Goal: Task Accomplishment & Management: Use online tool/utility

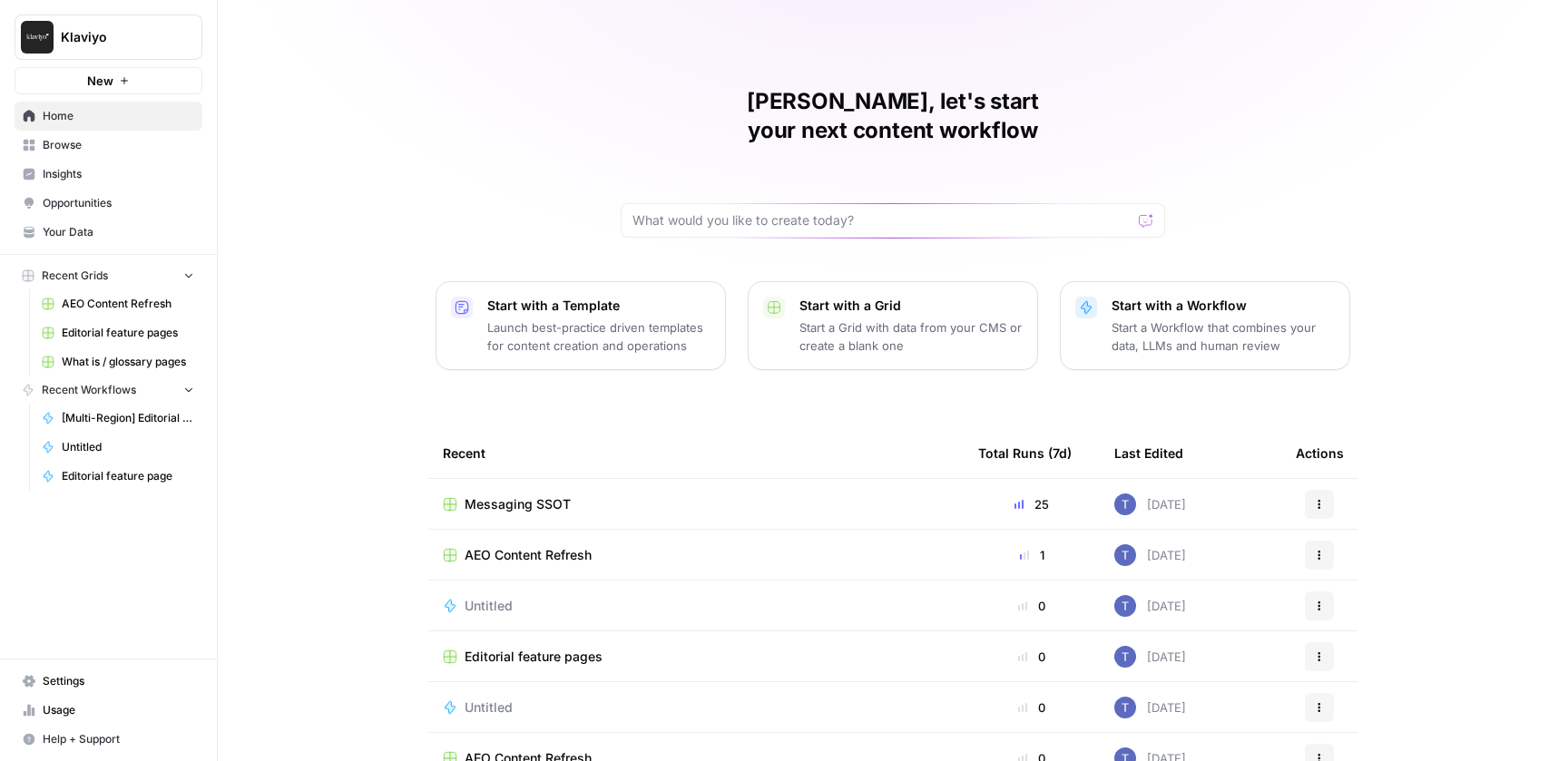
click at [529, 495] on span "Messaging SSOT" at bounding box center [517, 504] width 106 height 18
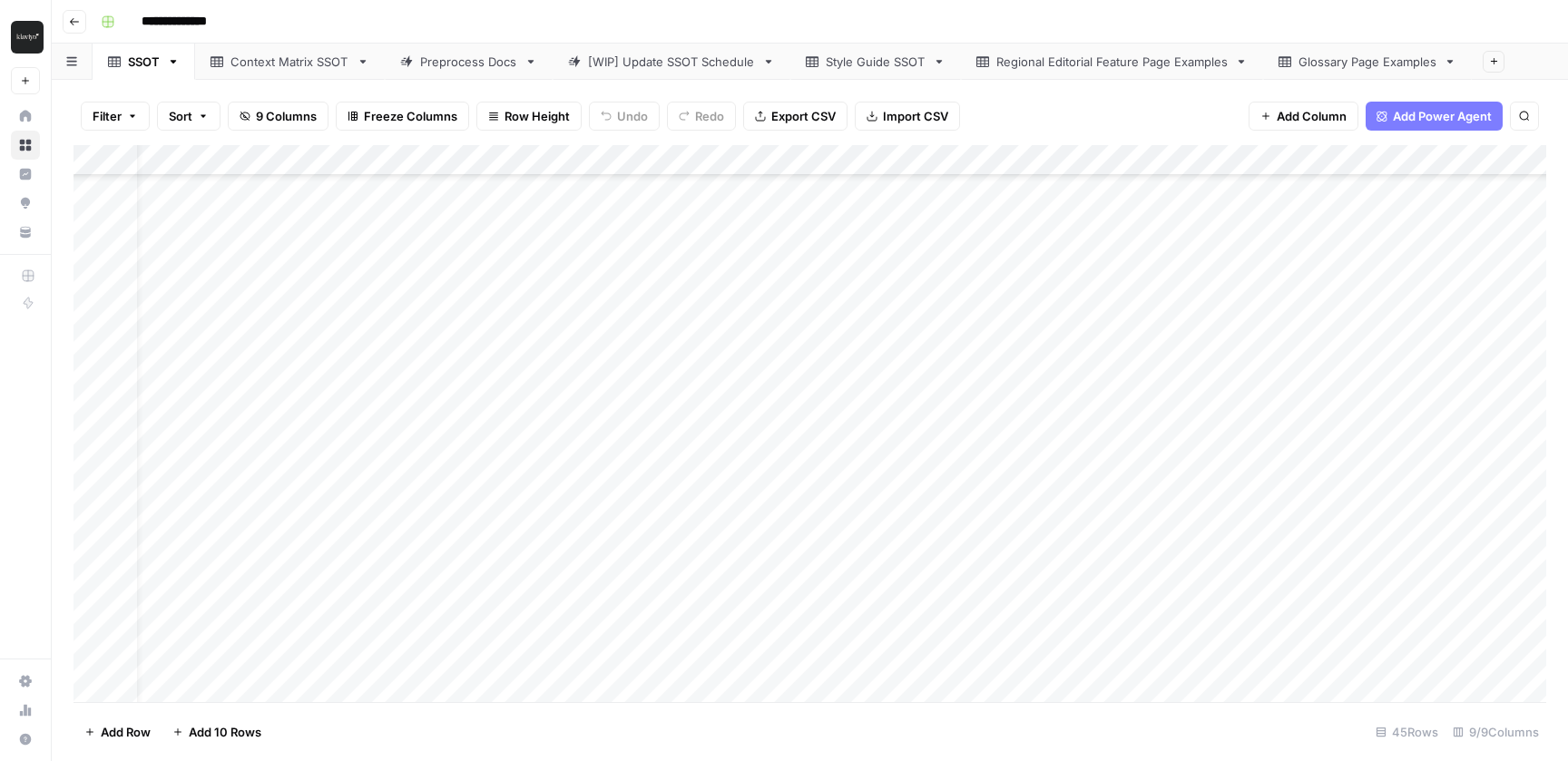
scroll to position [173, 126]
click at [1241, 352] on div "Add Column" at bounding box center [809, 423] width 1473 height 557
click at [1426, 356] on div "Add Column" at bounding box center [809, 423] width 1473 height 557
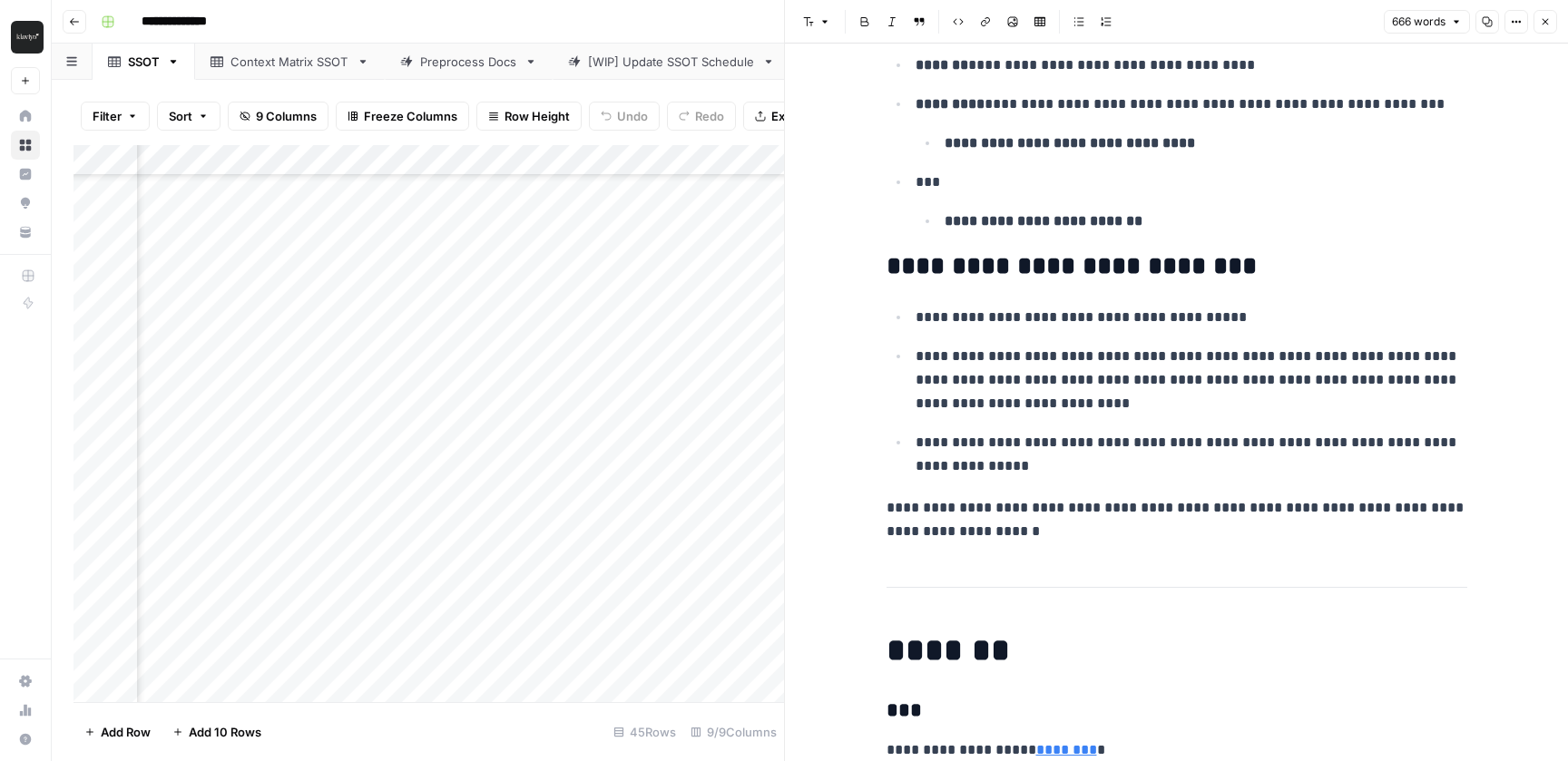
scroll to position [3020, 0]
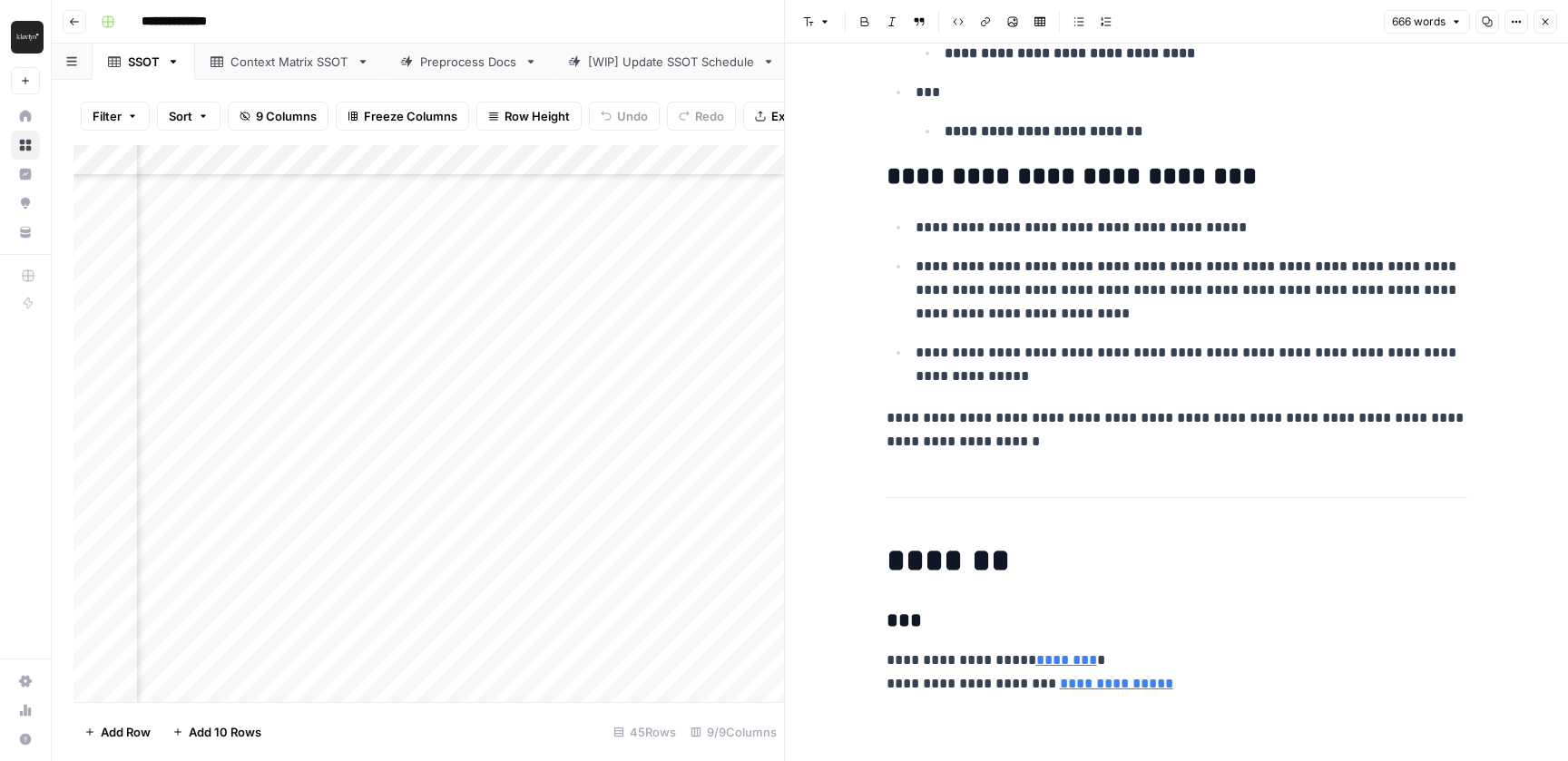
click at [1060, 438] on p "**********" at bounding box center [1177, 431] width 581 height 48
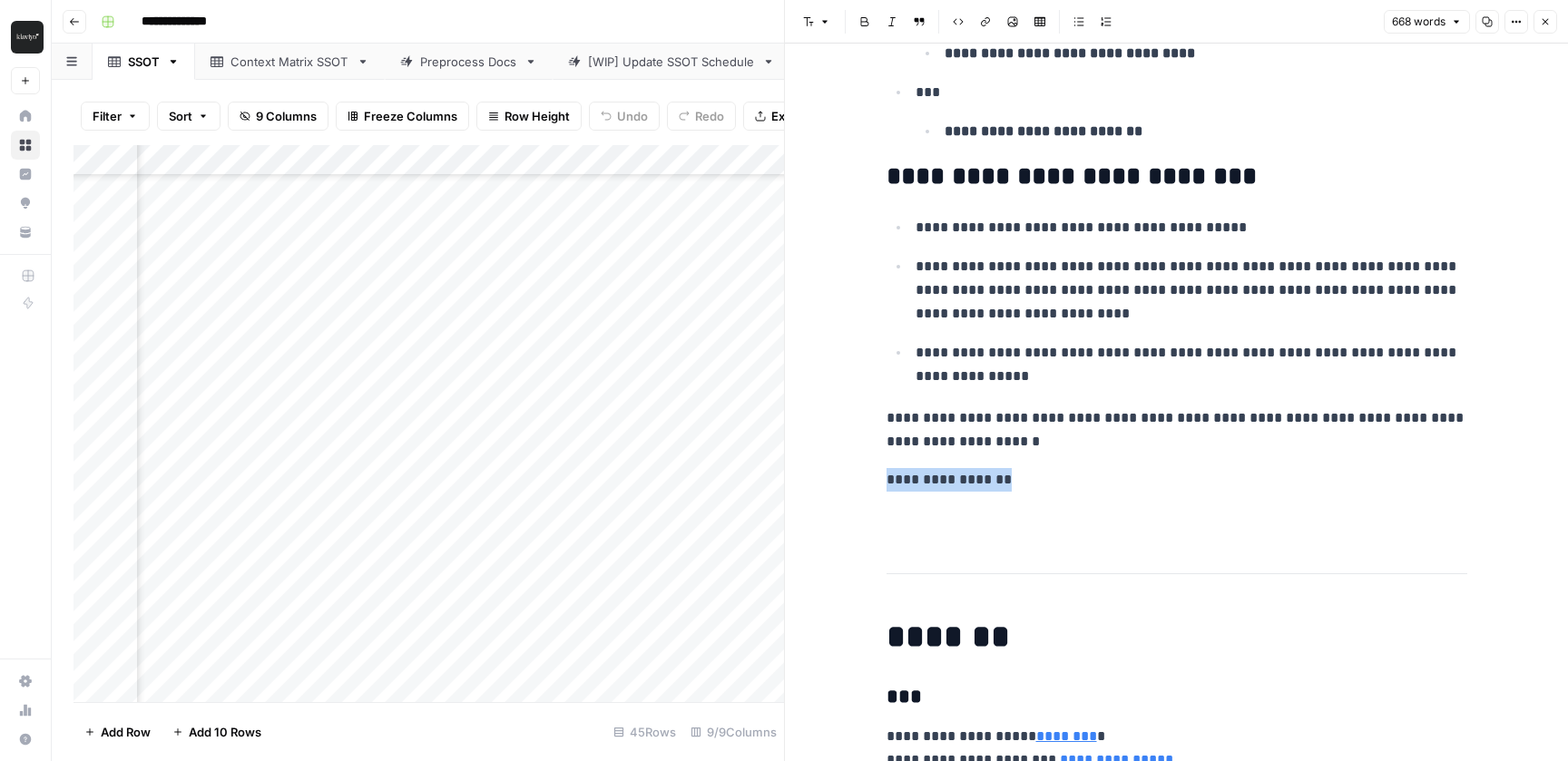
drag, startPoint x: 1021, startPoint y: 488, endPoint x: 818, endPoint y: 488, distance: 203.0
click at [819, 18] on icon "button" at bounding box center [824, 21] width 10 height 10
click at [862, 126] on span "heading 2" at bounding box center [874, 117] width 87 height 22
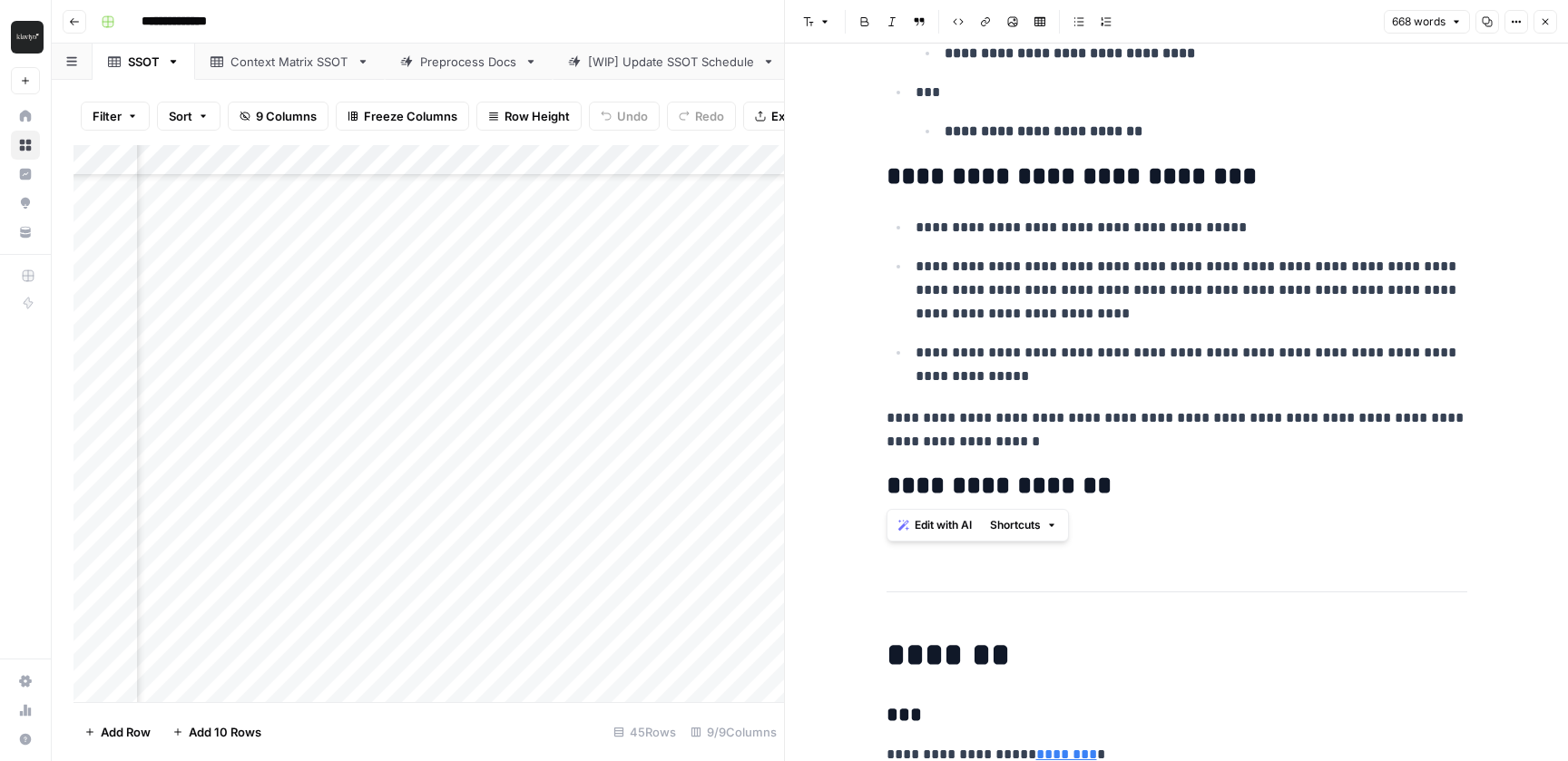
click at [1119, 533] on p at bounding box center [1177, 536] width 581 height 24
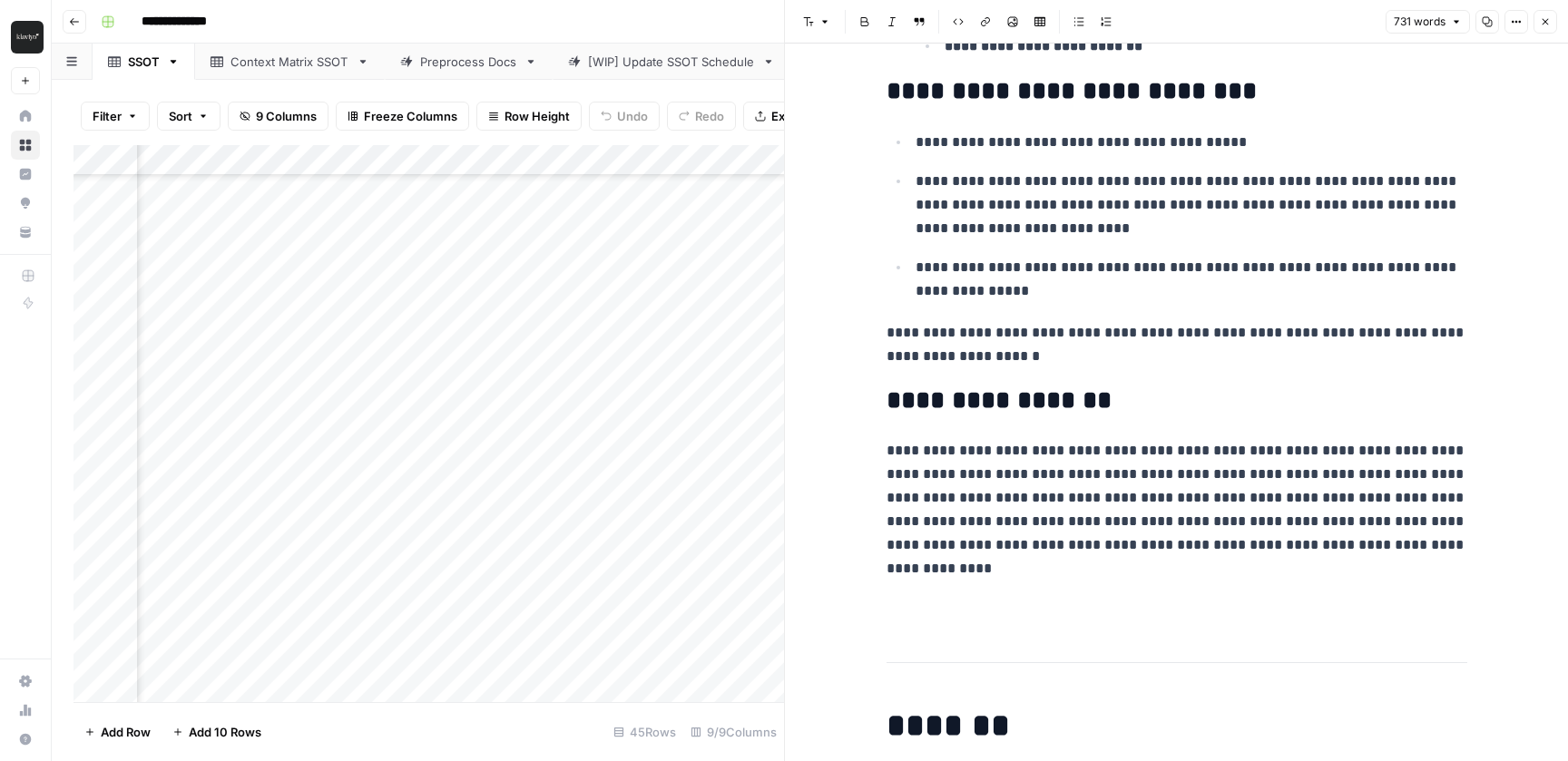
scroll to position [3107, 0]
drag, startPoint x: 1290, startPoint y: 612, endPoint x: 872, endPoint y: 397, distance: 470.1
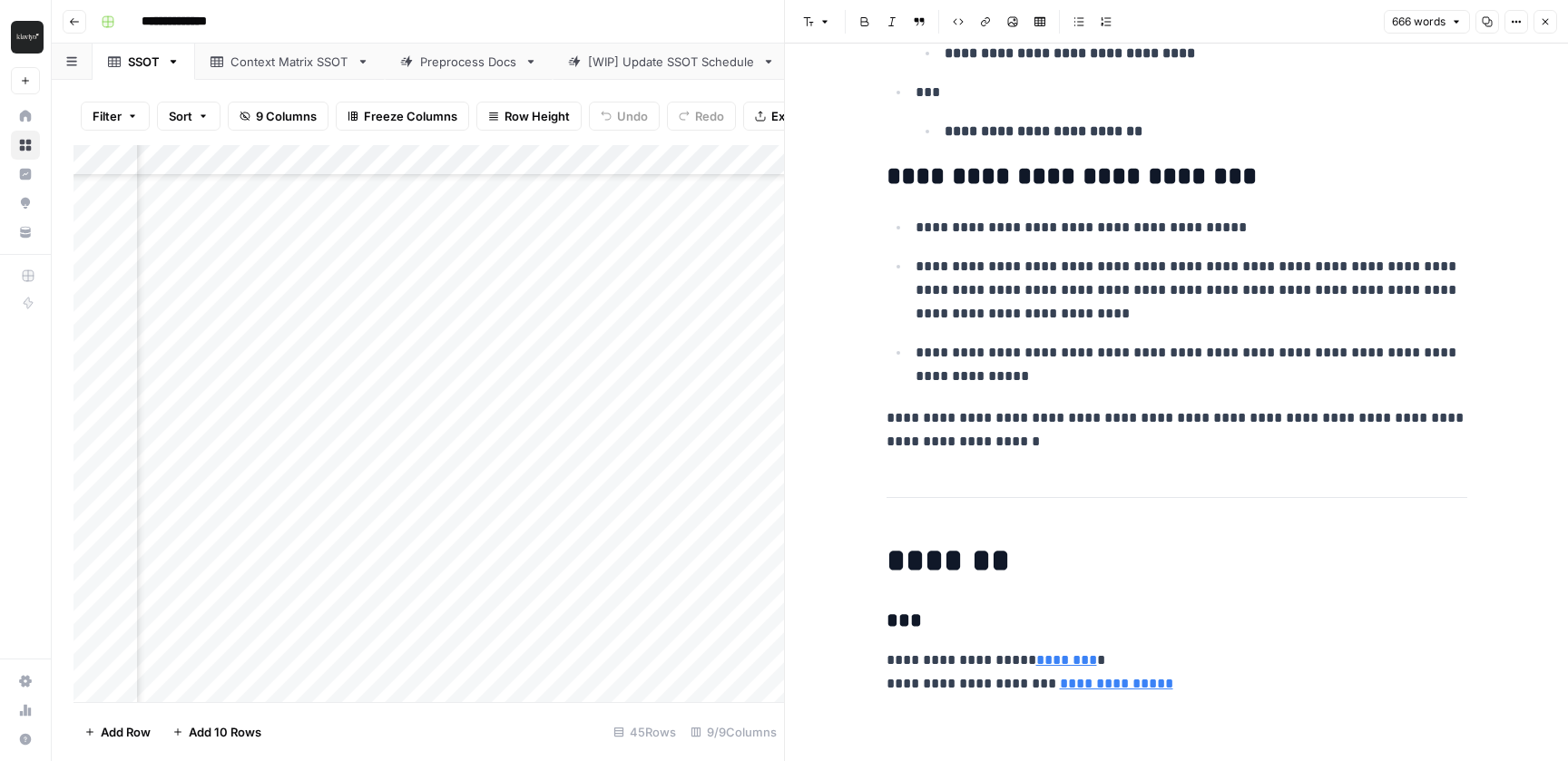
scroll to position [3020, 0]
click at [733, 393] on div "Add Column" at bounding box center [428, 423] width 710 height 557
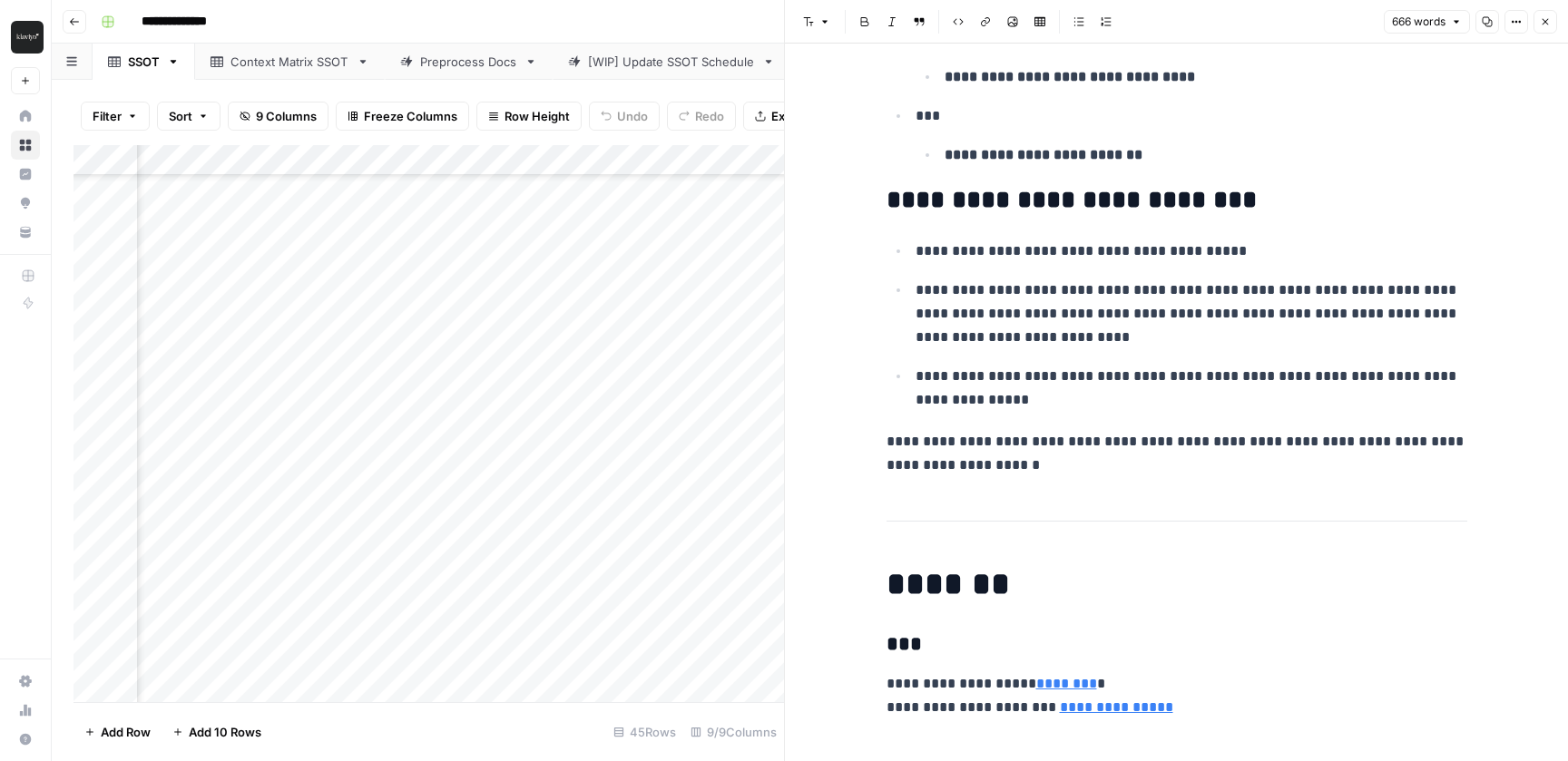
click at [1549, 12] on button "Close" at bounding box center [1544, 21] width 24 height 24
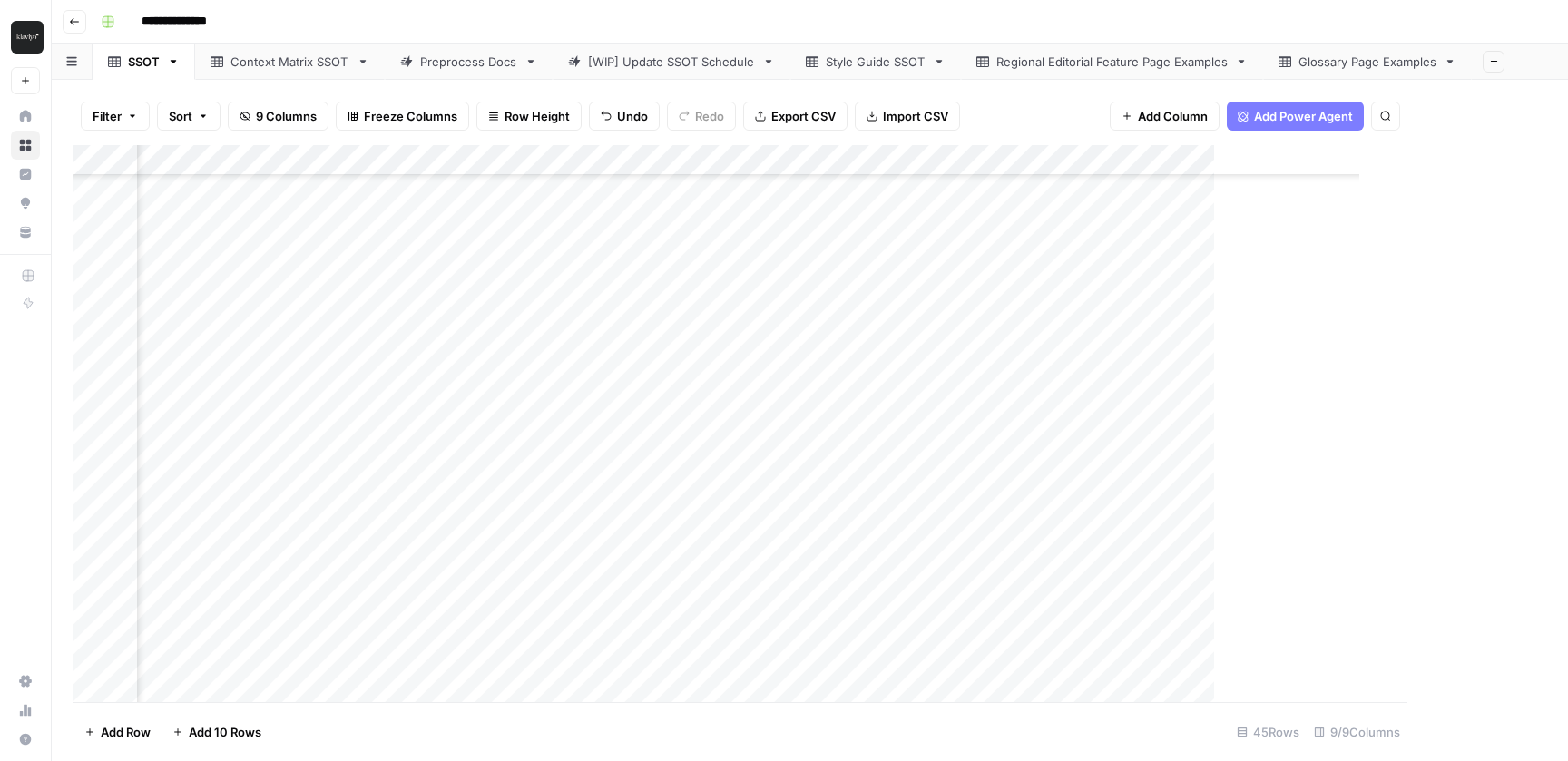
scroll to position [173, 105]
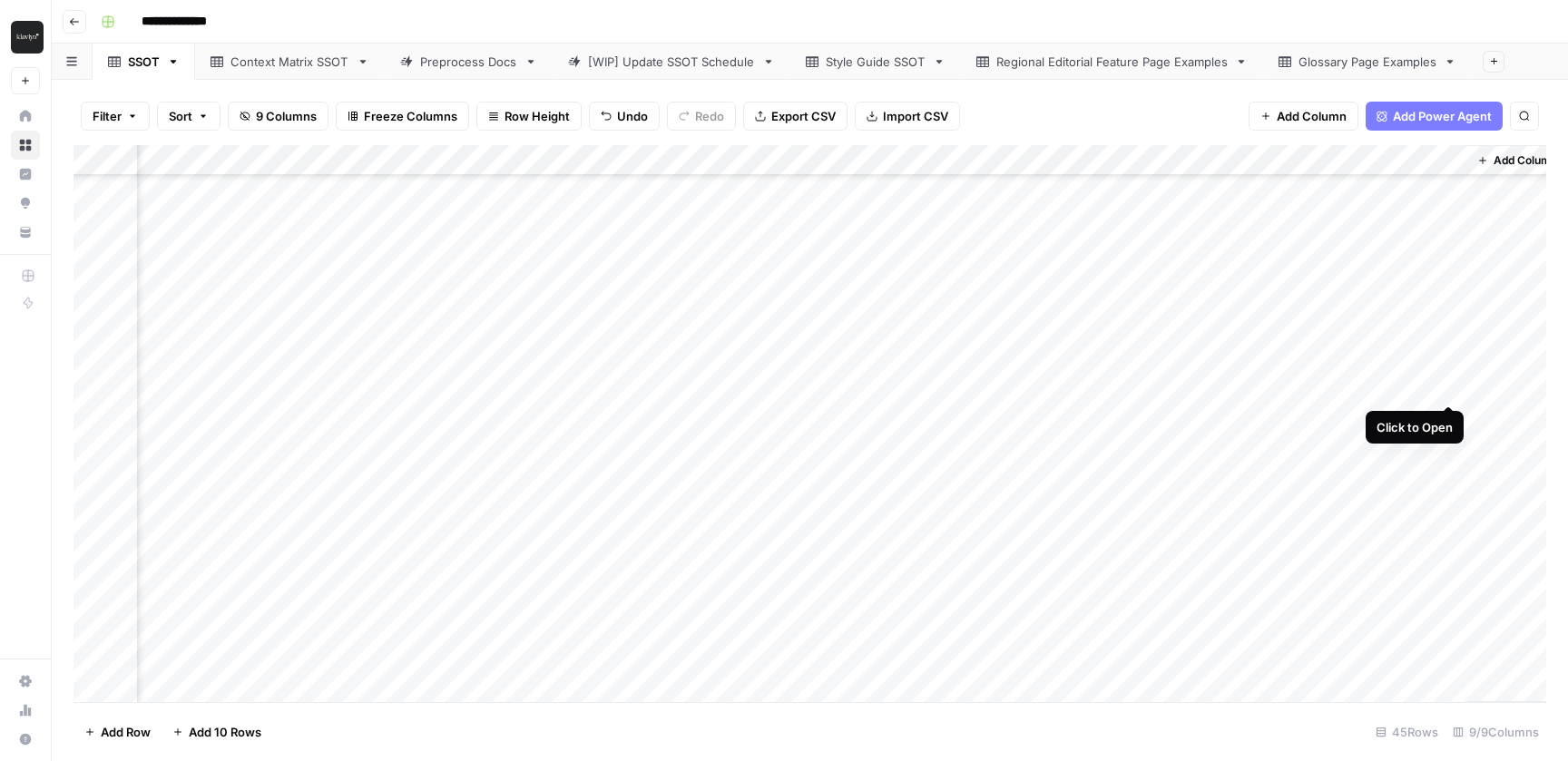
click at [1454, 385] on div "Add Column" at bounding box center [809, 423] width 1473 height 557
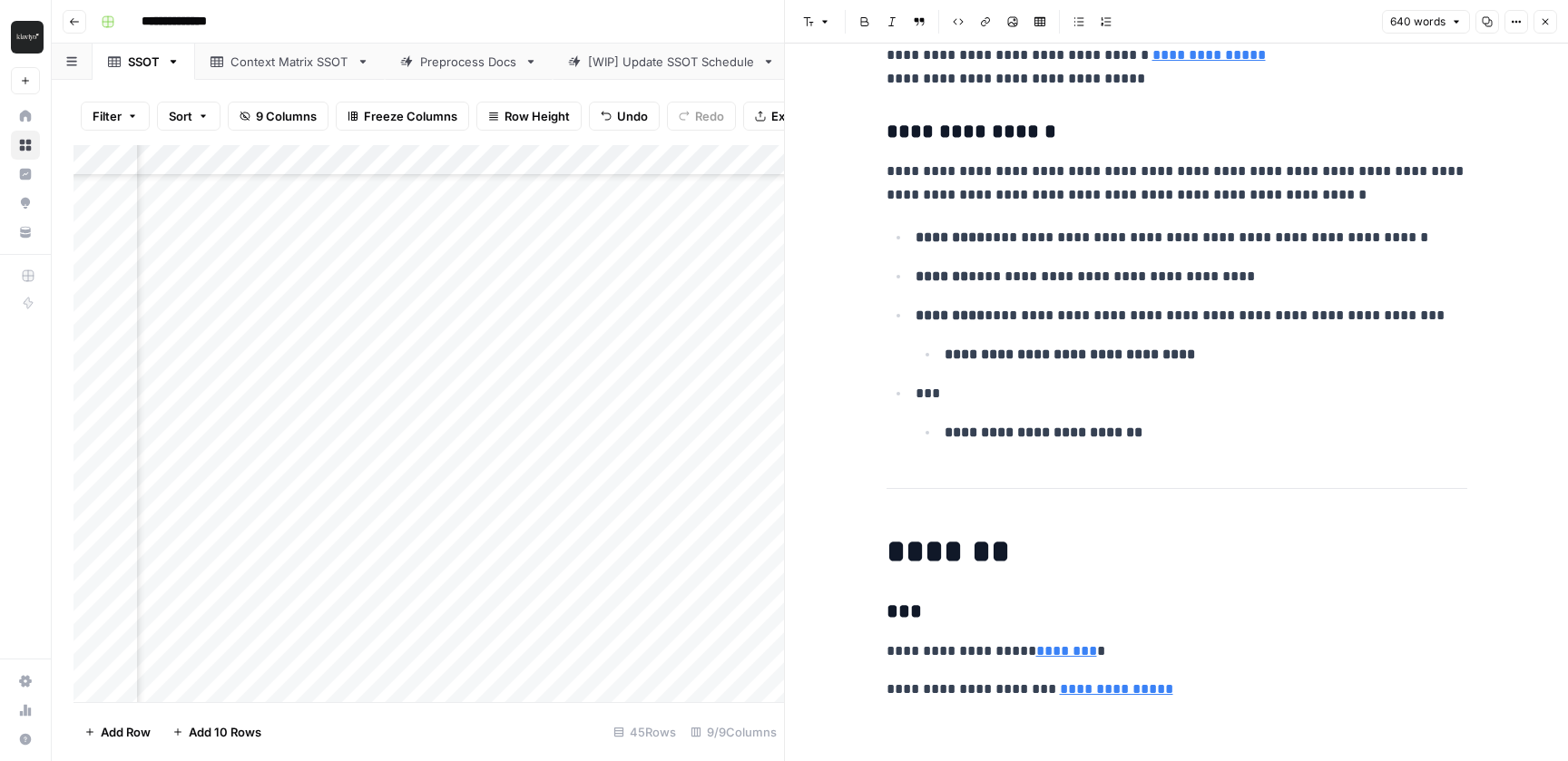
scroll to position [2537, 0]
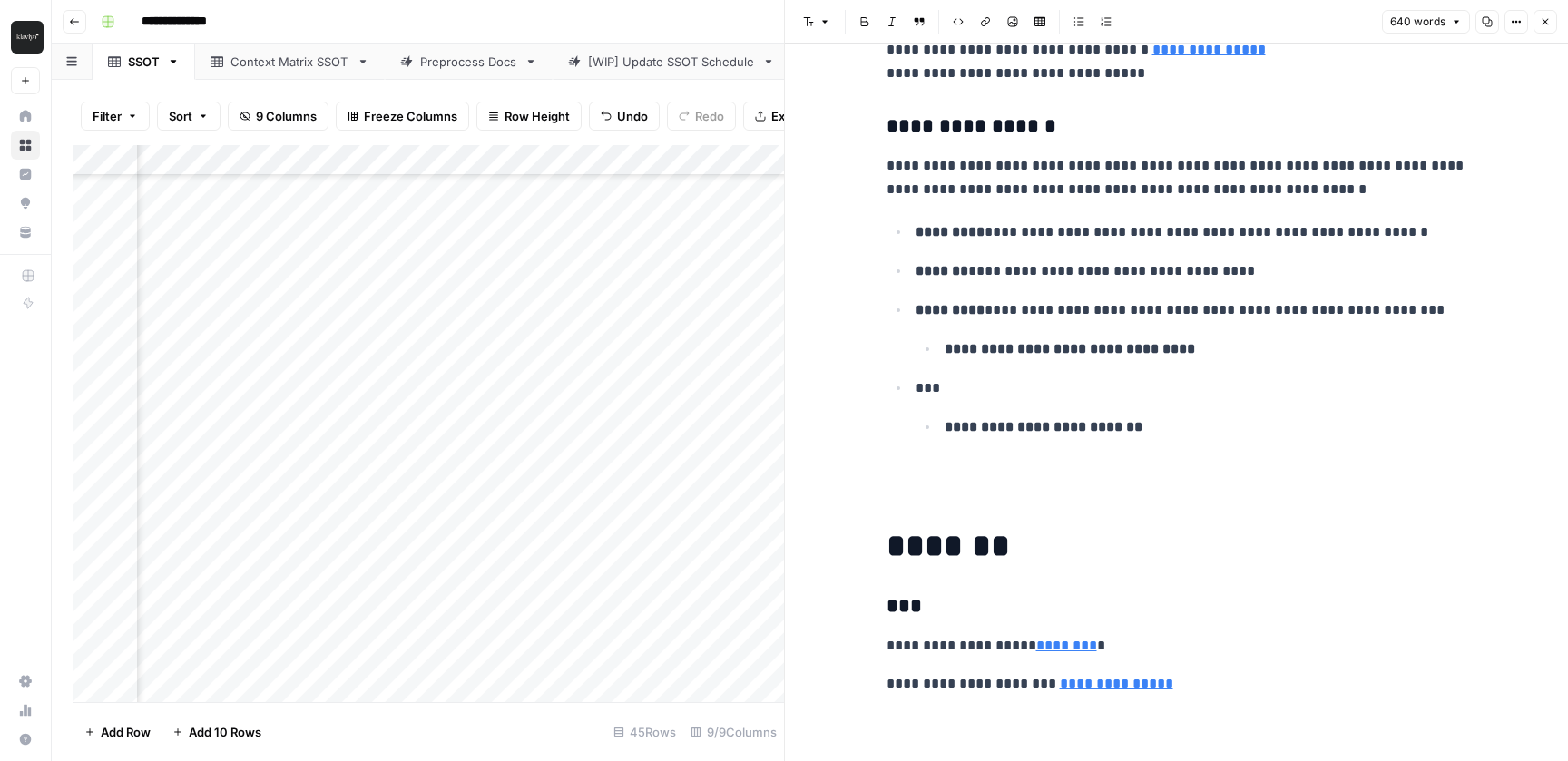
click at [1203, 426] on p "**********" at bounding box center [1205, 427] width 523 height 24
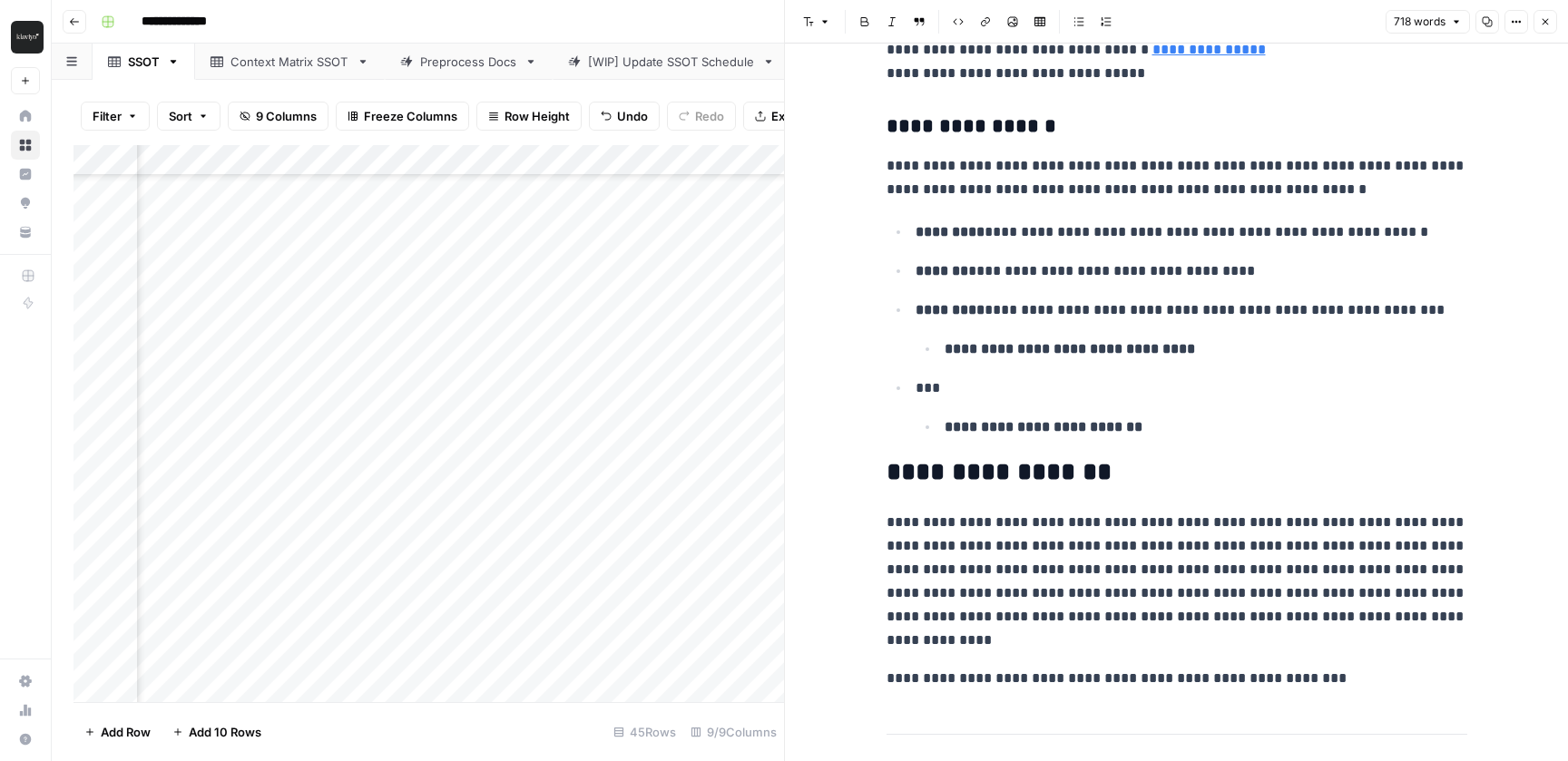
scroll to position [2595, 0]
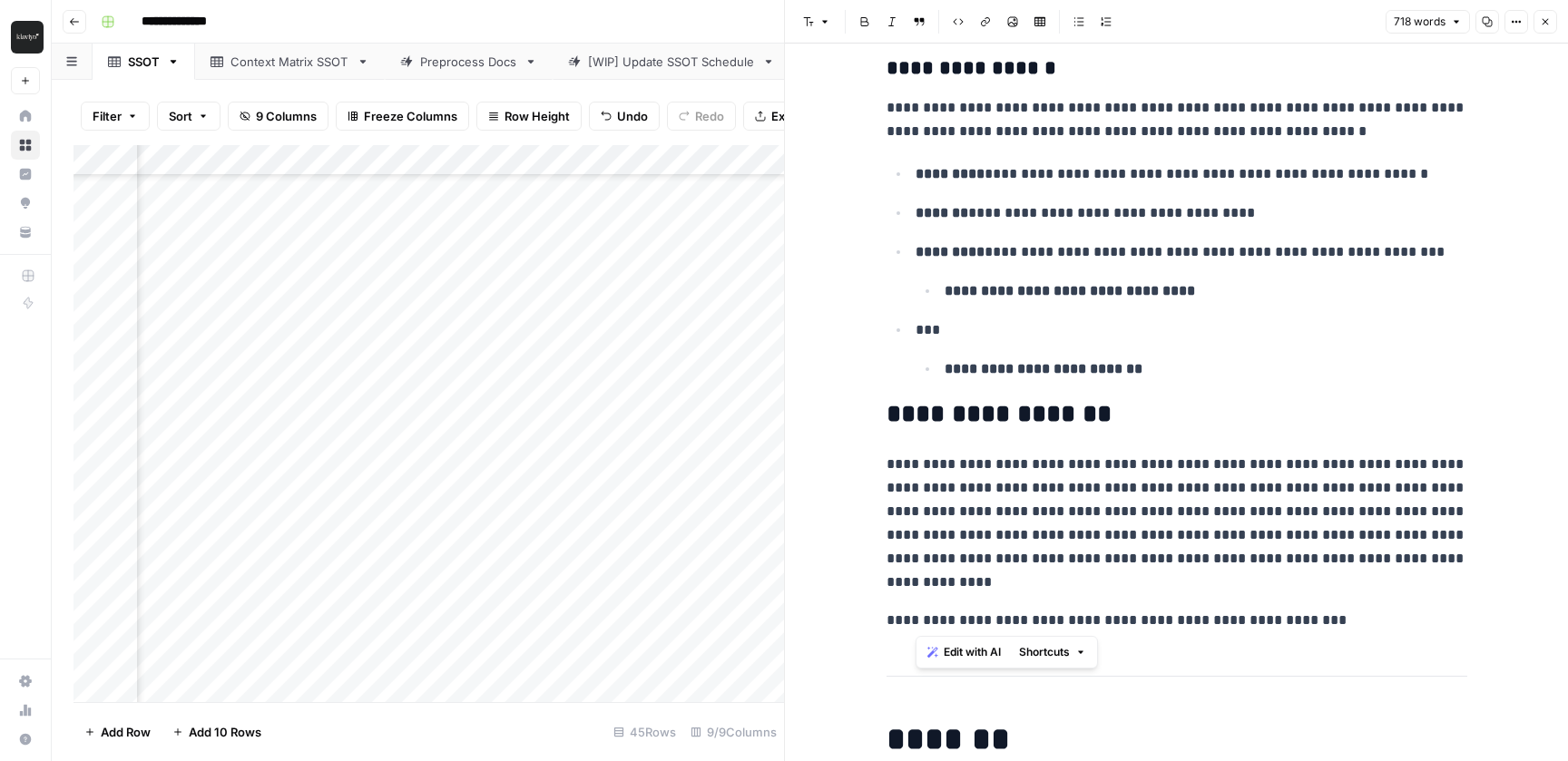
drag, startPoint x: 980, startPoint y: 622, endPoint x: 915, endPoint y: 624, distance: 65.0
click at [915, 624] on p "**********" at bounding box center [1177, 620] width 581 height 24
click at [1402, 626] on p "**********" at bounding box center [1177, 620] width 581 height 24
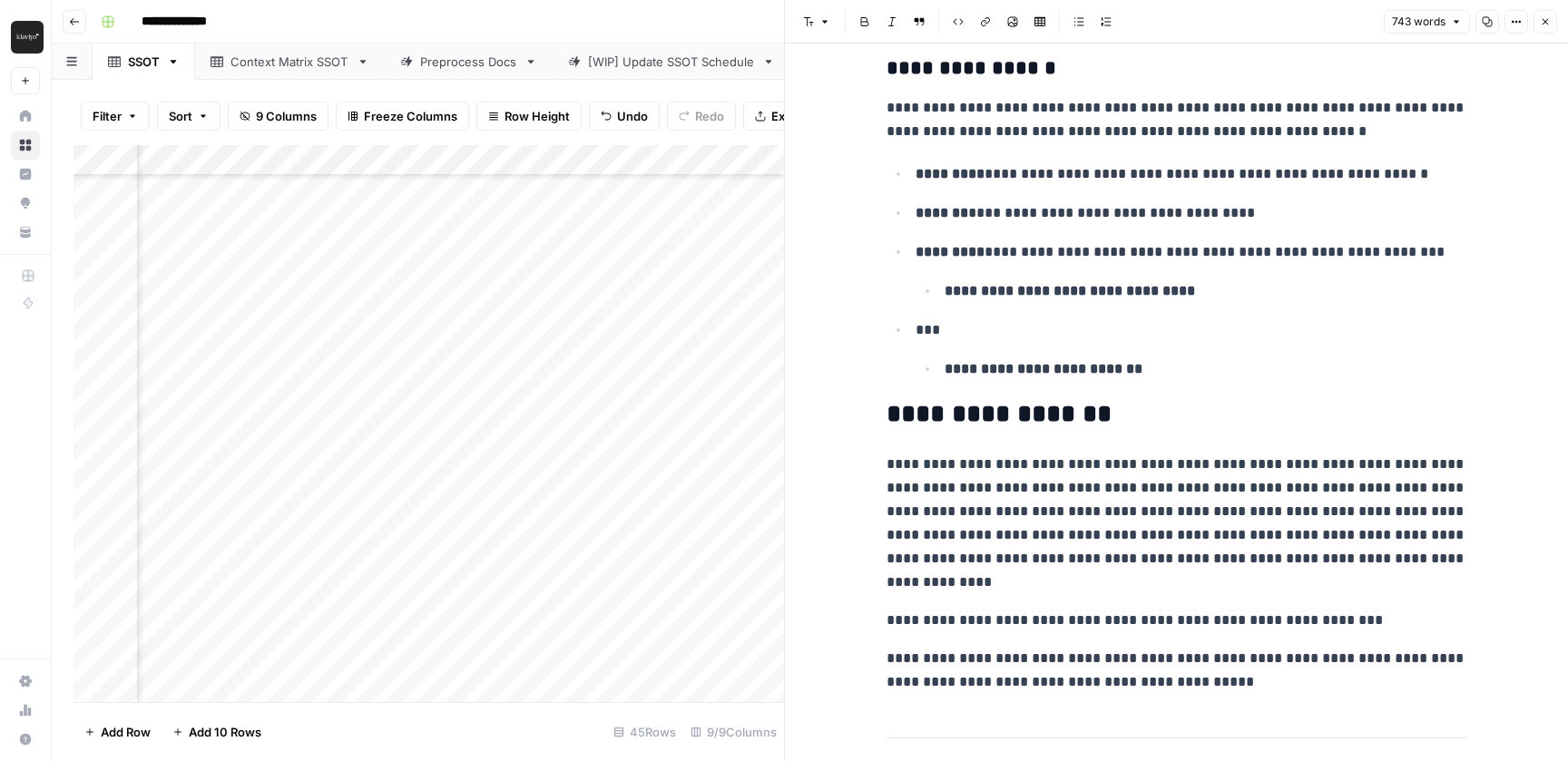
click at [890, 664] on p "**********" at bounding box center [1177, 671] width 581 height 48
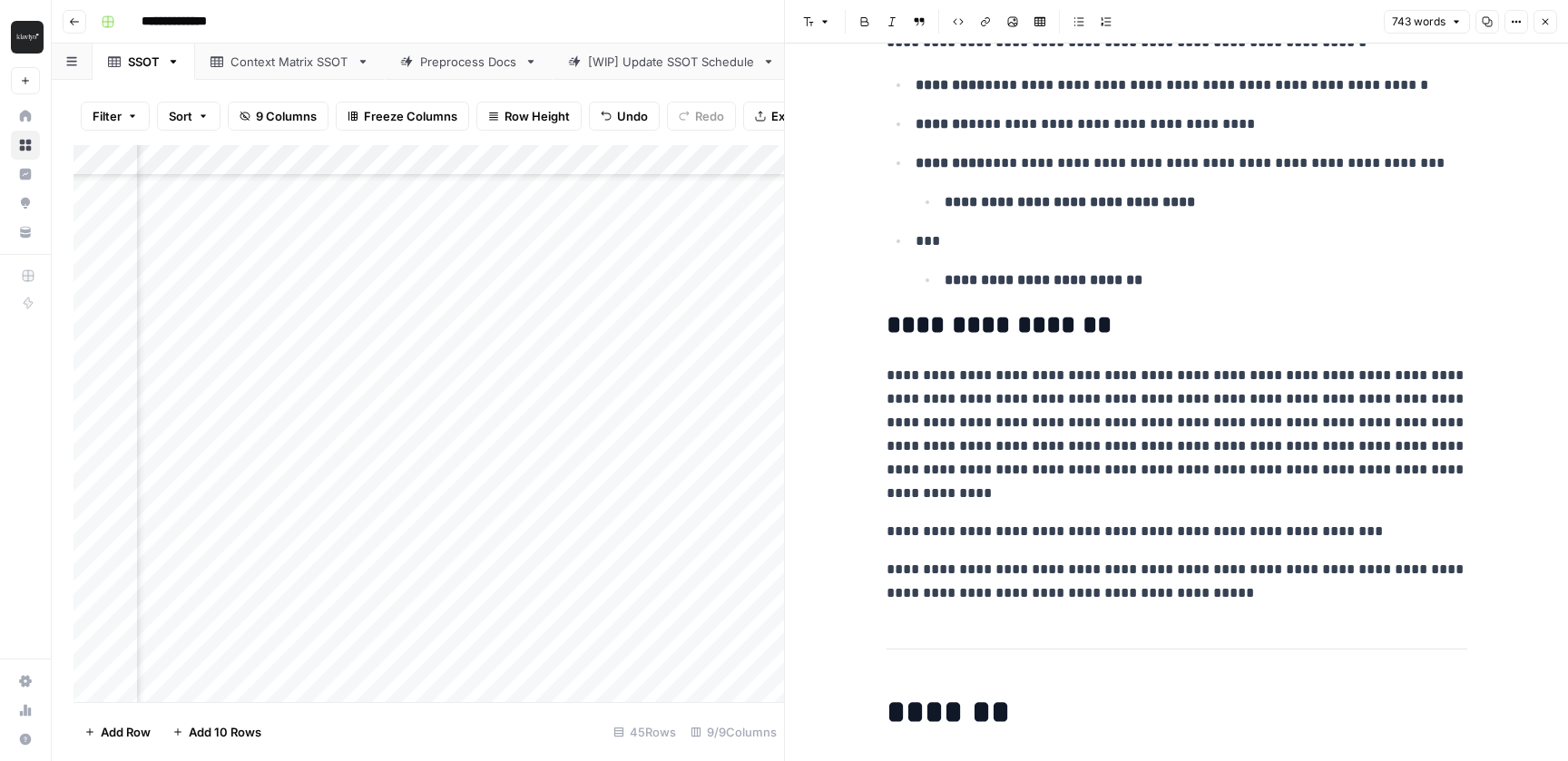
scroll to position [2686, 0]
click at [1232, 598] on p "**********" at bounding box center [1177, 581] width 581 height 48
click at [1141, 438] on p "**********" at bounding box center [1177, 433] width 581 height 142
drag, startPoint x: 1316, startPoint y: 598, endPoint x: 883, endPoint y: 328, distance: 510.3
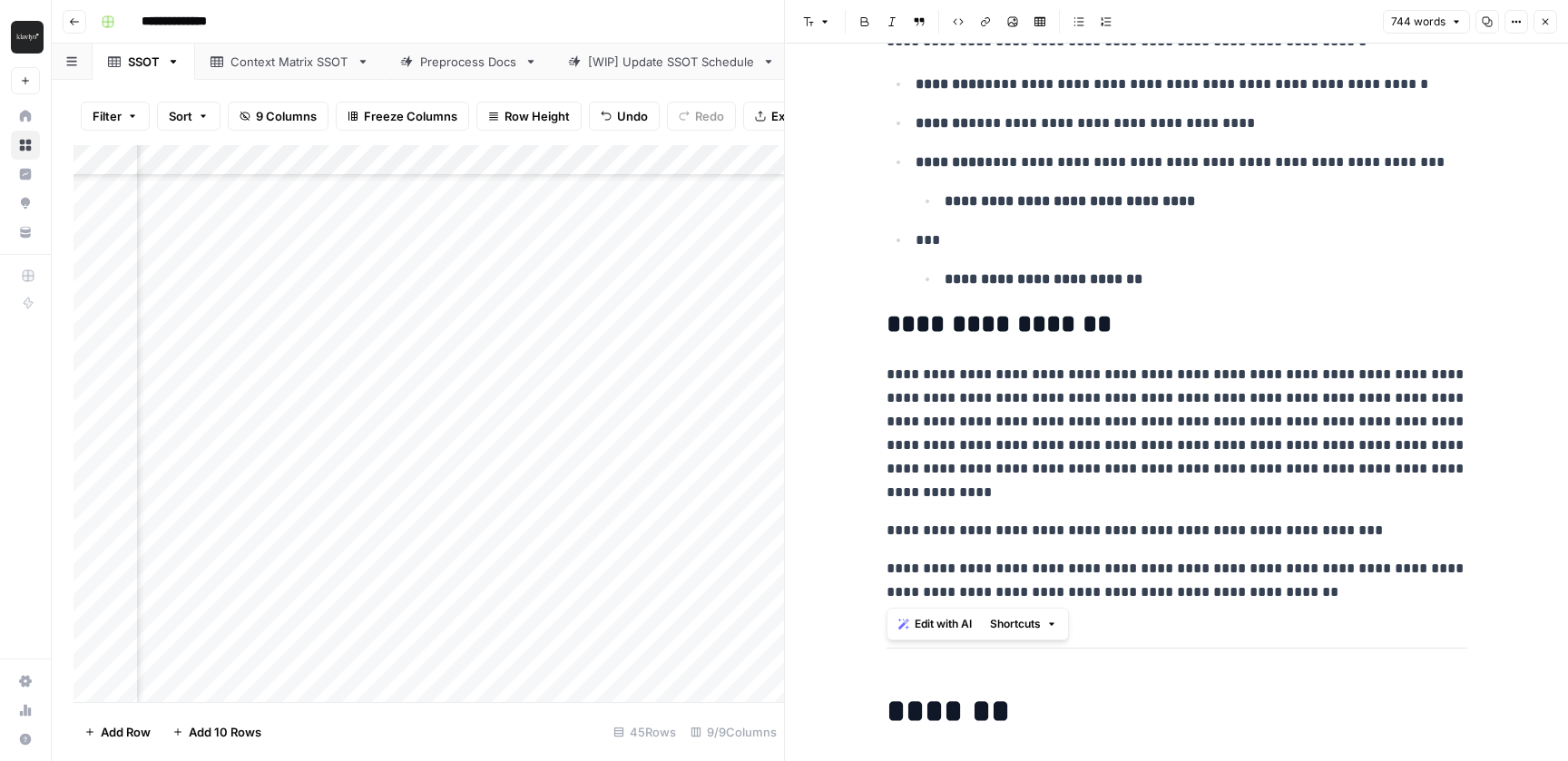
copy div "**********"
click at [1543, 22] on icon "button" at bounding box center [1544, 21] width 10 height 10
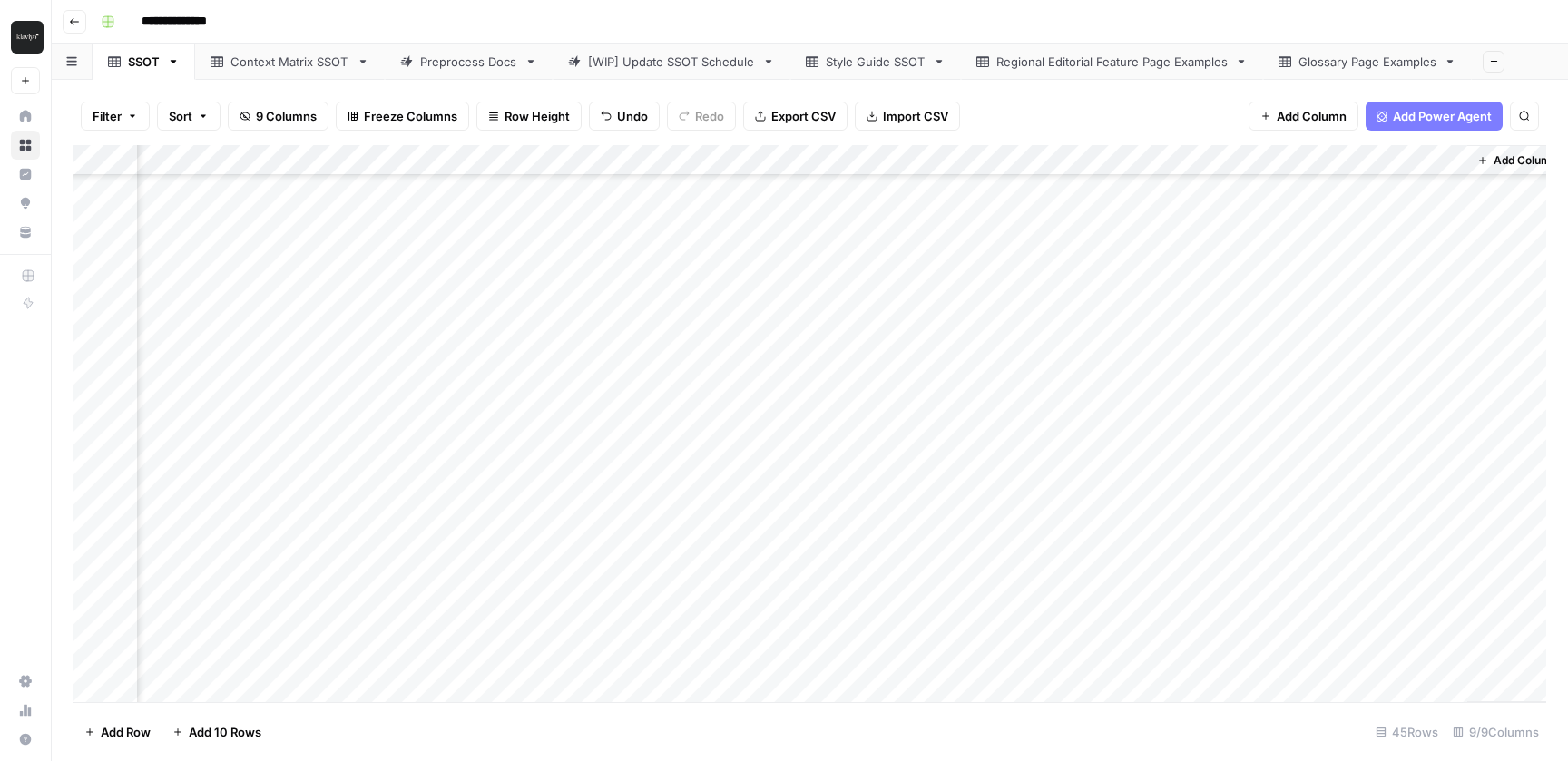
click at [1134, 381] on div "Add Column" at bounding box center [809, 423] width 1473 height 557
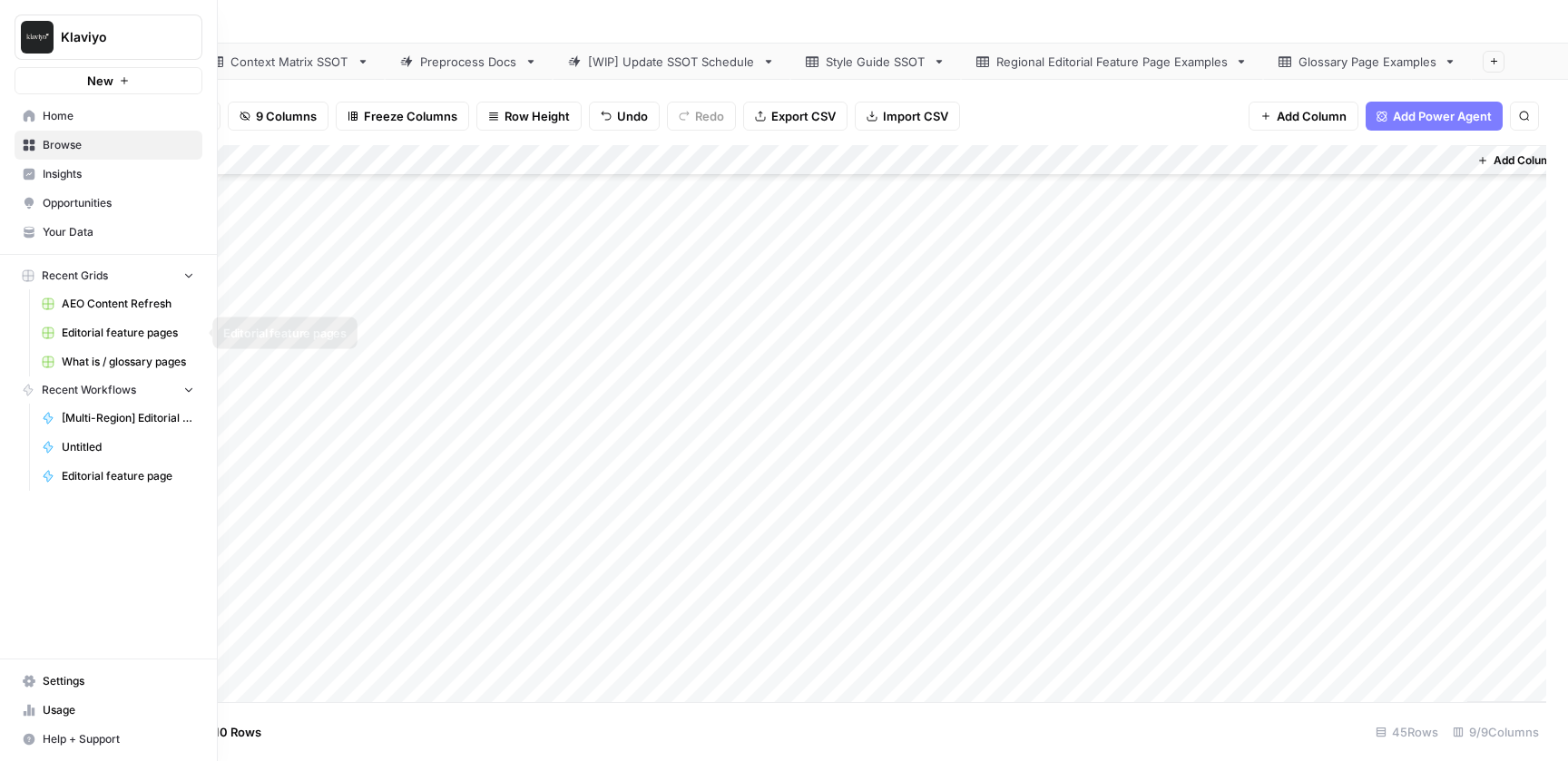
click at [118, 334] on span "Editorial feature pages" at bounding box center [128, 332] width 132 height 16
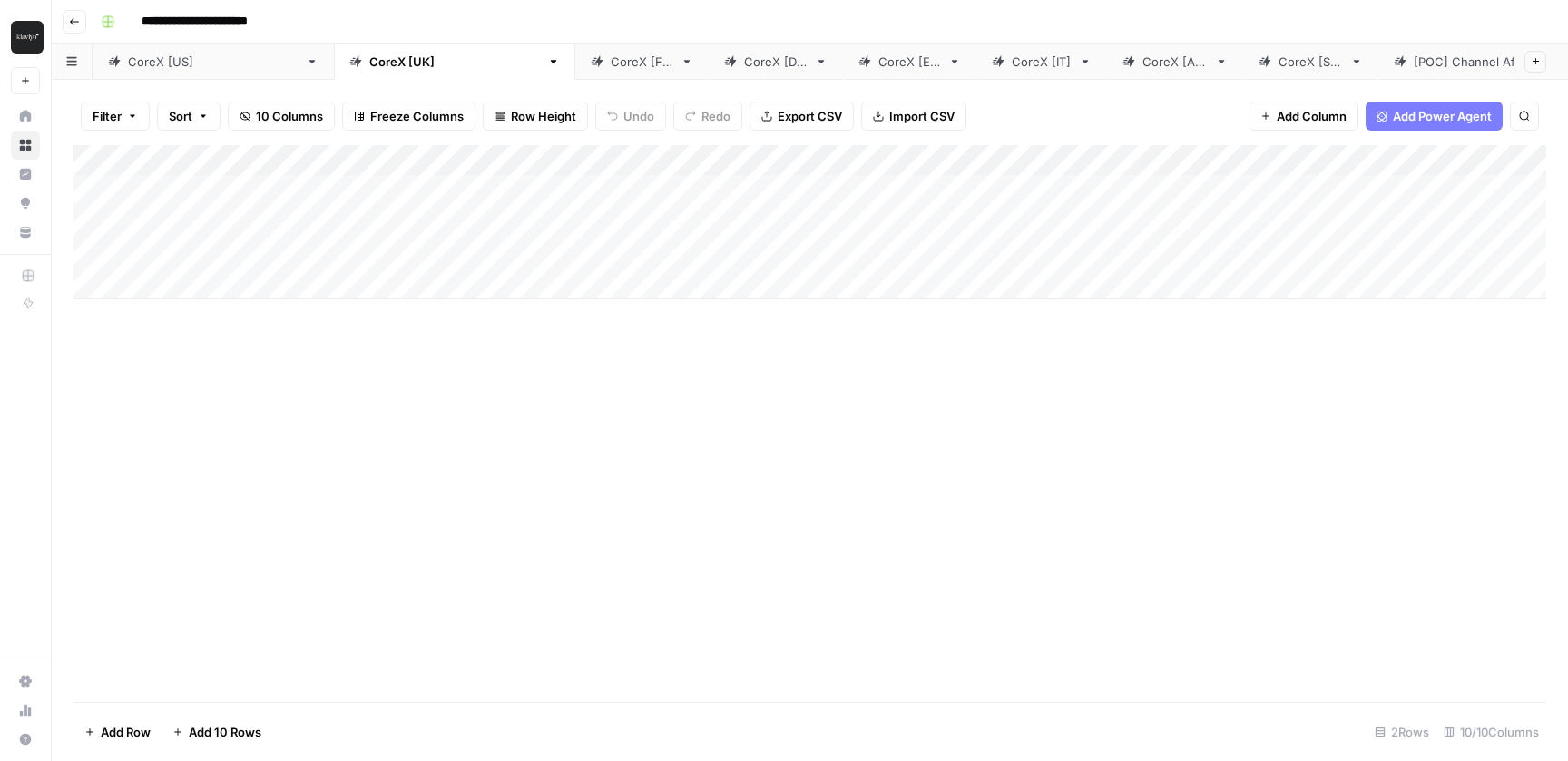
click at [150, 59] on div "CoreX [[GEOGRAPHIC_DATA]]" at bounding box center [212, 61] width 170 height 18
click at [915, 380] on div "Add Column" at bounding box center [809, 363] width 1473 height 437
click at [1052, 379] on div "Add Column" at bounding box center [809, 363] width 1473 height 437
click at [1105, 381] on div "Add Column" at bounding box center [809, 363] width 1473 height 437
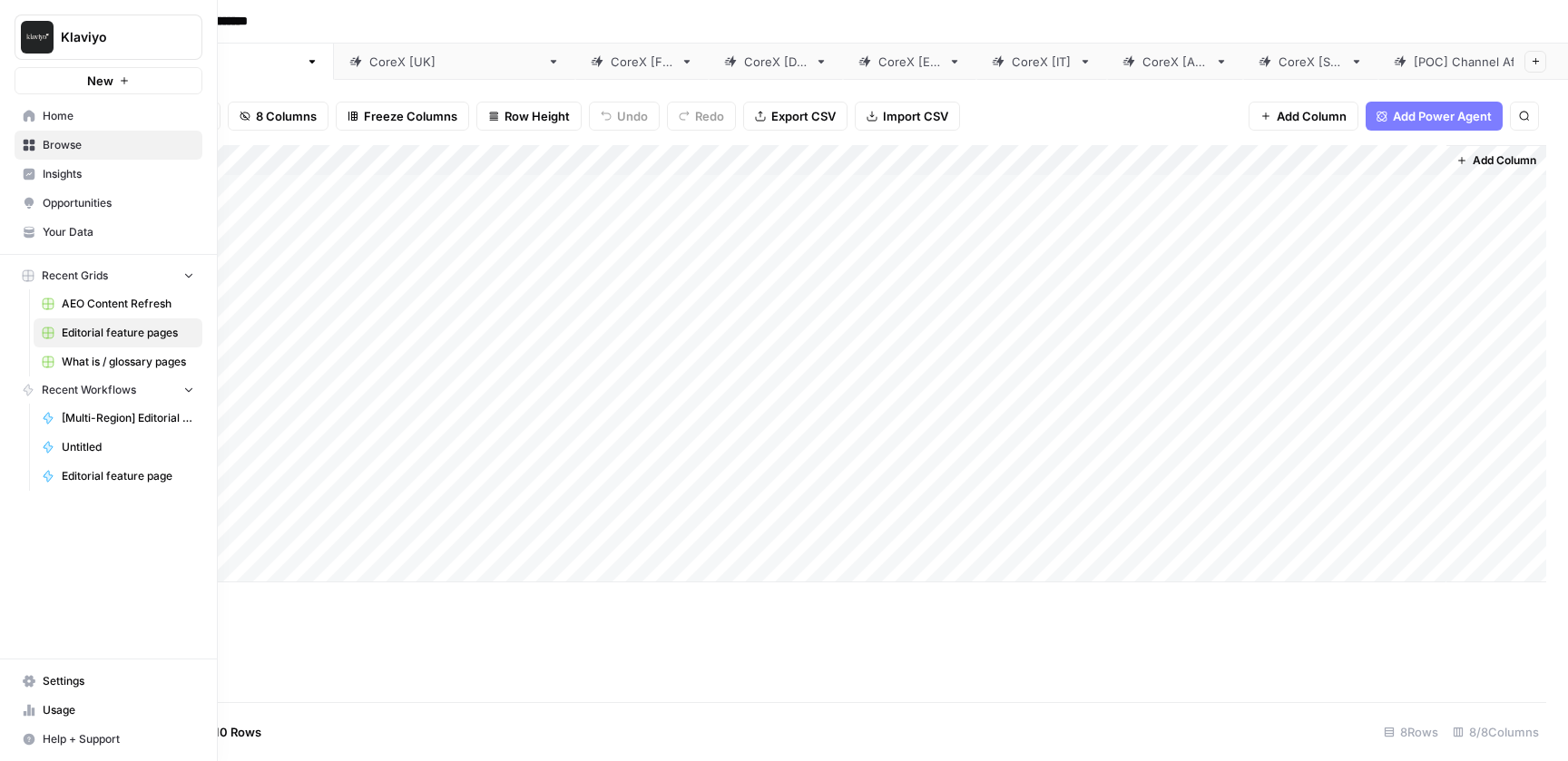
click at [66, 117] on span "Home" at bounding box center [118, 115] width 151 height 16
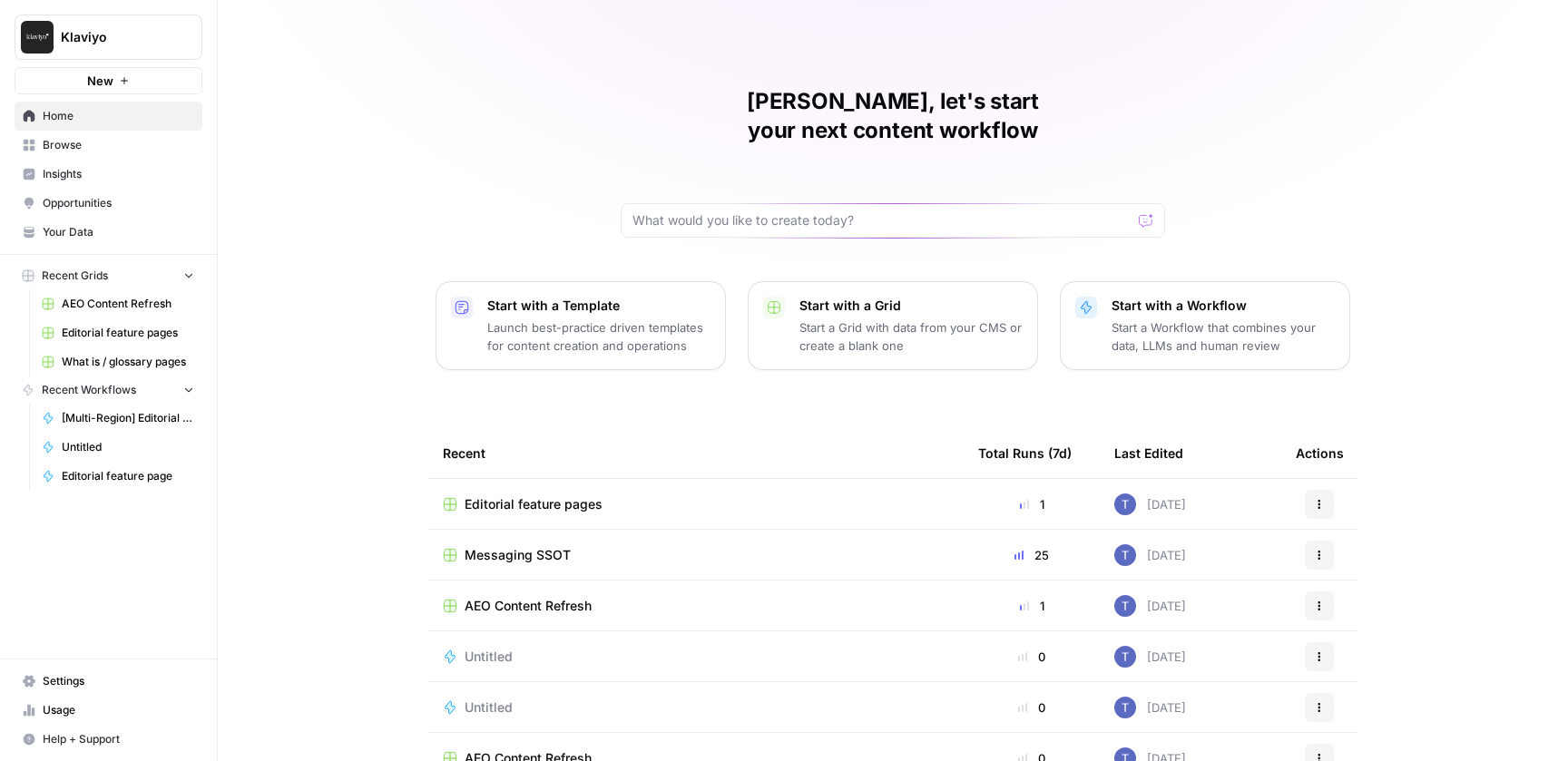
click at [521, 547] on span "Messaging SSOT" at bounding box center [517, 555] width 106 height 18
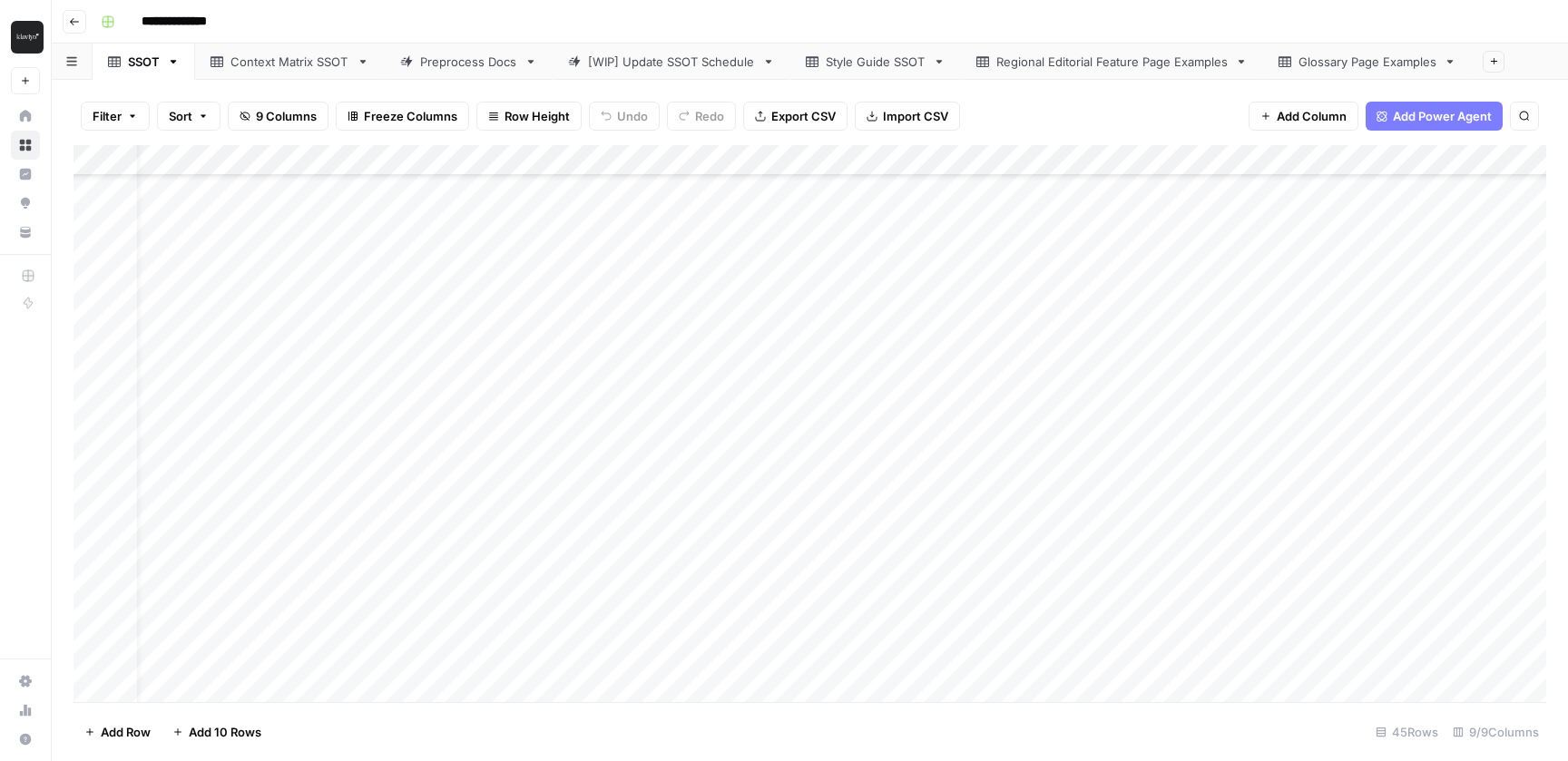
scroll to position [95, 126]
click at [1289, 582] on div "Add Column" at bounding box center [809, 423] width 1473 height 557
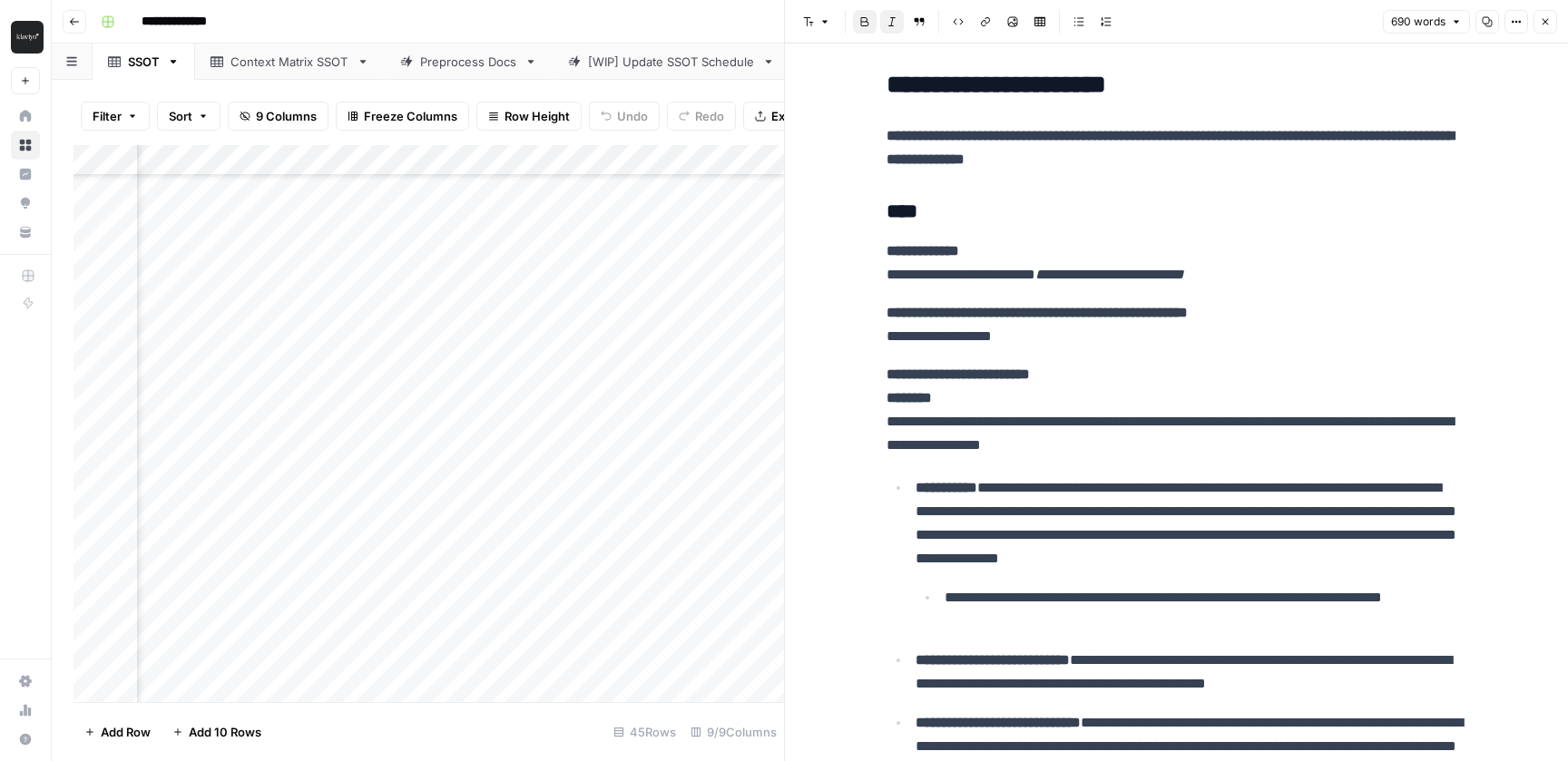
scroll to position [678, 0]
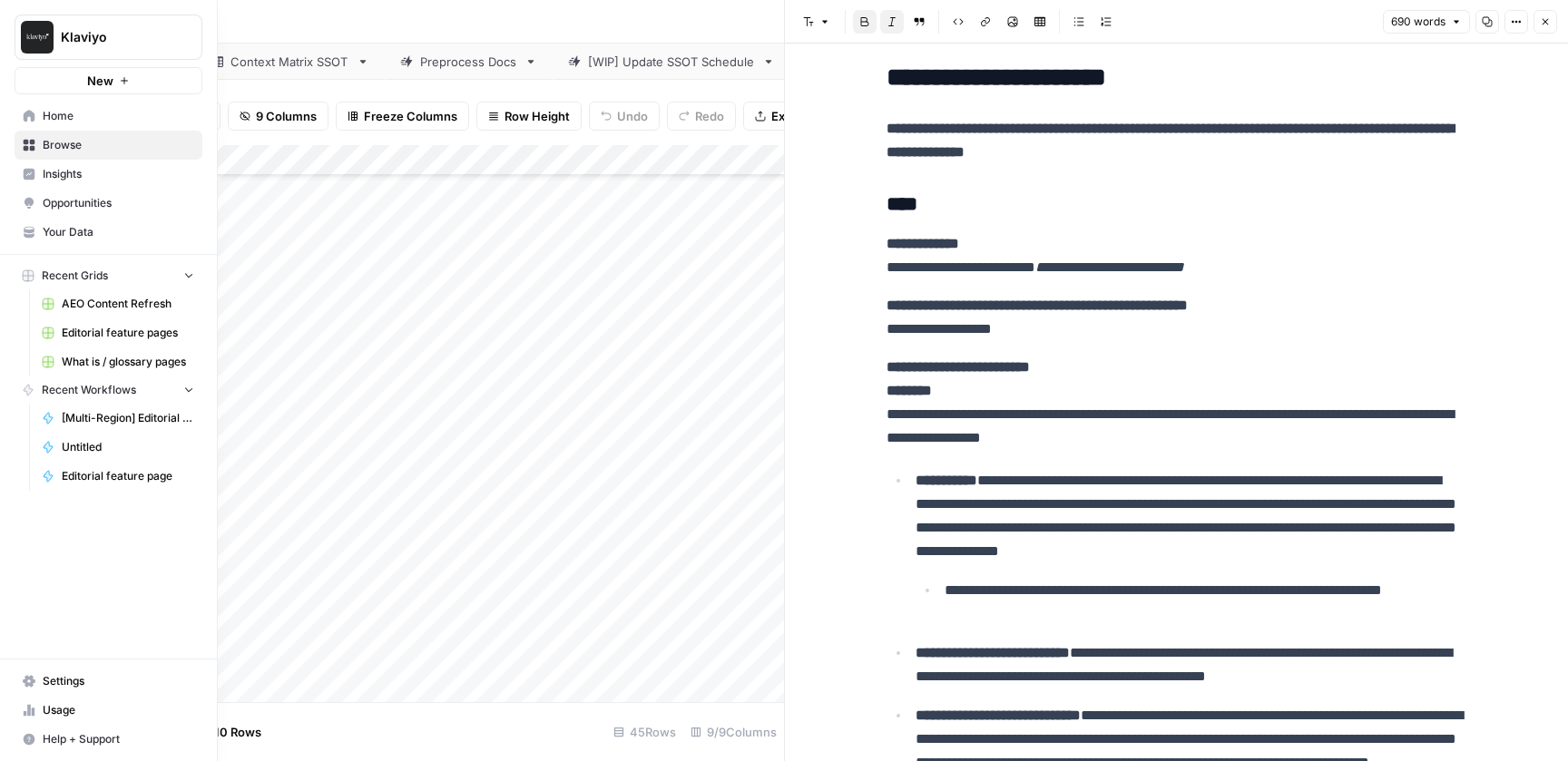
click at [29, 113] on icon at bounding box center [30, 115] width 11 height 11
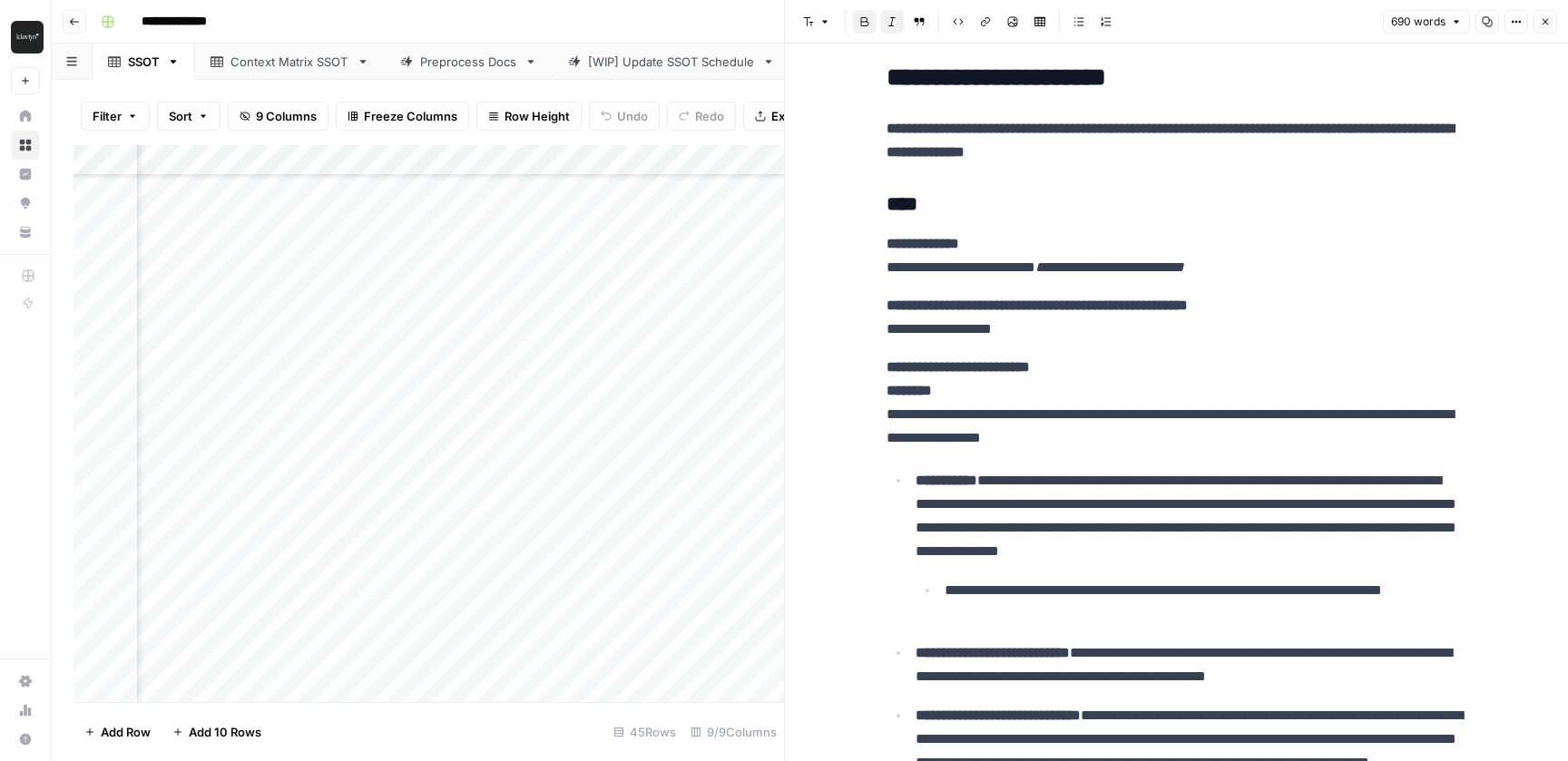
click at [1549, 23] on icon "button" at bounding box center [1544, 21] width 10 height 10
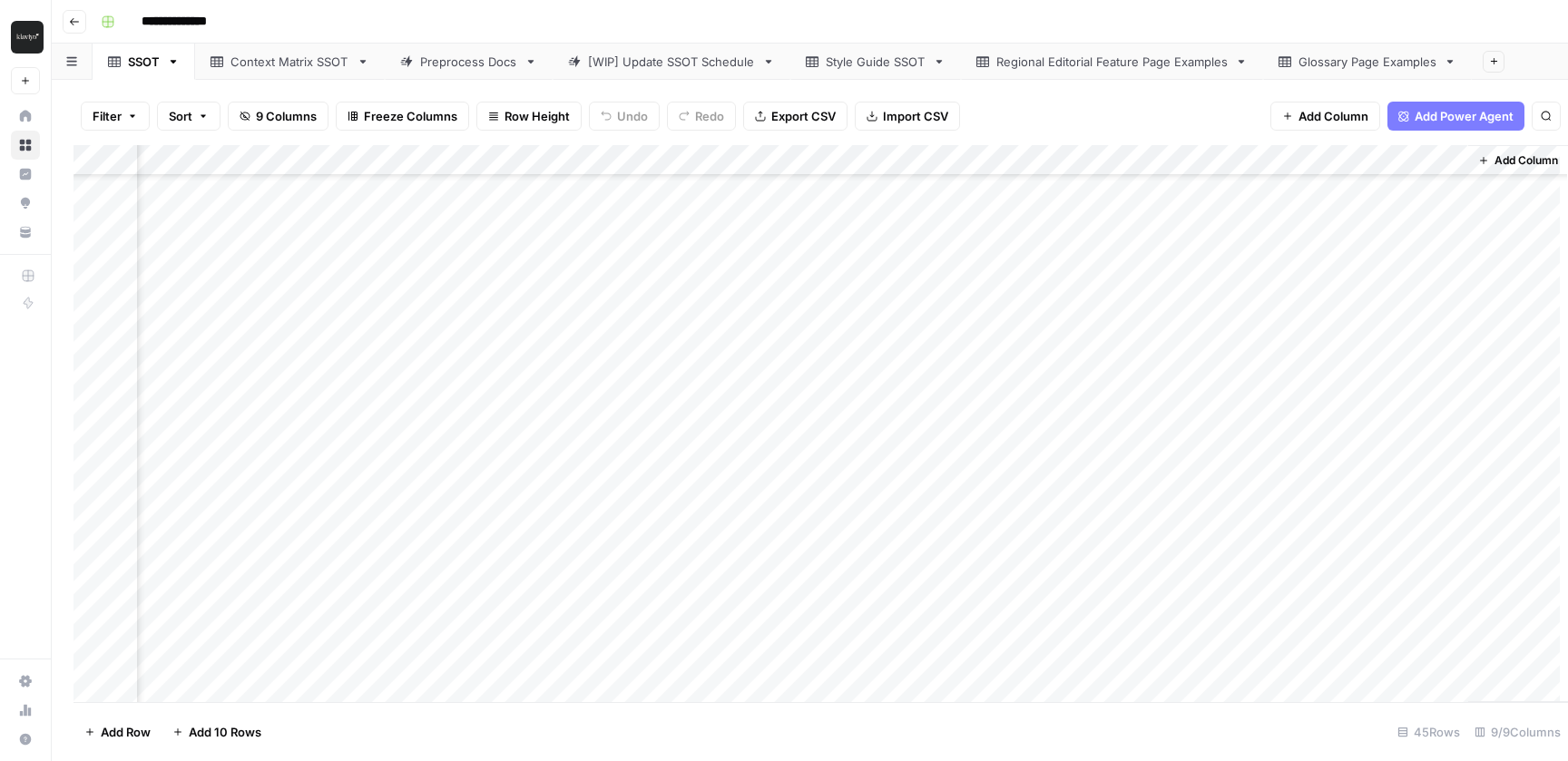
scroll to position [95, 105]
click at [430, 60] on div "Preprocess Docs" at bounding box center [468, 61] width 97 height 18
click at [215, 678] on div "Add Column" at bounding box center [809, 423] width 1473 height 557
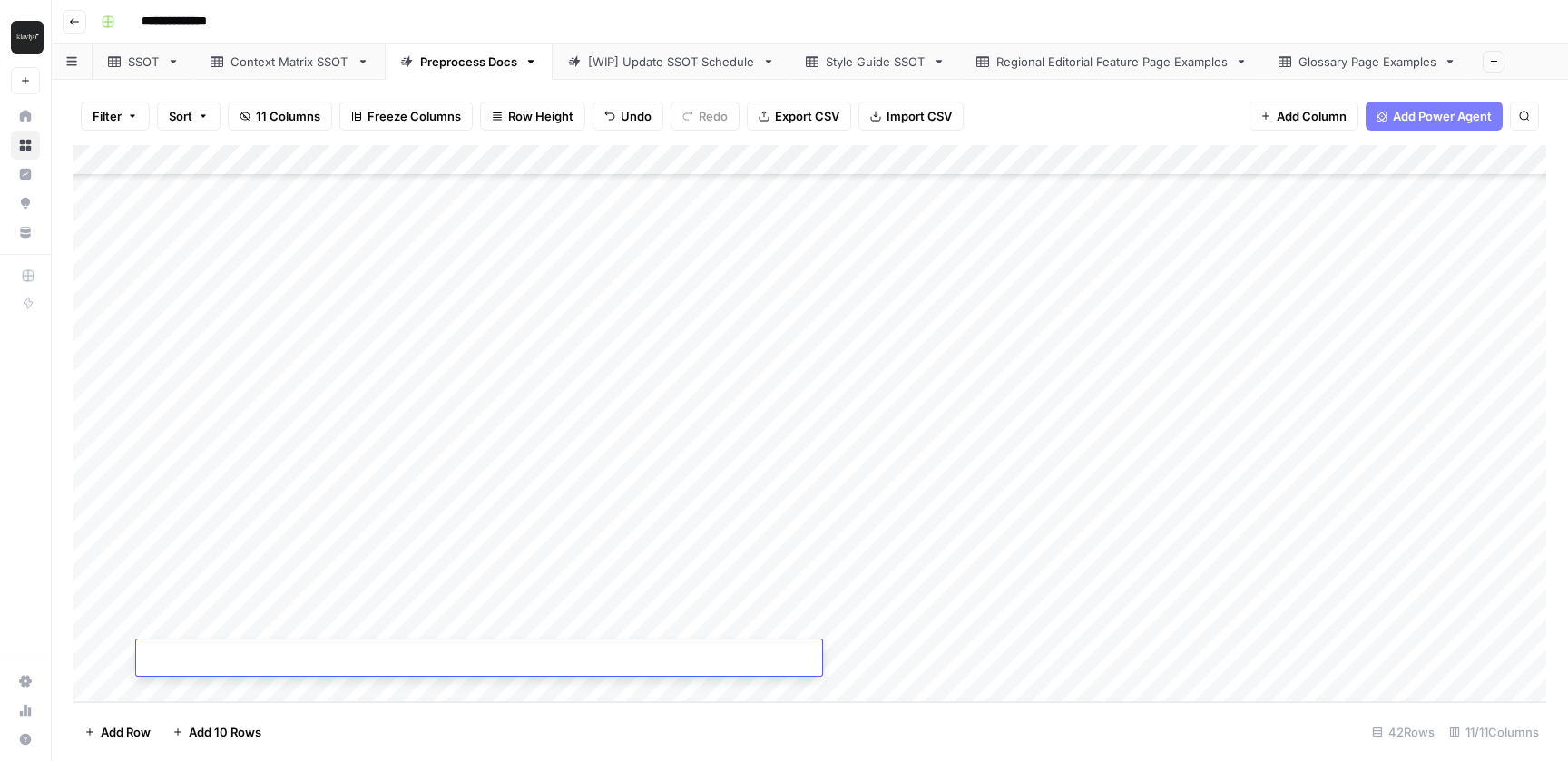
type input "**********"
click at [1097, 110] on div "Filter Sort 11 Columns Freeze Columns Row Height Undo Redo Export CSV Import CS…" at bounding box center [809, 115] width 1473 height 58
click at [906, 657] on div "Add Column" at bounding box center [809, 423] width 1473 height 557
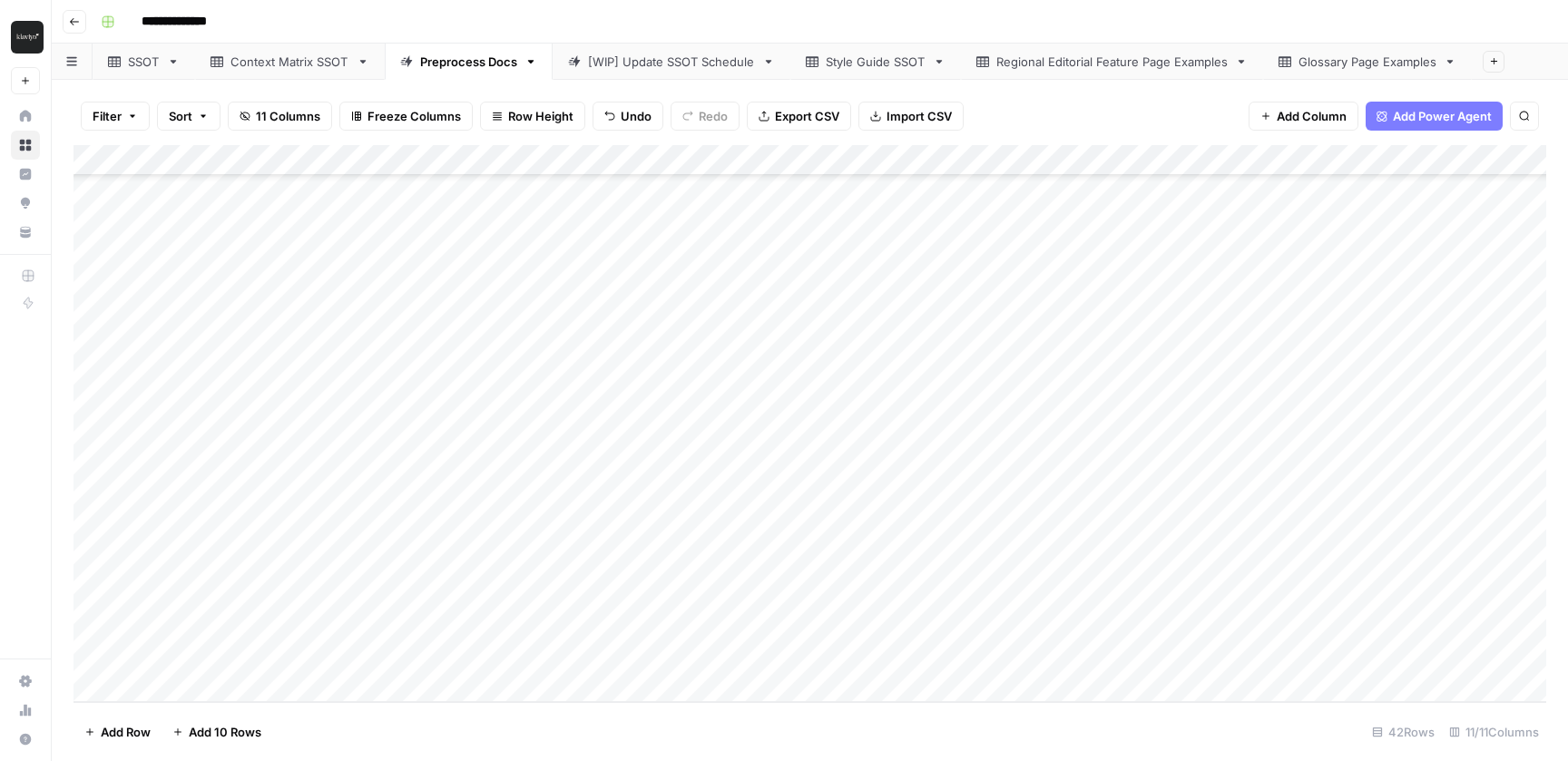
click at [142, 69] on div "SSOT" at bounding box center [143, 61] width 31 height 18
click at [481, 66] on div "Preprocess Docs" at bounding box center [468, 61] width 97 height 18
click at [687, 656] on div "Add Column" at bounding box center [809, 423] width 1473 height 557
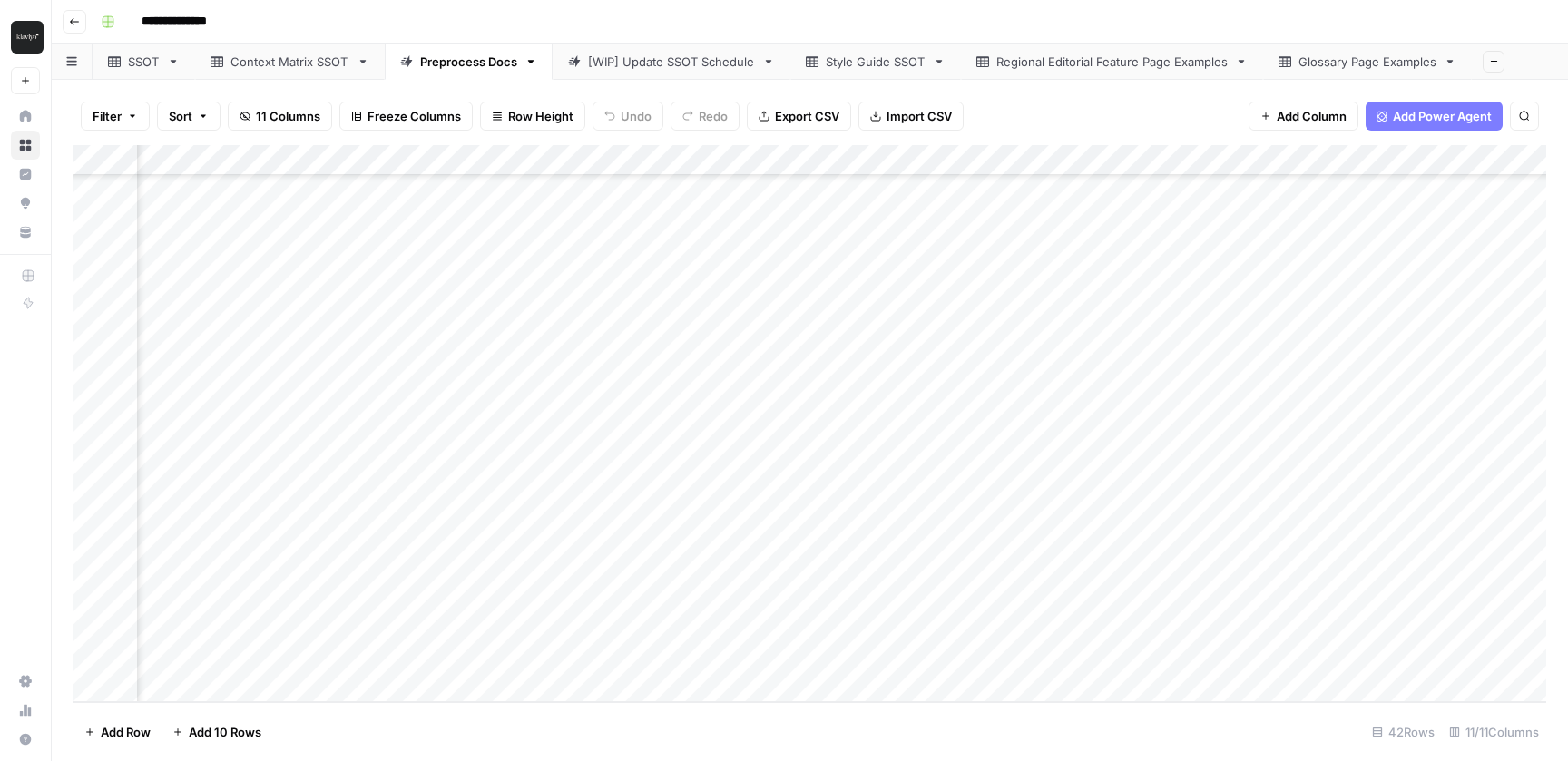
click at [687, 656] on div "Add Column" at bounding box center [809, 423] width 1473 height 557
click at [687, 656] on textarea at bounding box center [730, 658] width 290 height 26
type textarea "*******"
click at [1104, 445] on div "Add Column" at bounding box center [809, 423] width 1473 height 557
click at [847, 655] on div "Add Column" at bounding box center [809, 423] width 1473 height 557
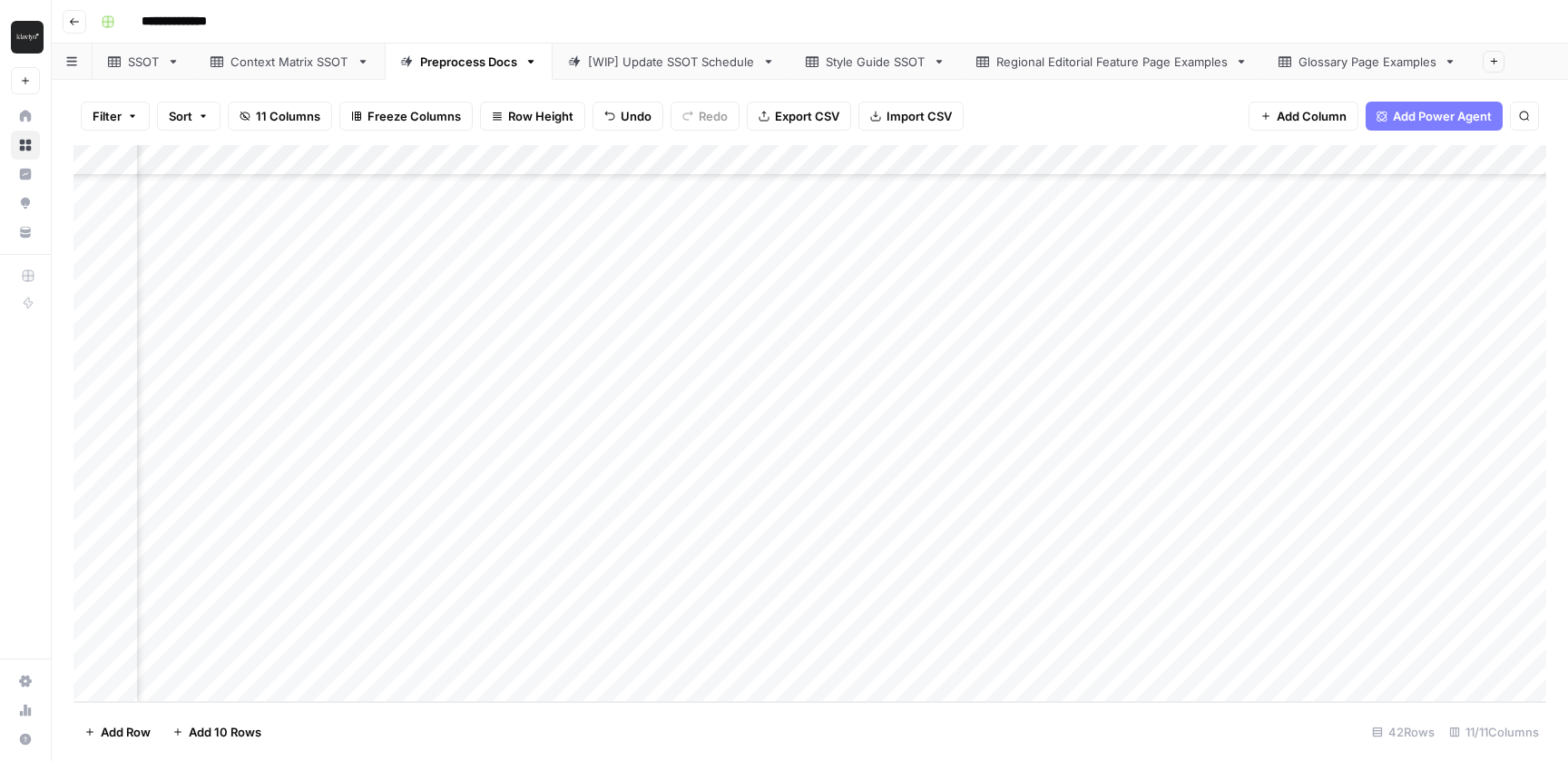
click at [838, 653] on div "Add Column" at bounding box center [809, 423] width 1473 height 557
click at [838, 653] on div at bounding box center [831, 656] width 166 height 33
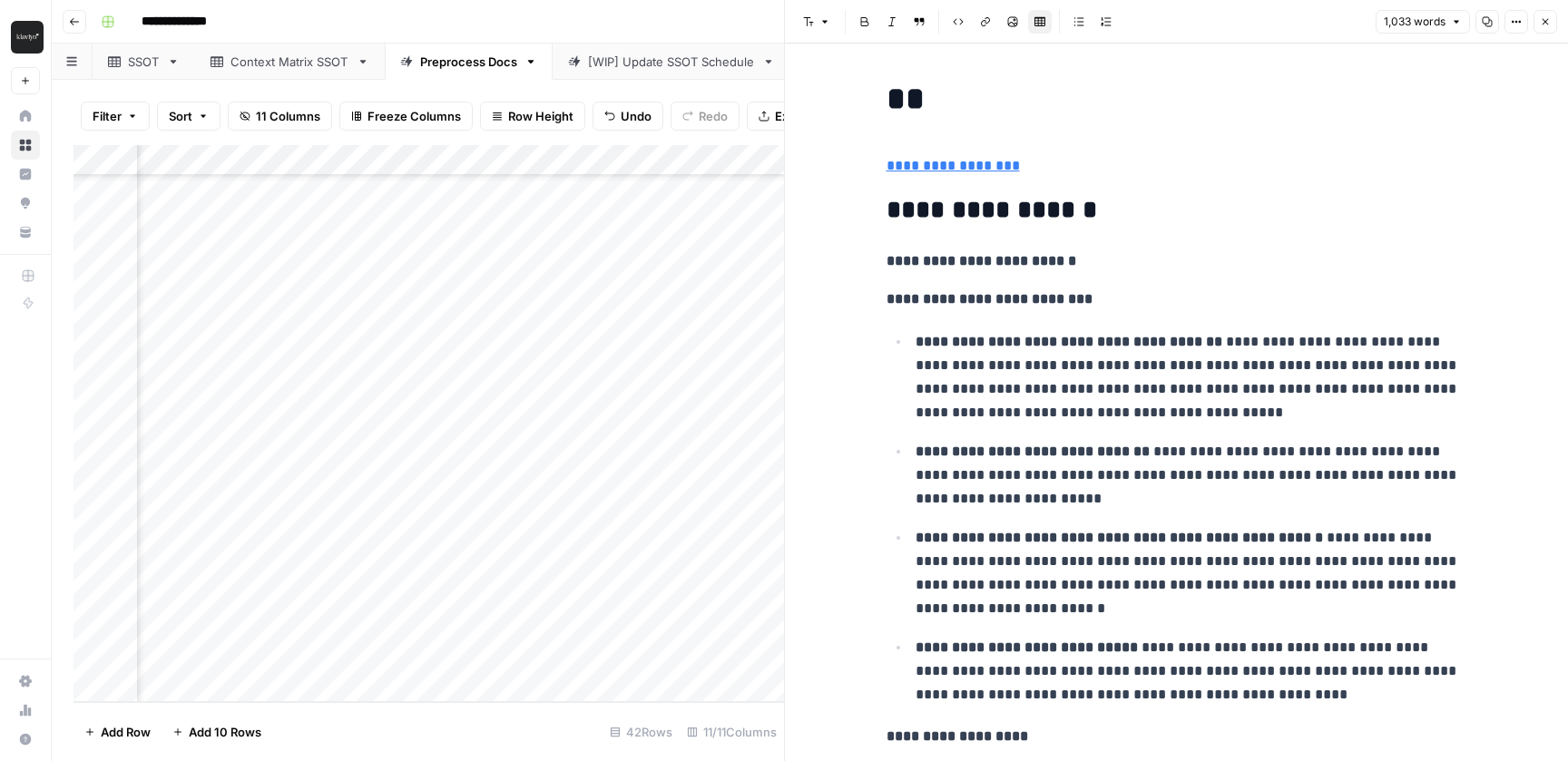
click at [1545, 14] on button "Close" at bounding box center [1544, 21] width 24 height 24
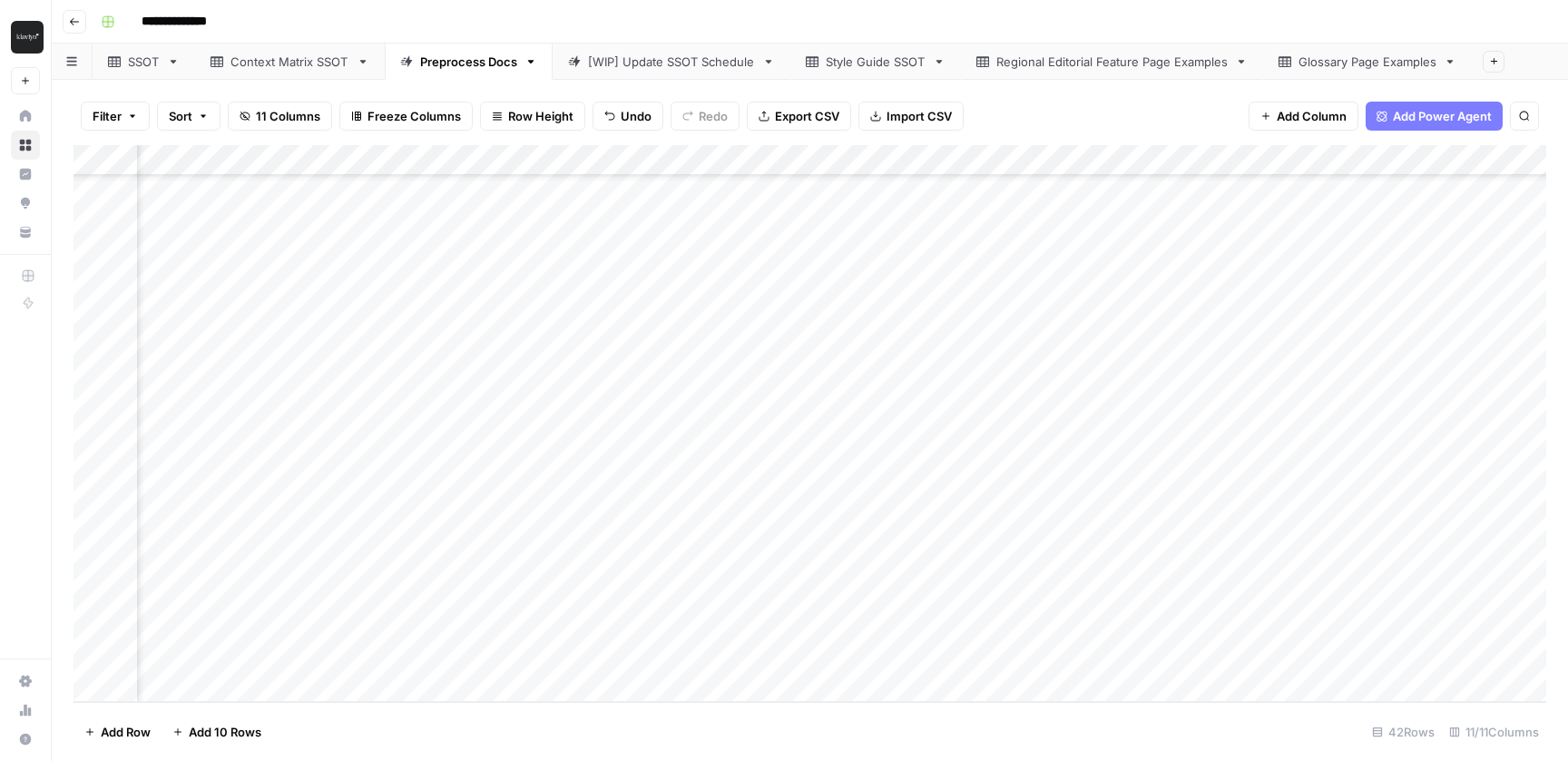
click at [142, 52] on div "SSOT" at bounding box center [143, 61] width 31 height 18
click at [462, 68] on div "Preprocess Docs" at bounding box center [468, 61] width 97 height 18
click at [1073, 655] on div "Add Column" at bounding box center [809, 423] width 1473 height 557
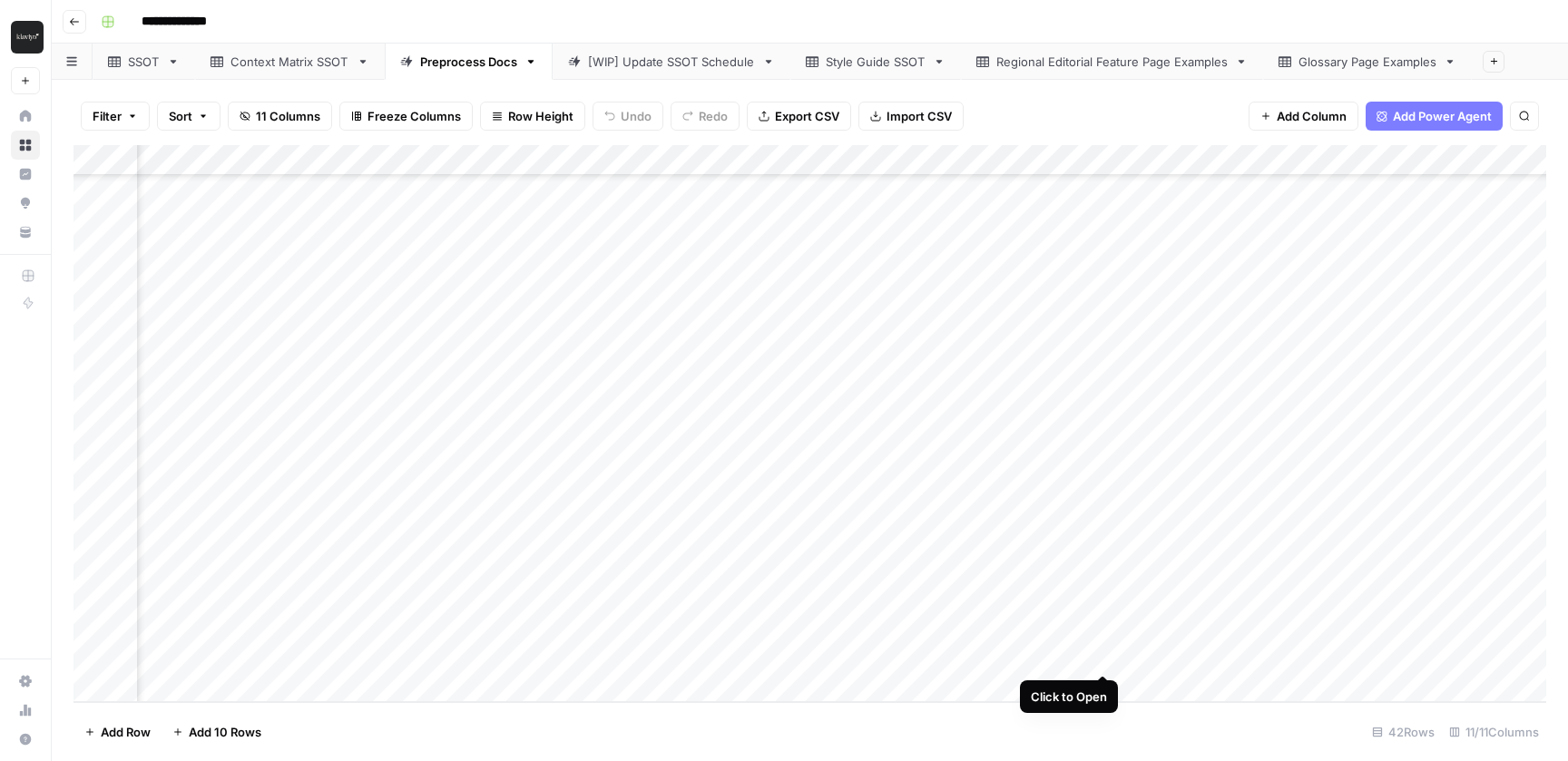
click at [1106, 654] on div "Add Column" at bounding box center [809, 423] width 1473 height 557
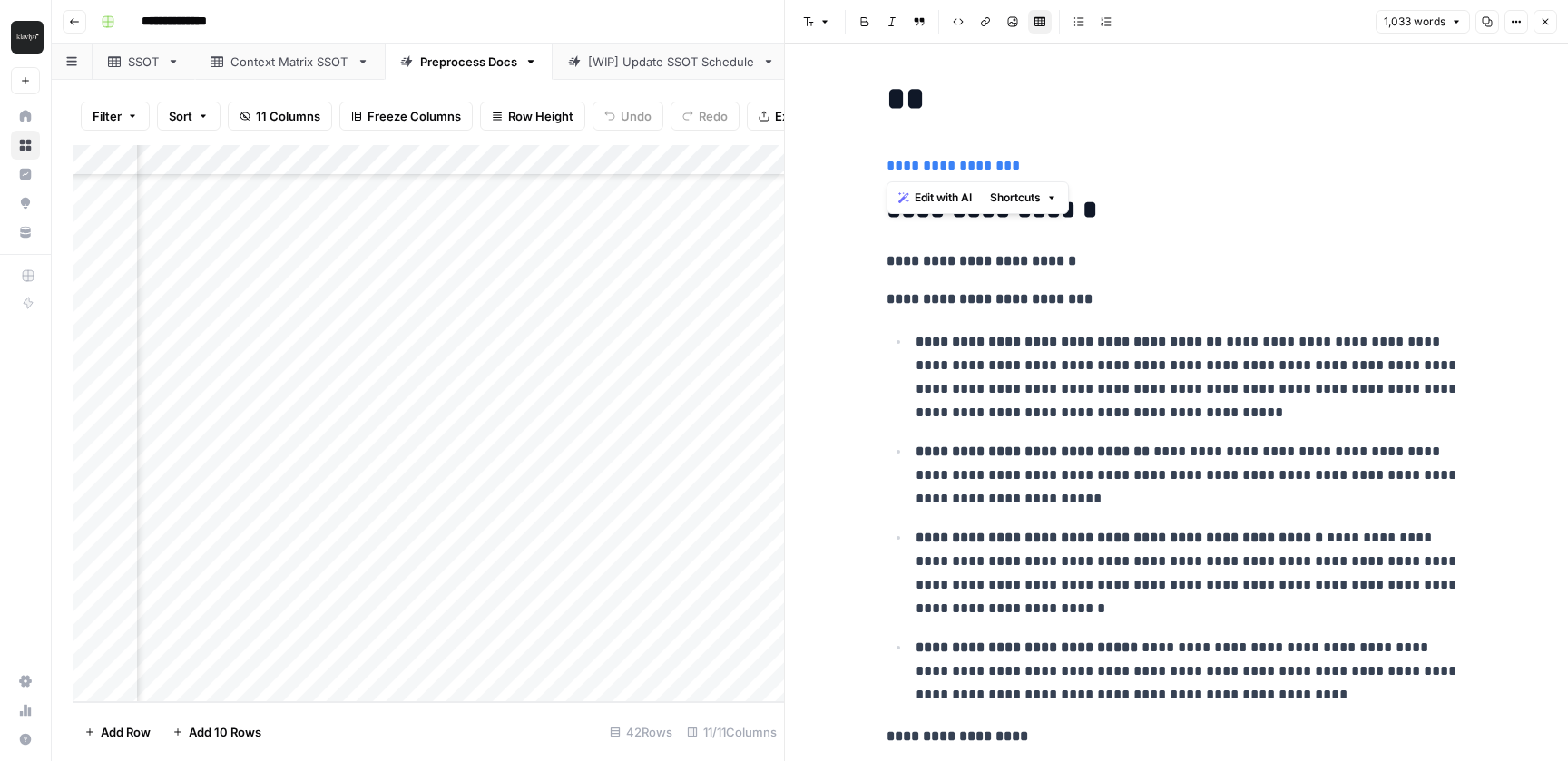
drag, startPoint x: 890, startPoint y: 95, endPoint x: 1076, endPoint y: 136, distance: 190.5
click at [1063, 110] on h1 "**" at bounding box center [1177, 99] width 581 height 38
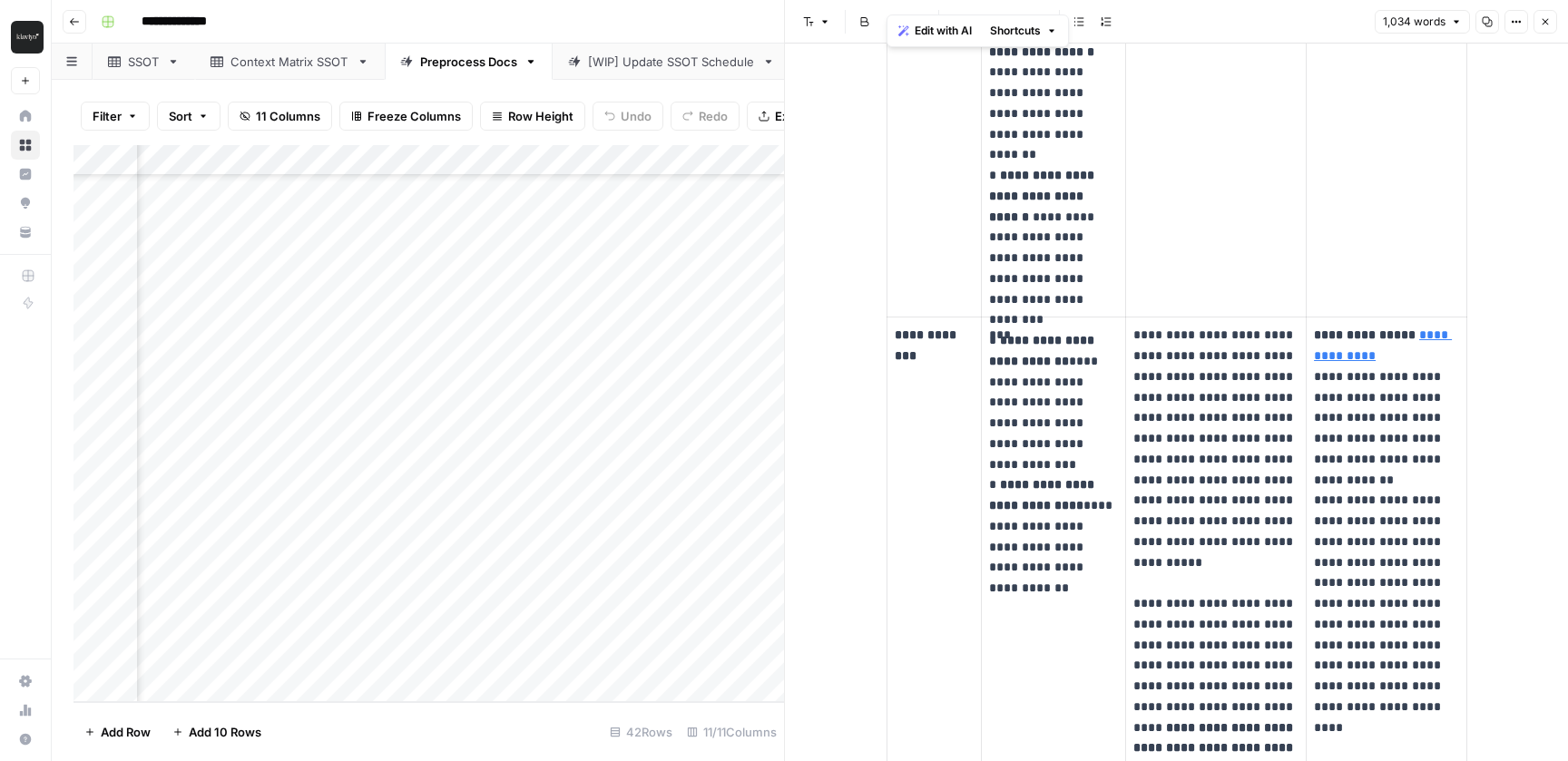
scroll to position [4134, 0]
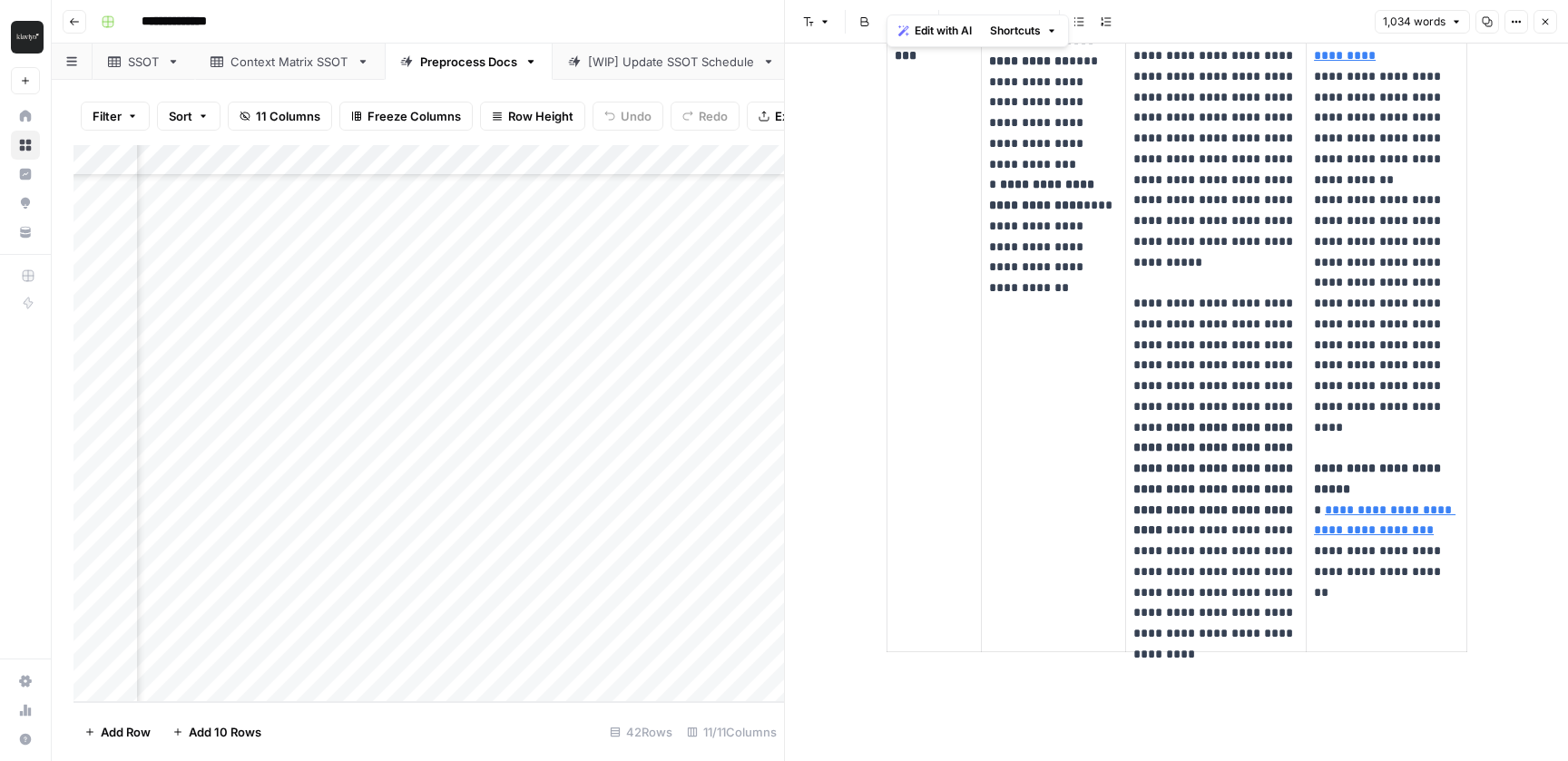
drag, startPoint x: 893, startPoint y: 87, endPoint x: 1219, endPoint y: 781, distance: 766.8
click at [1219, 761] on html "**********" at bounding box center [784, 380] width 1568 height 761
copy div "**********"
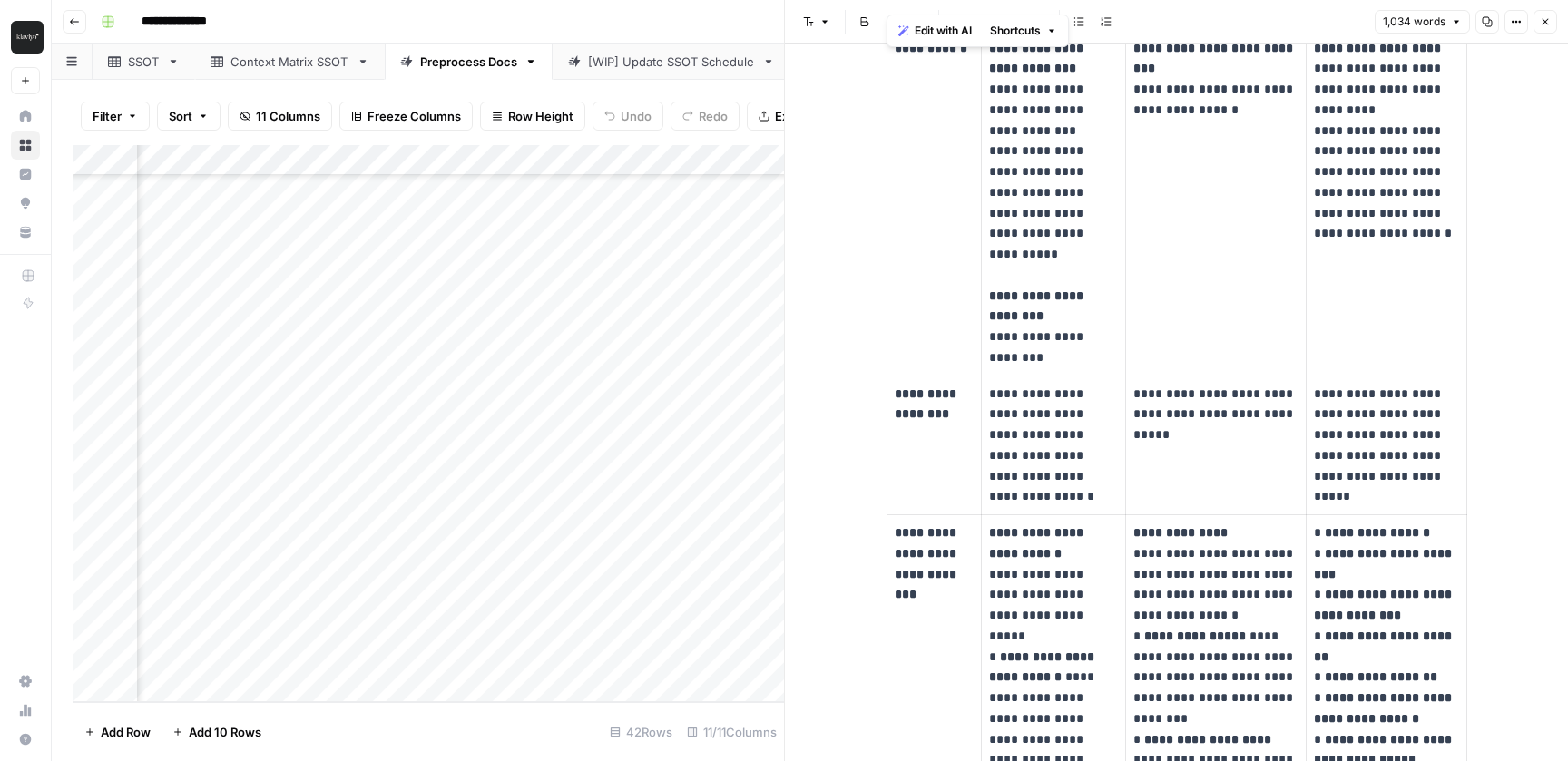
scroll to position [1546, 0]
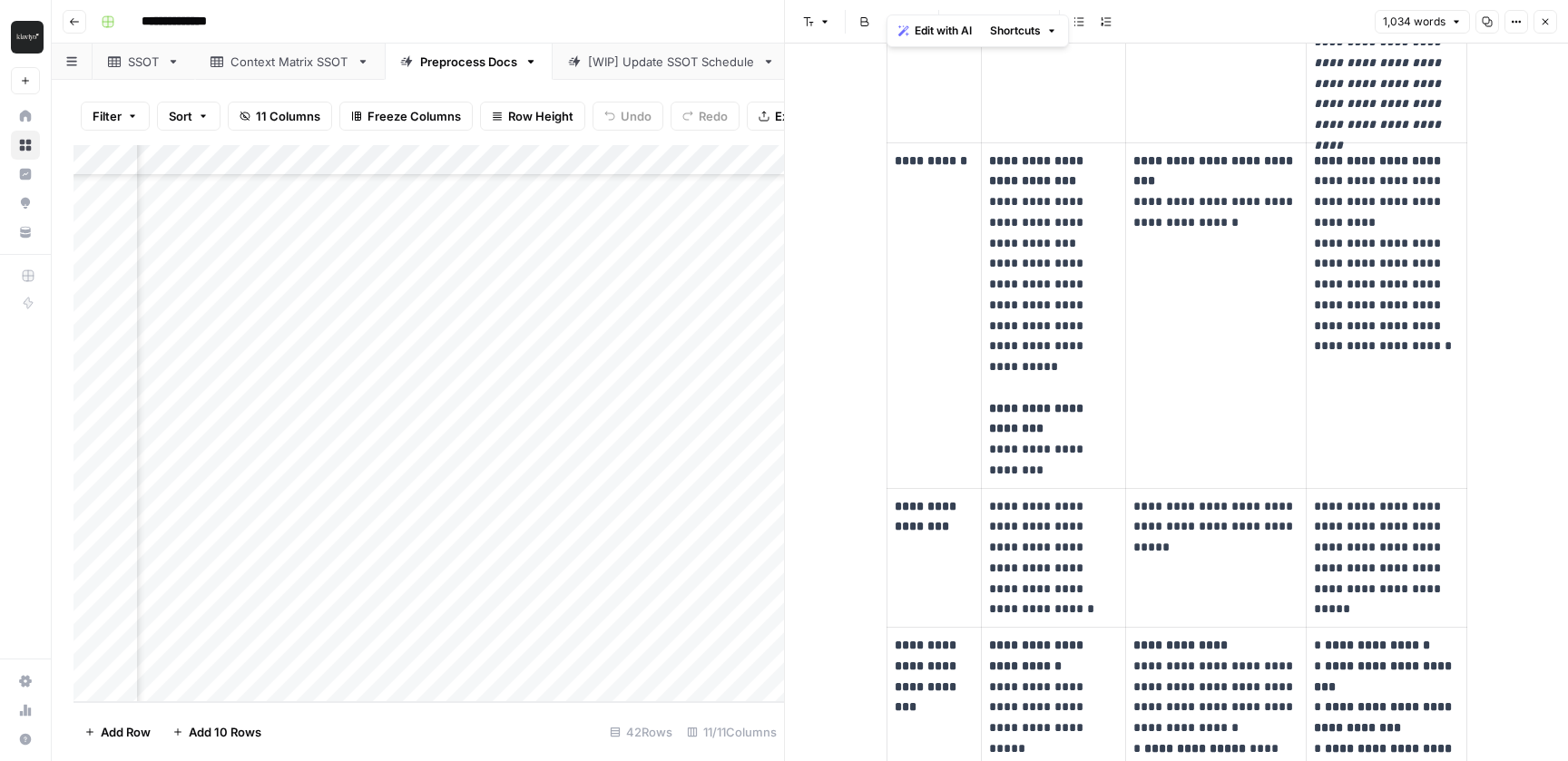
click at [1488, 19] on icon "button" at bounding box center [1486, 21] width 10 height 10
click at [489, 19] on div "**********" at bounding box center [821, 22] width 1456 height 29
click at [134, 64] on div "SSOT" at bounding box center [143, 61] width 31 height 18
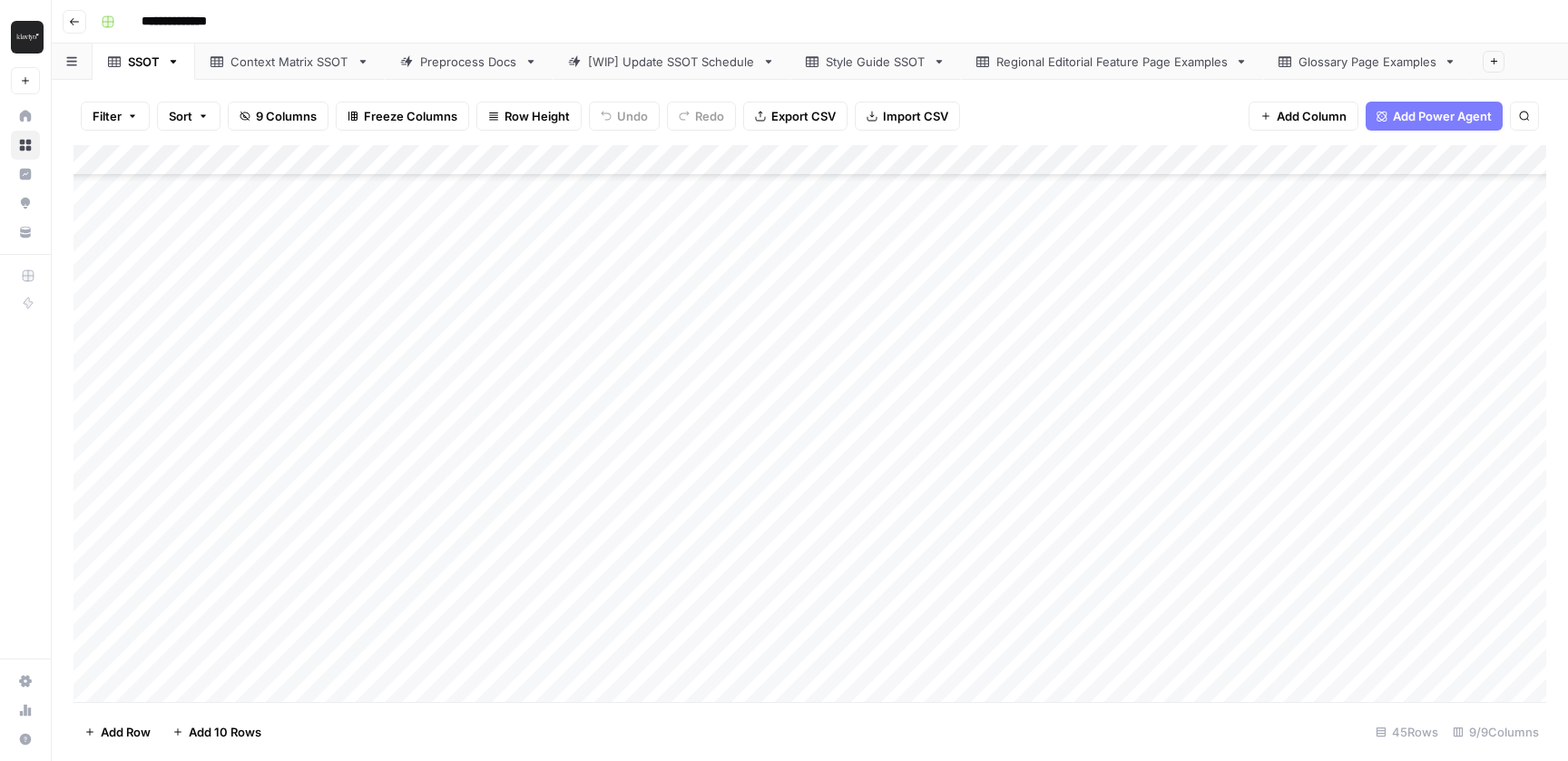
scroll to position [143, 0]
click at [107, 725] on span "Add Row" at bounding box center [126, 731] width 50 height 18
click at [332, 652] on div "Add Column" at bounding box center [809, 423] width 1473 height 557
click at [431, 655] on div "Add Column" at bounding box center [809, 423] width 1473 height 557
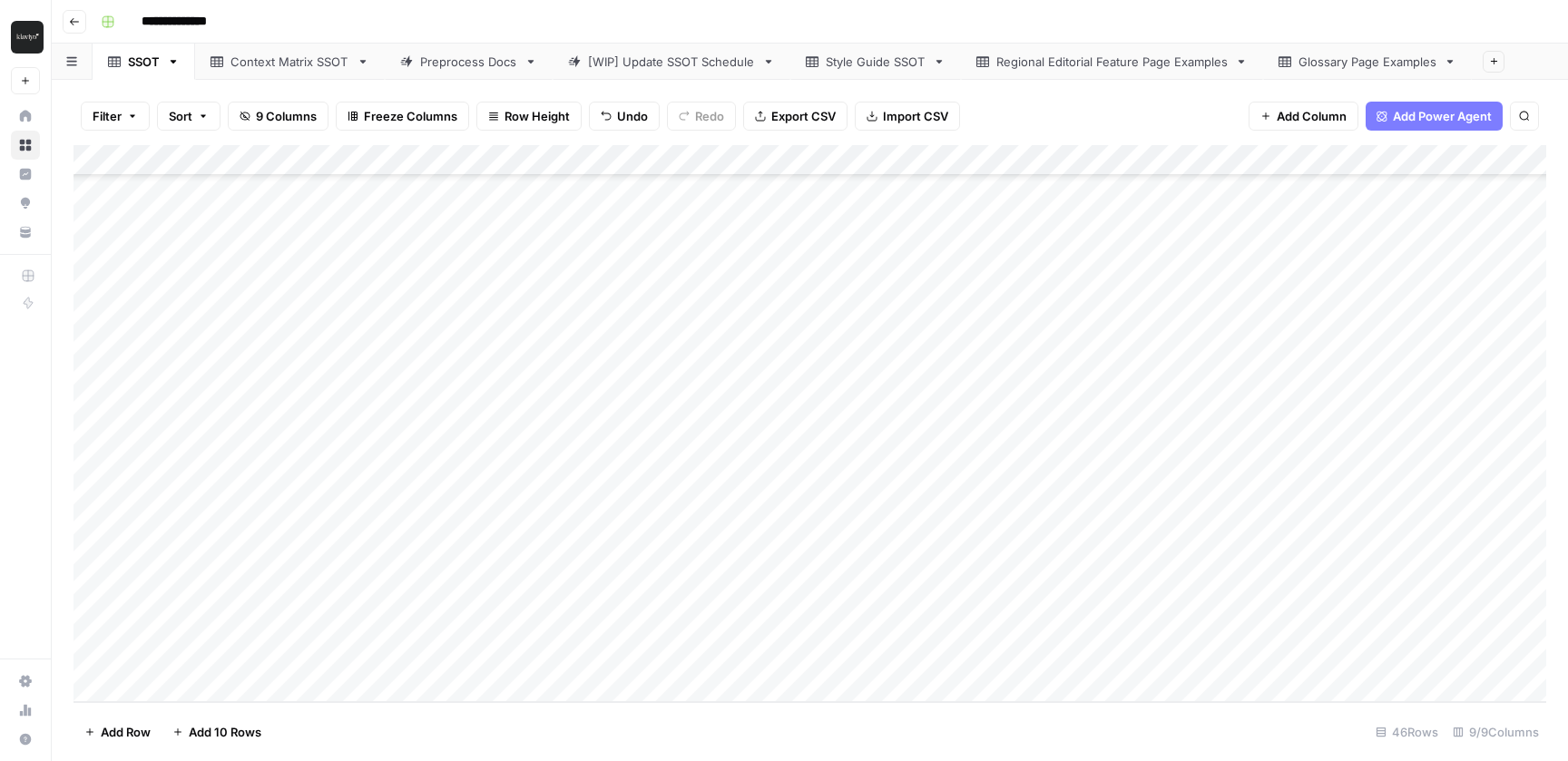
click at [562, 664] on div "Add Column" at bounding box center [809, 423] width 1473 height 557
click at [684, 652] on div "Add Column" at bounding box center [809, 423] width 1473 height 557
type textarea "**"
click at [1008, 654] on div "Add Column" at bounding box center [809, 423] width 1473 height 557
click at [1133, 659] on div "Add Column" at bounding box center [809, 423] width 1473 height 557
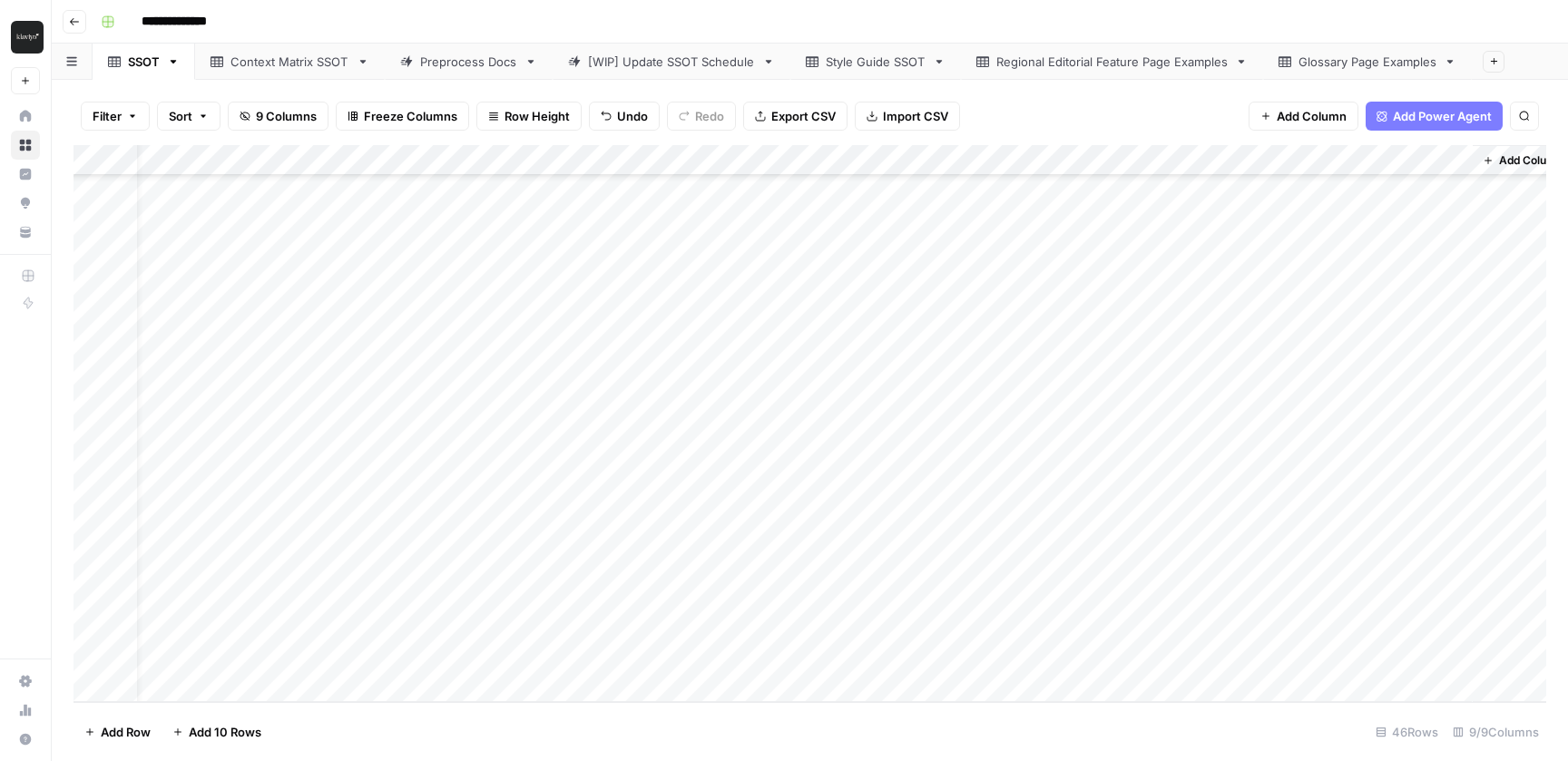
scroll to position [922, 126]
type textarea "*******"
click at [1319, 650] on div "Add Column" at bounding box center [809, 423] width 1473 height 557
click at [1419, 658] on div "Add Column" at bounding box center [809, 423] width 1473 height 557
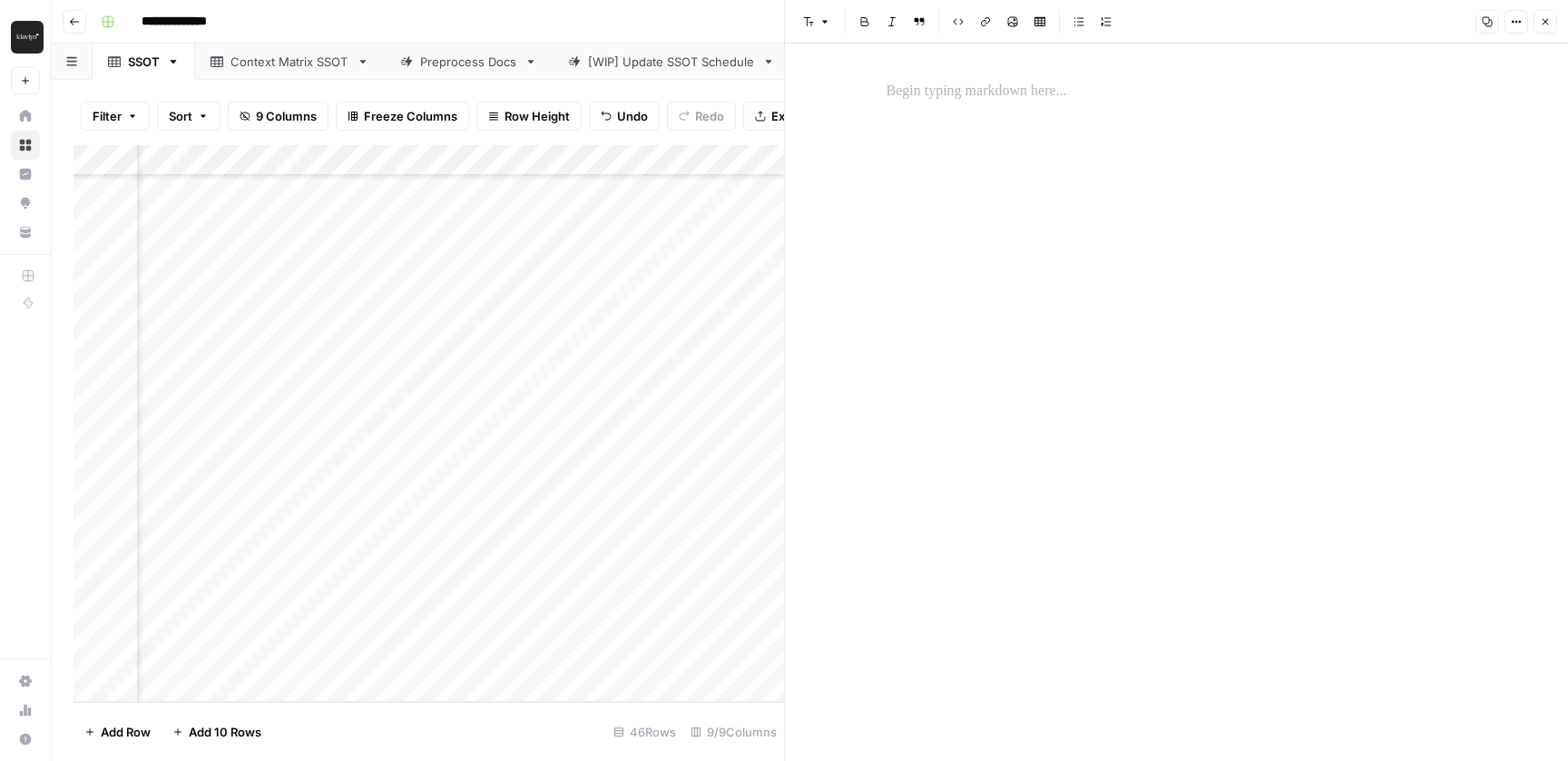
click at [1046, 86] on p at bounding box center [1177, 91] width 581 height 24
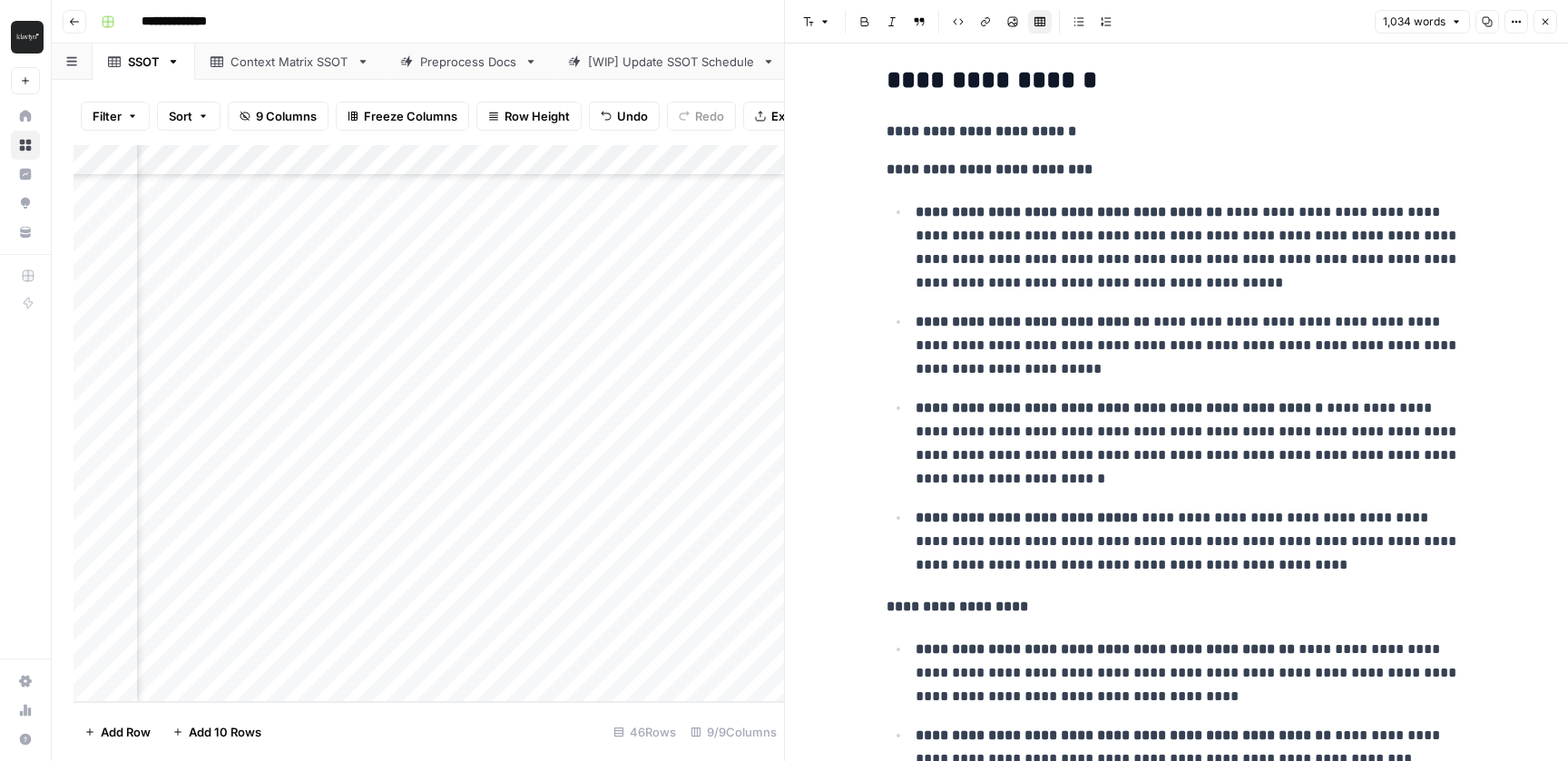
scroll to position [0, 0]
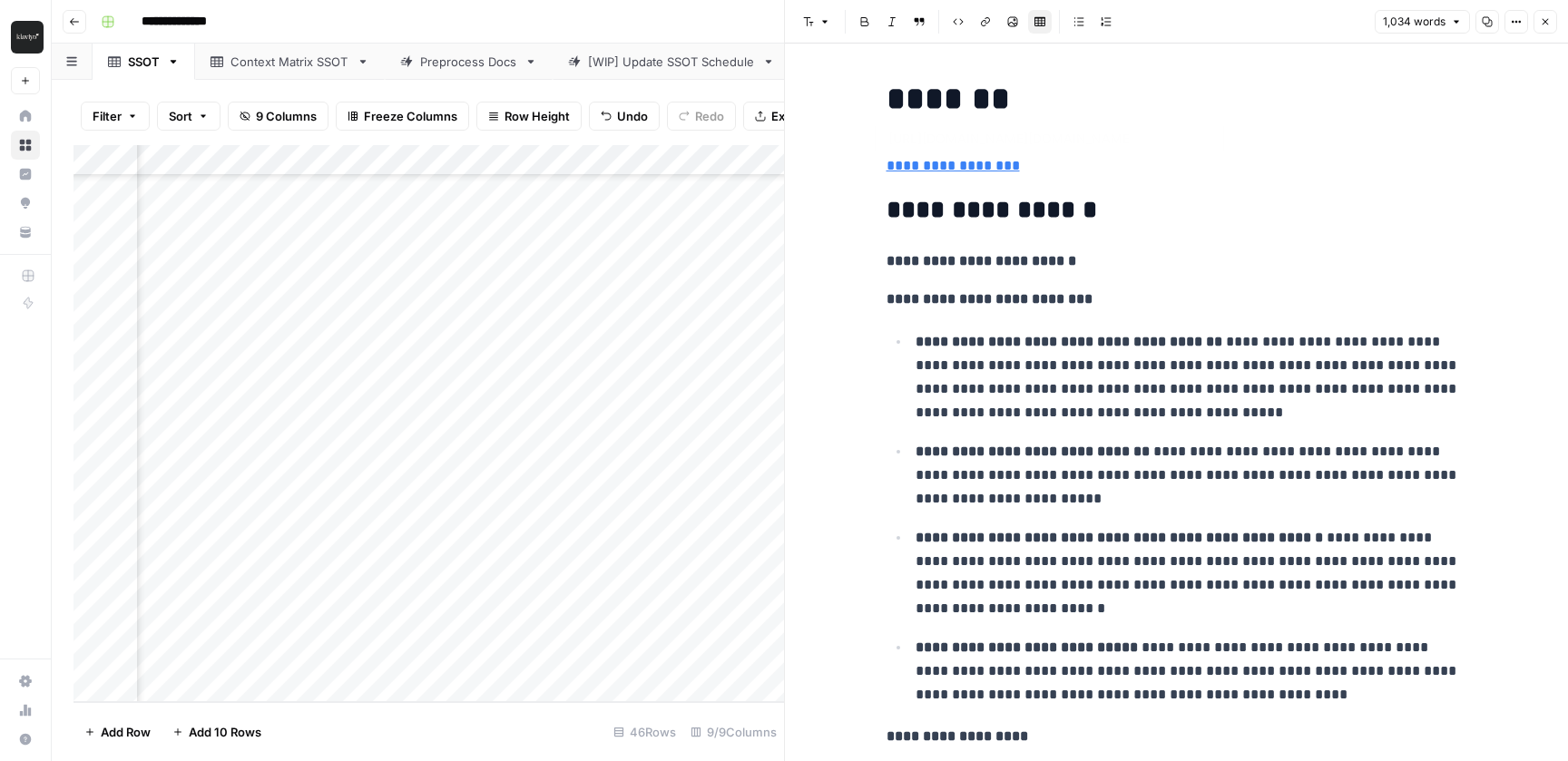
click at [655, 382] on div "Add Column" at bounding box center [428, 423] width 710 height 557
click at [1544, 27] on icon "button" at bounding box center [1544, 21] width 10 height 10
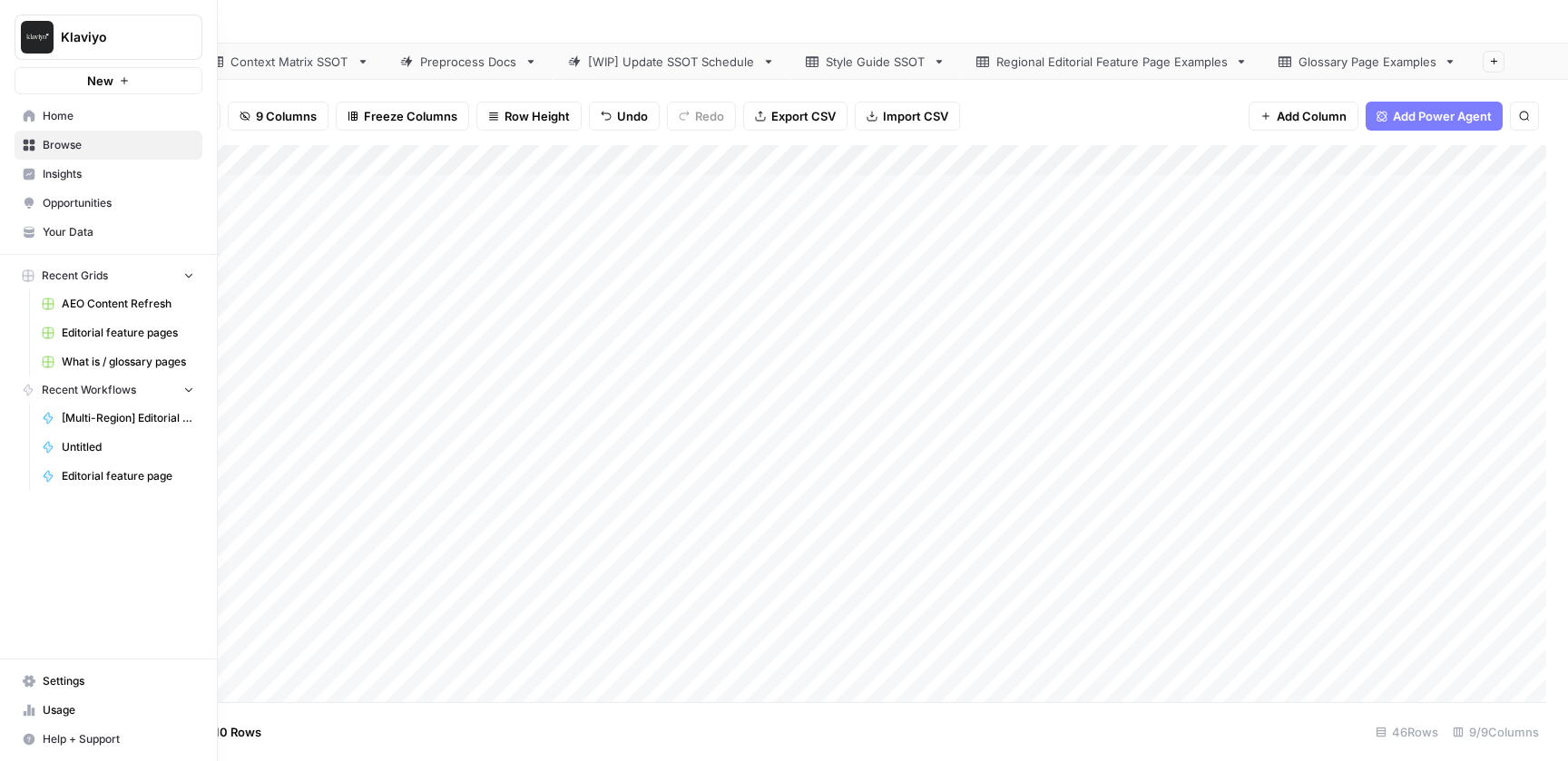
click at [117, 332] on span "Editorial feature pages" at bounding box center [128, 332] width 132 height 16
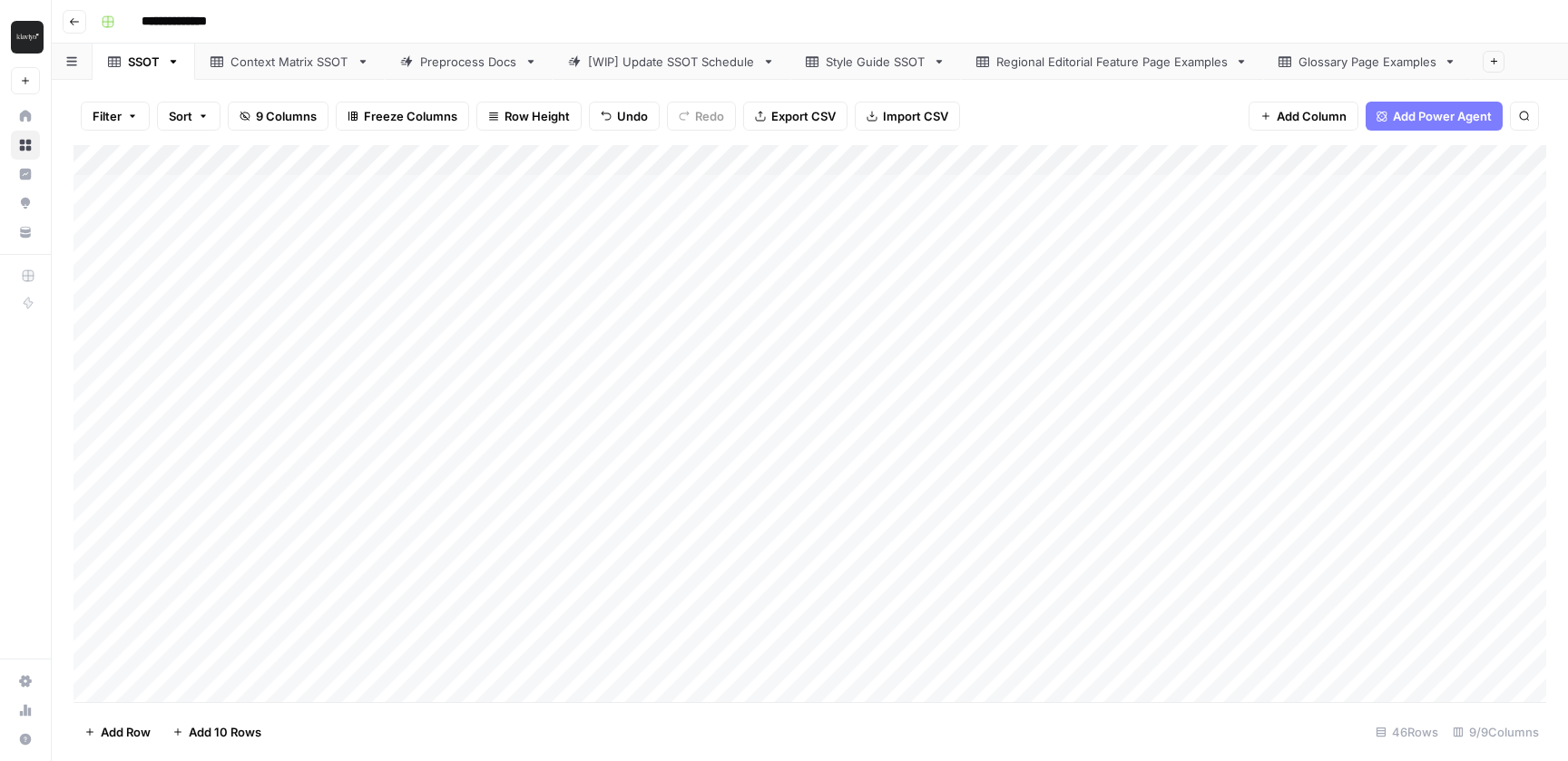
click at [820, 527] on div "Add Column" at bounding box center [809, 423] width 1473 height 557
click at [1367, 525] on div "Add Column" at bounding box center [809, 423] width 1473 height 557
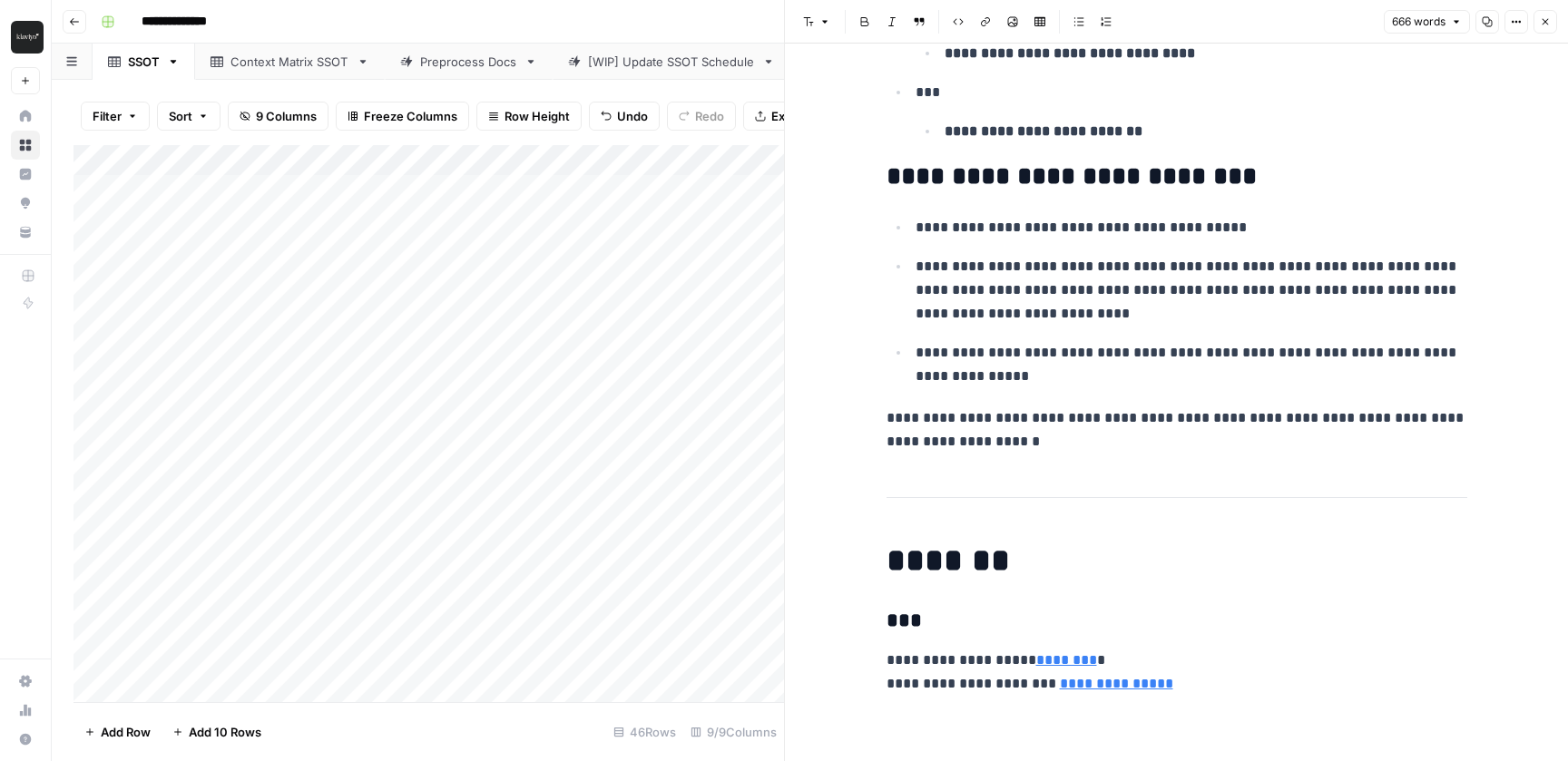
scroll to position [2966, 0]
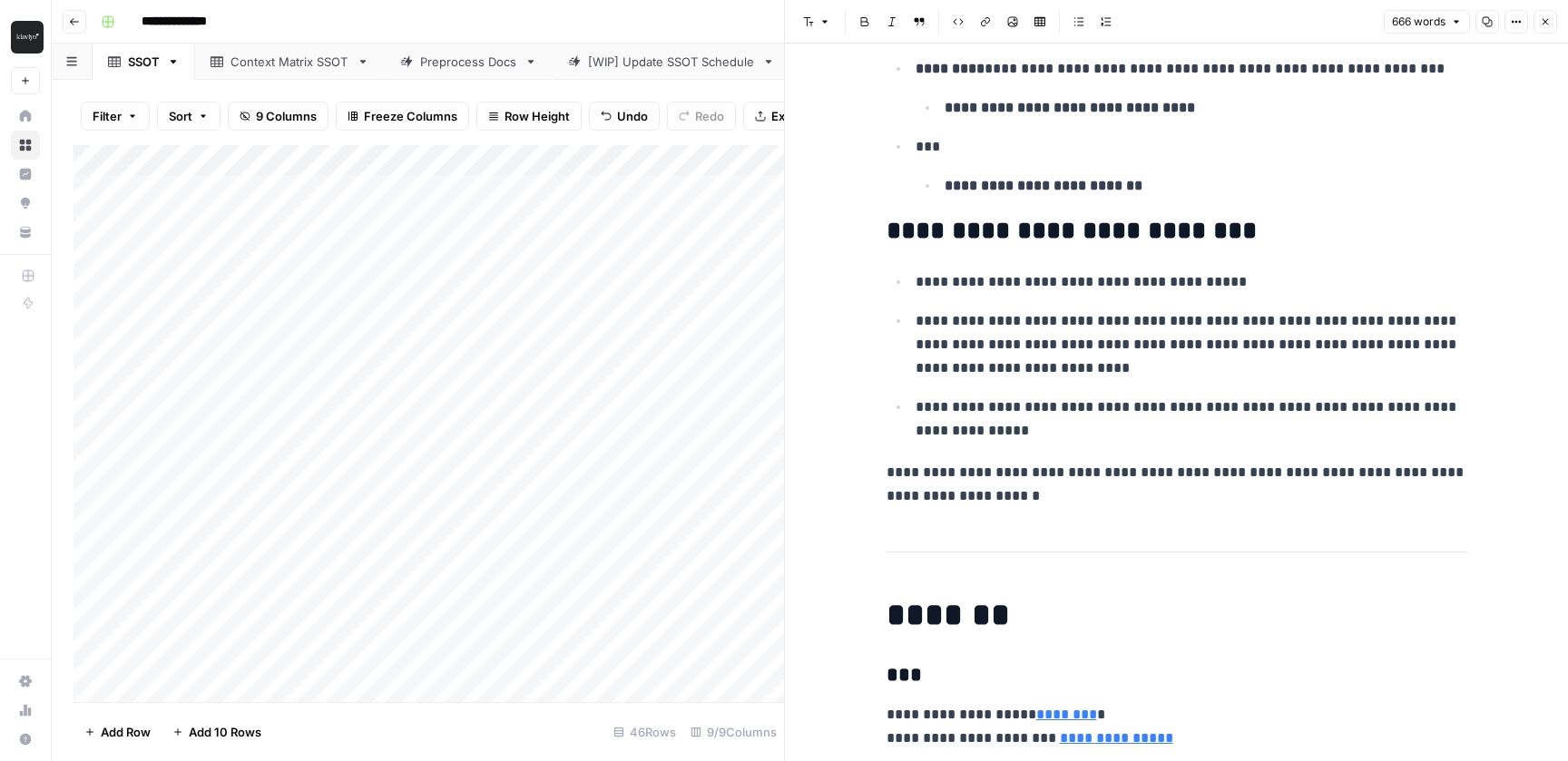
click at [1134, 483] on p "**********" at bounding box center [1177, 485] width 581 height 48
click at [1110, 497] on p "**********" at bounding box center [1177, 485] width 581 height 48
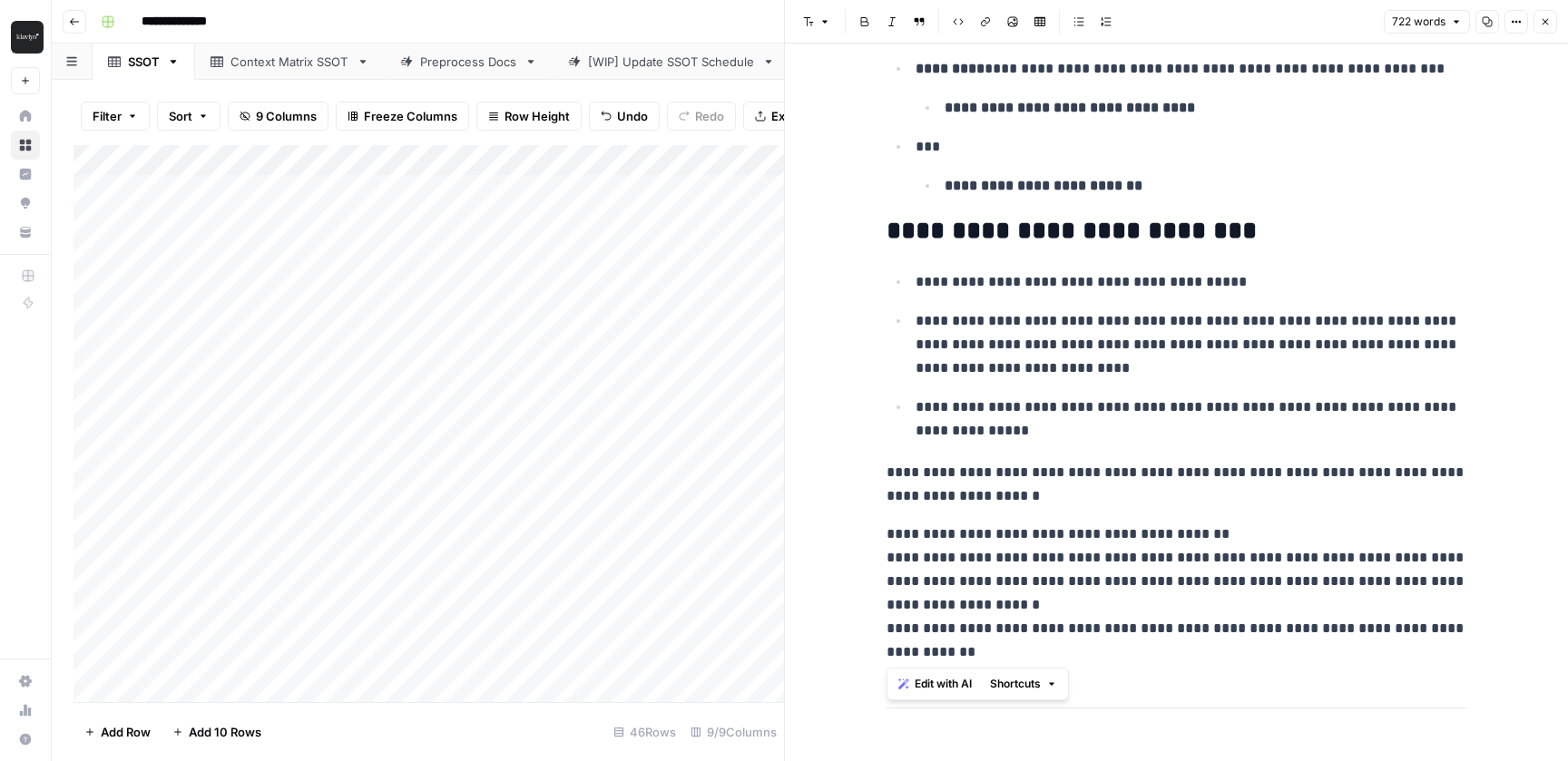
drag, startPoint x: 956, startPoint y: 652, endPoint x: 865, endPoint y: 535, distance: 148.2
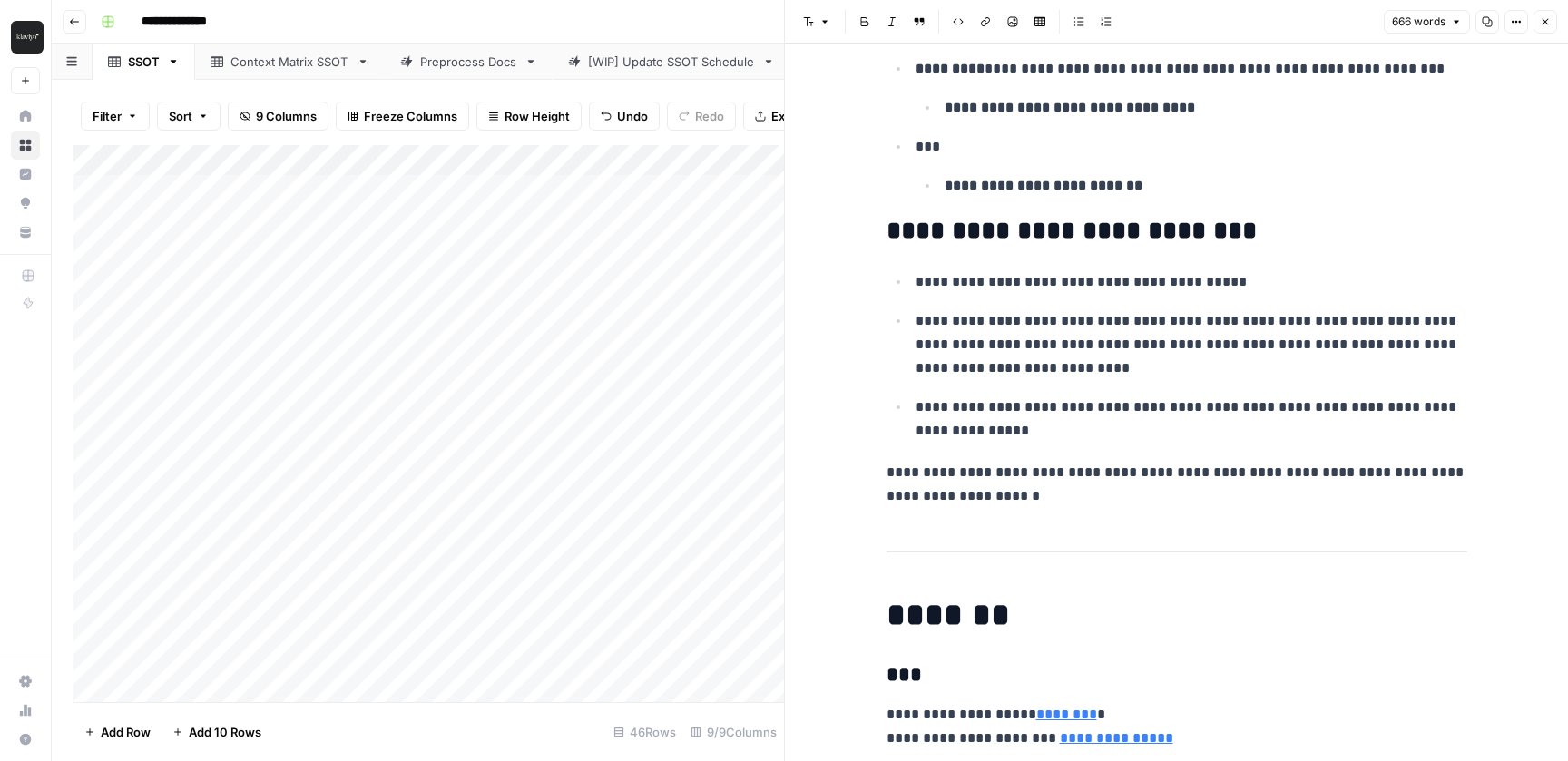
click at [1204, 230] on strong "**********" at bounding box center [1071, 230] width 370 height 26
drag, startPoint x: 1236, startPoint y: 231, endPoint x: 801, endPoint y: 231, distance: 435.0
click at [481, 440] on div "Add Column" at bounding box center [428, 423] width 710 height 557
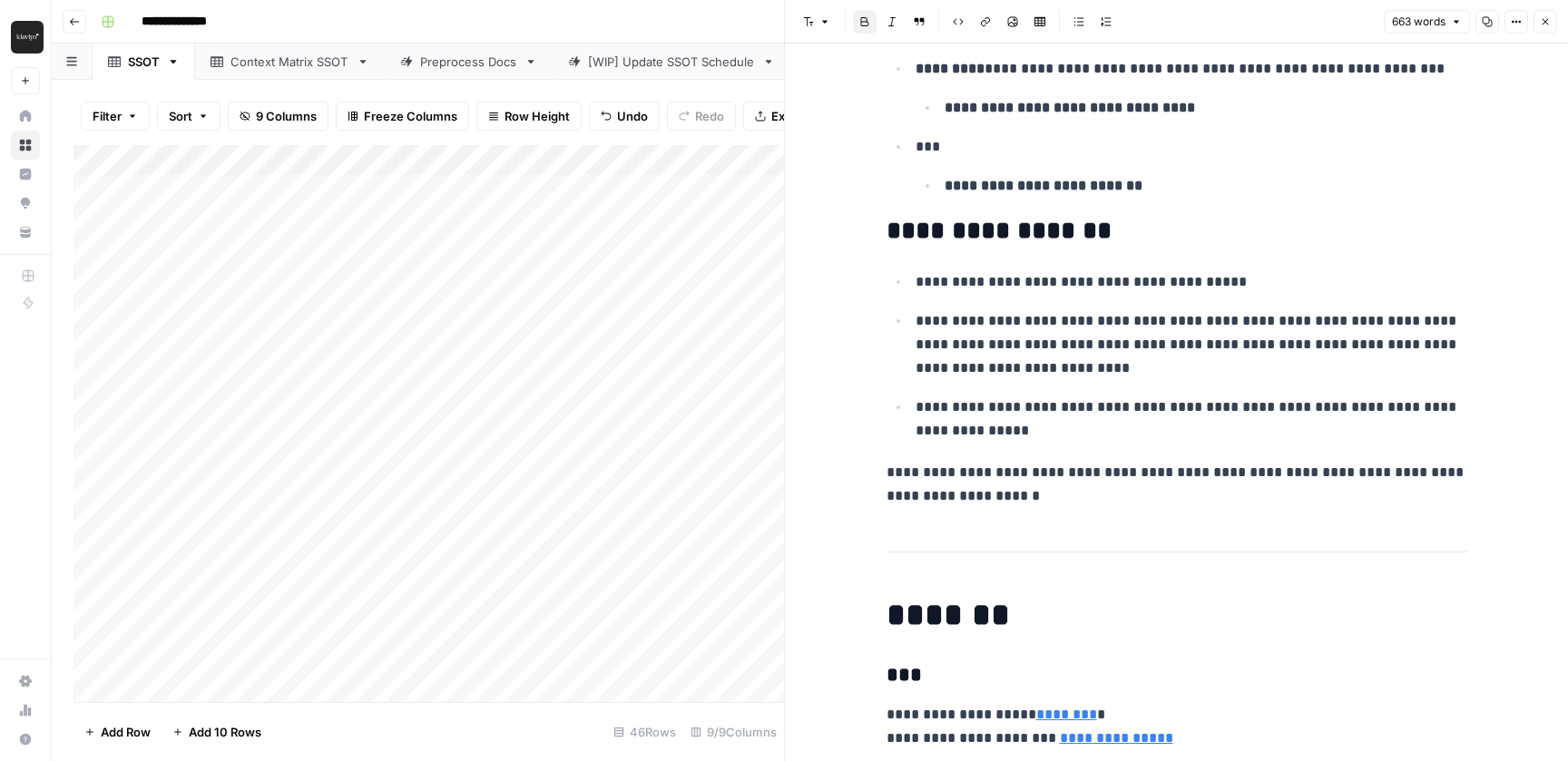
click at [1542, 26] on icon "button" at bounding box center [1544, 21] width 10 height 10
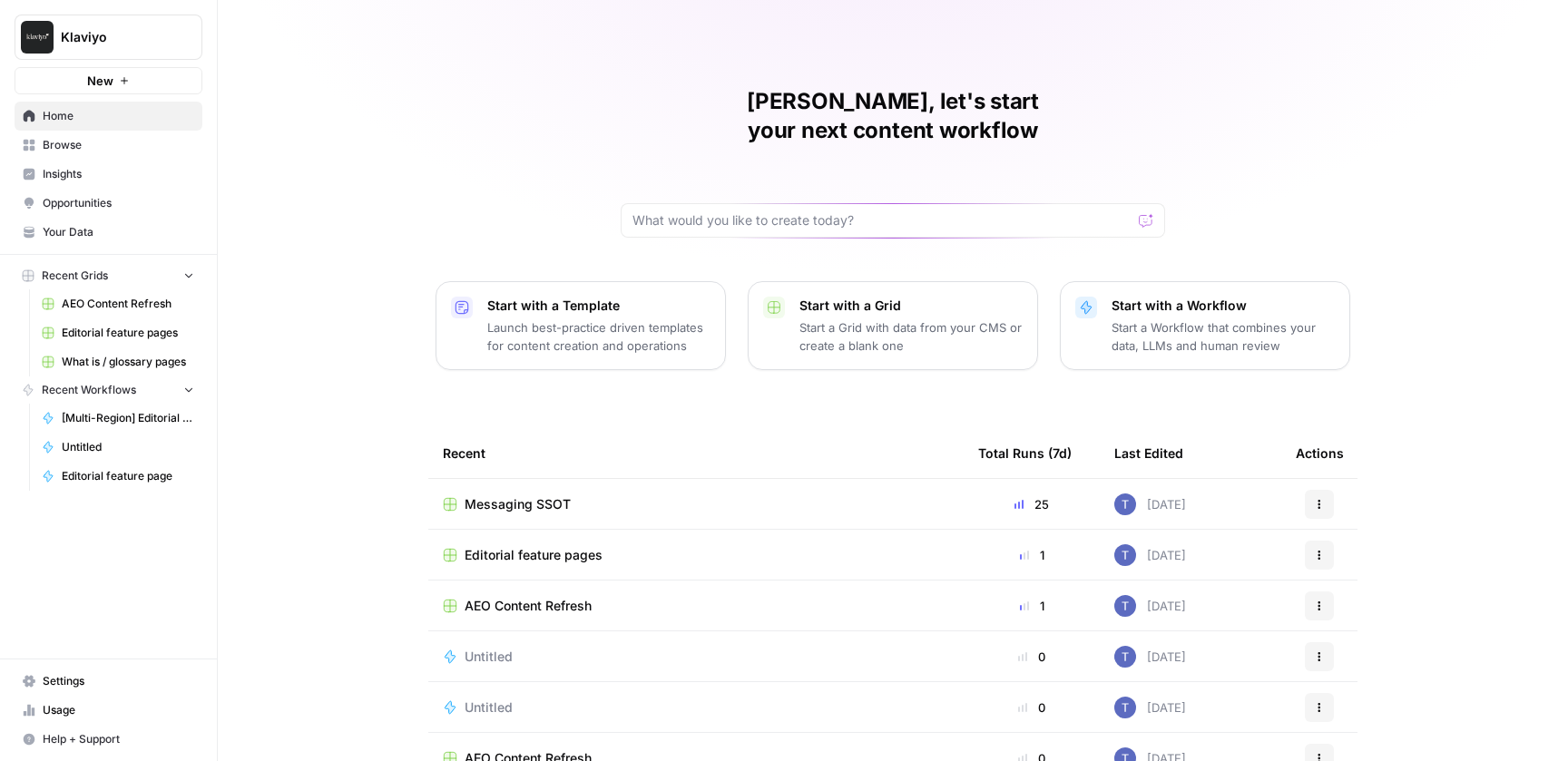
click at [574, 547] on span "Editorial feature pages" at bounding box center [533, 555] width 138 height 18
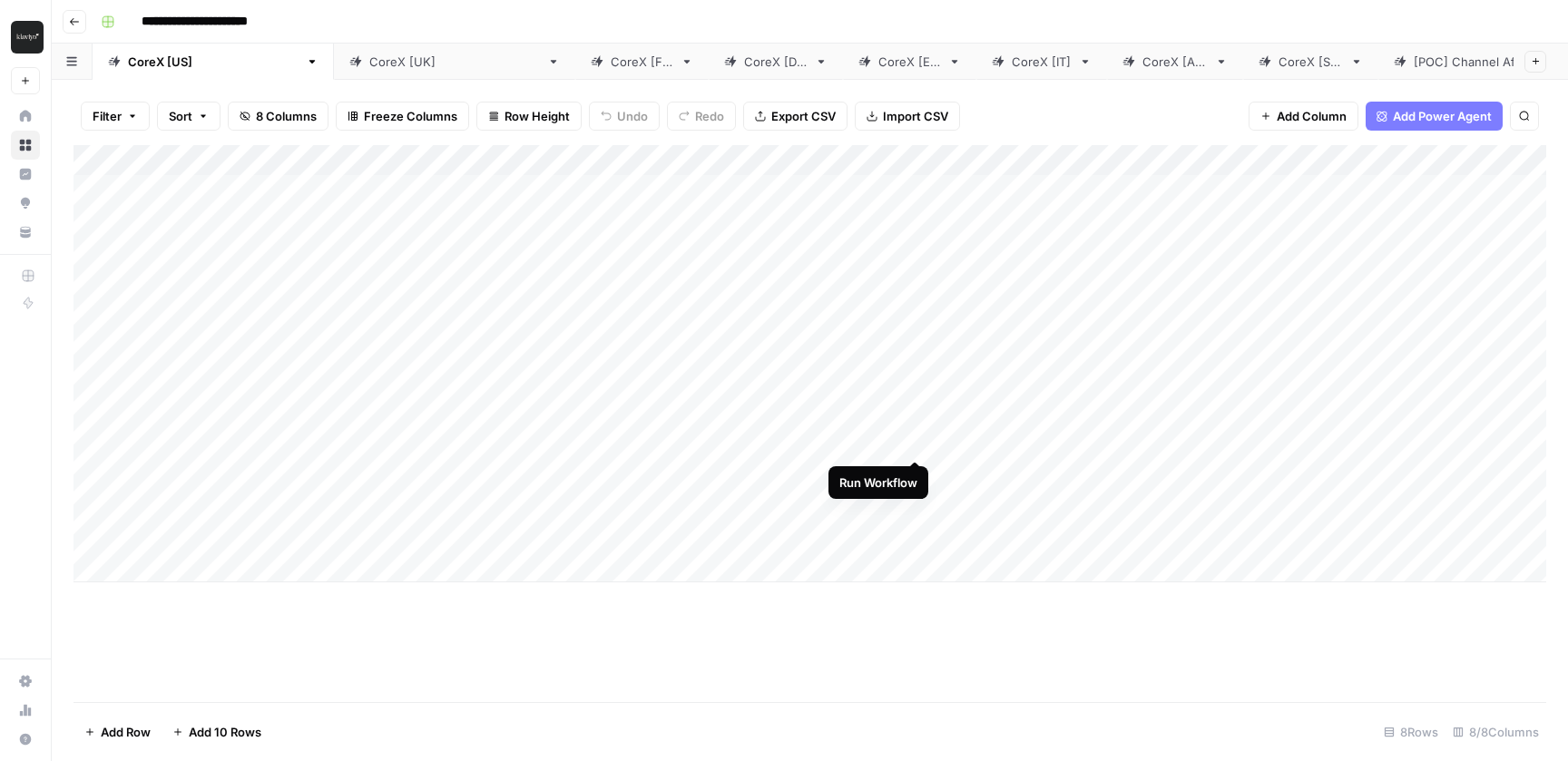
click at [915, 428] on div "Add Column" at bounding box center [809, 363] width 1473 height 437
click at [194, 562] on div "Add Column" at bounding box center [809, 363] width 1473 height 437
type textarea "**********"
click at [486, 656] on div "Add Column" at bounding box center [809, 423] width 1473 height 557
click at [474, 566] on div "Add Column" at bounding box center [809, 387] width 1473 height 485
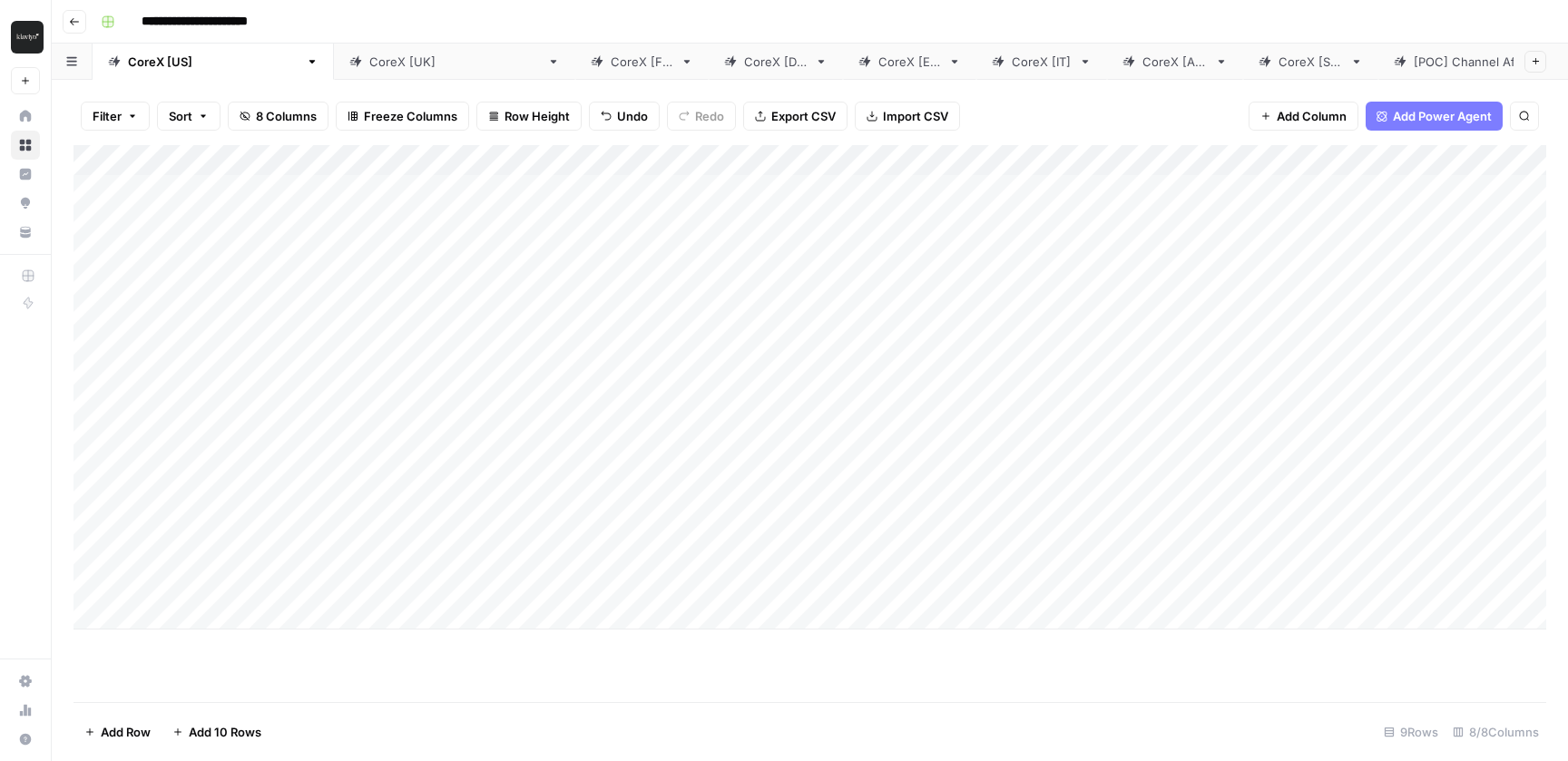
click at [474, 566] on div "Add Column" at bounding box center [809, 387] width 1473 height 485
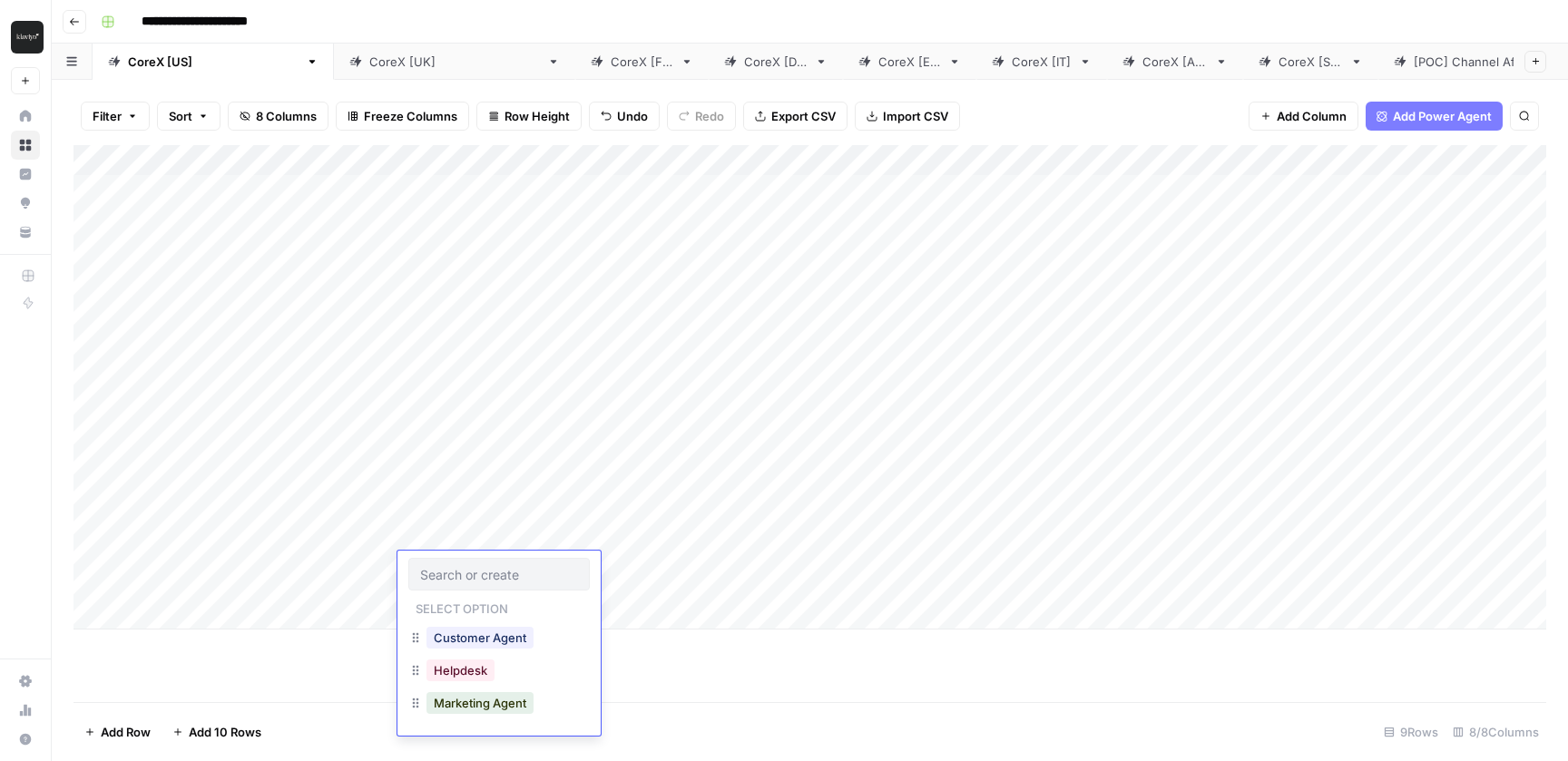
click at [634, 566] on div "Add Column" at bounding box center [809, 387] width 1473 height 485
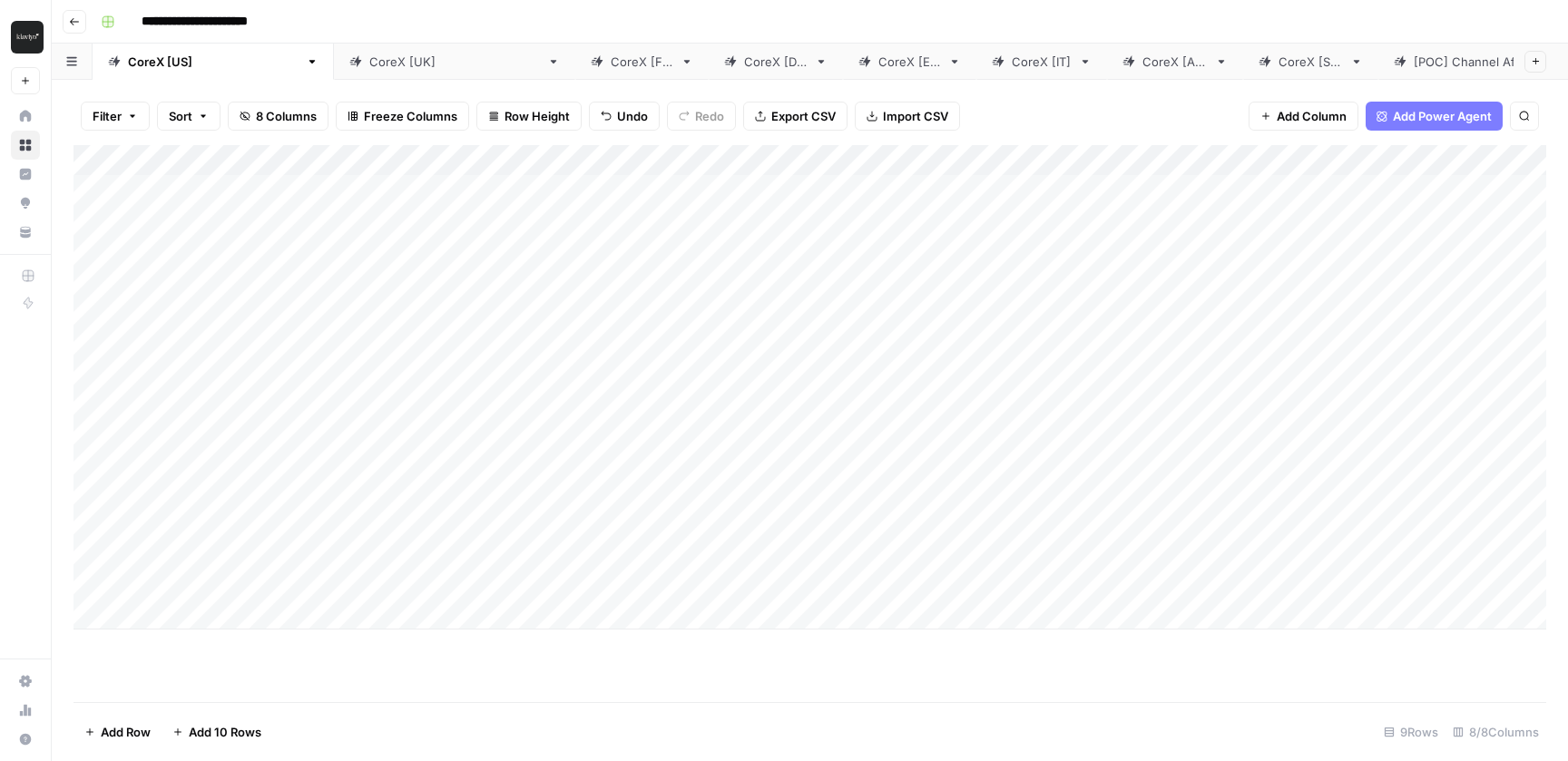
click at [634, 566] on div "Add Column" at bounding box center [809, 387] width 1473 height 485
click at [608, 641] on button "AI" at bounding box center [603, 637] width 27 height 22
click at [906, 666] on div "Add Column" at bounding box center [809, 423] width 1473 height 557
click at [828, 569] on div "Add Column" at bounding box center [809, 387] width 1473 height 485
click at [199, 614] on div "Add Column" at bounding box center [809, 387] width 1473 height 485
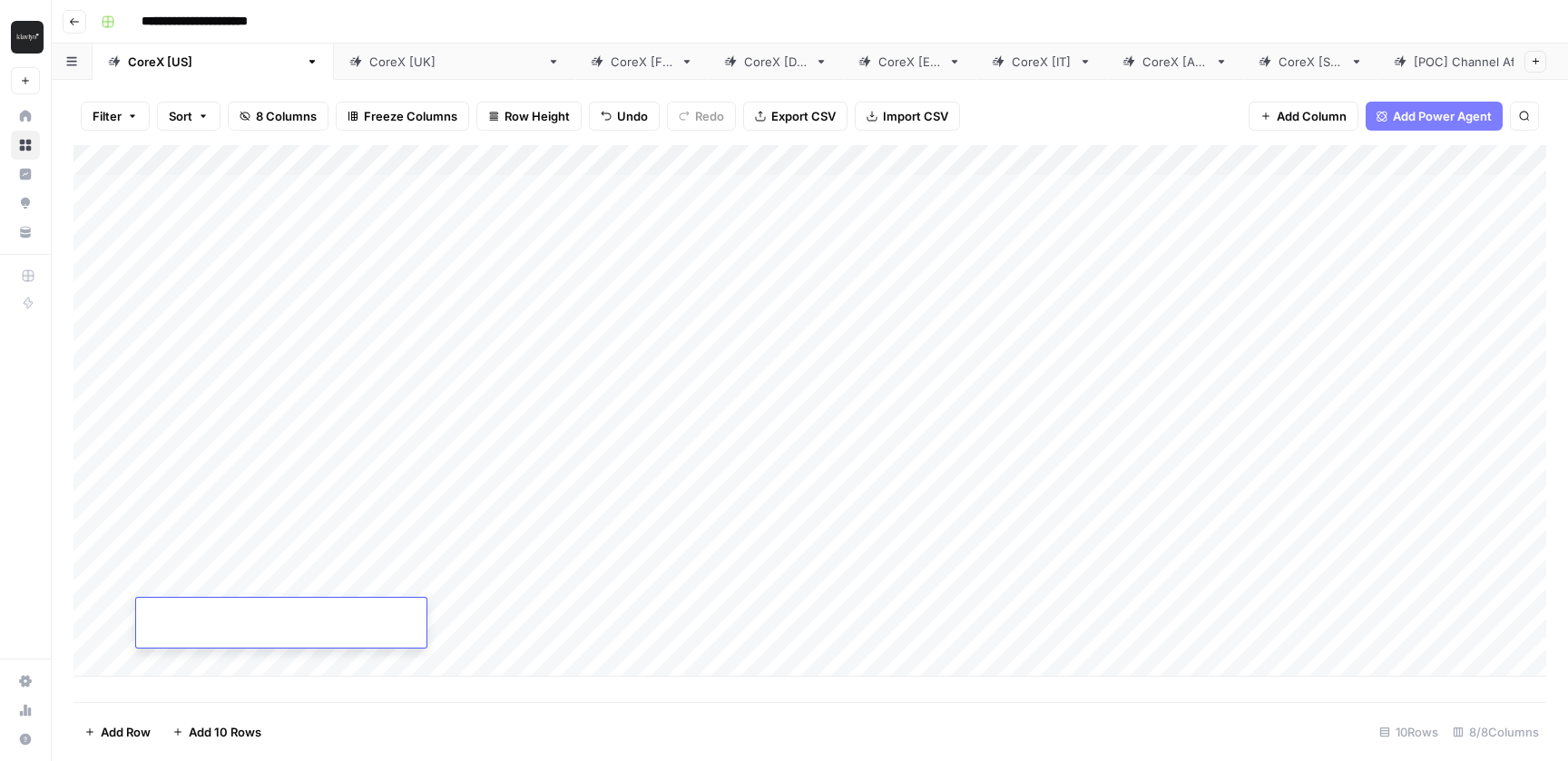
paste textarea "**********"
type textarea "**********"
click at [526, 711] on footer "Add Row Add 10 Rows 10 Rows 8/8 Columns" at bounding box center [809, 732] width 1473 height 59
click at [634, 632] on div "Add Column" at bounding box center [809, 411] width 1473 height 531
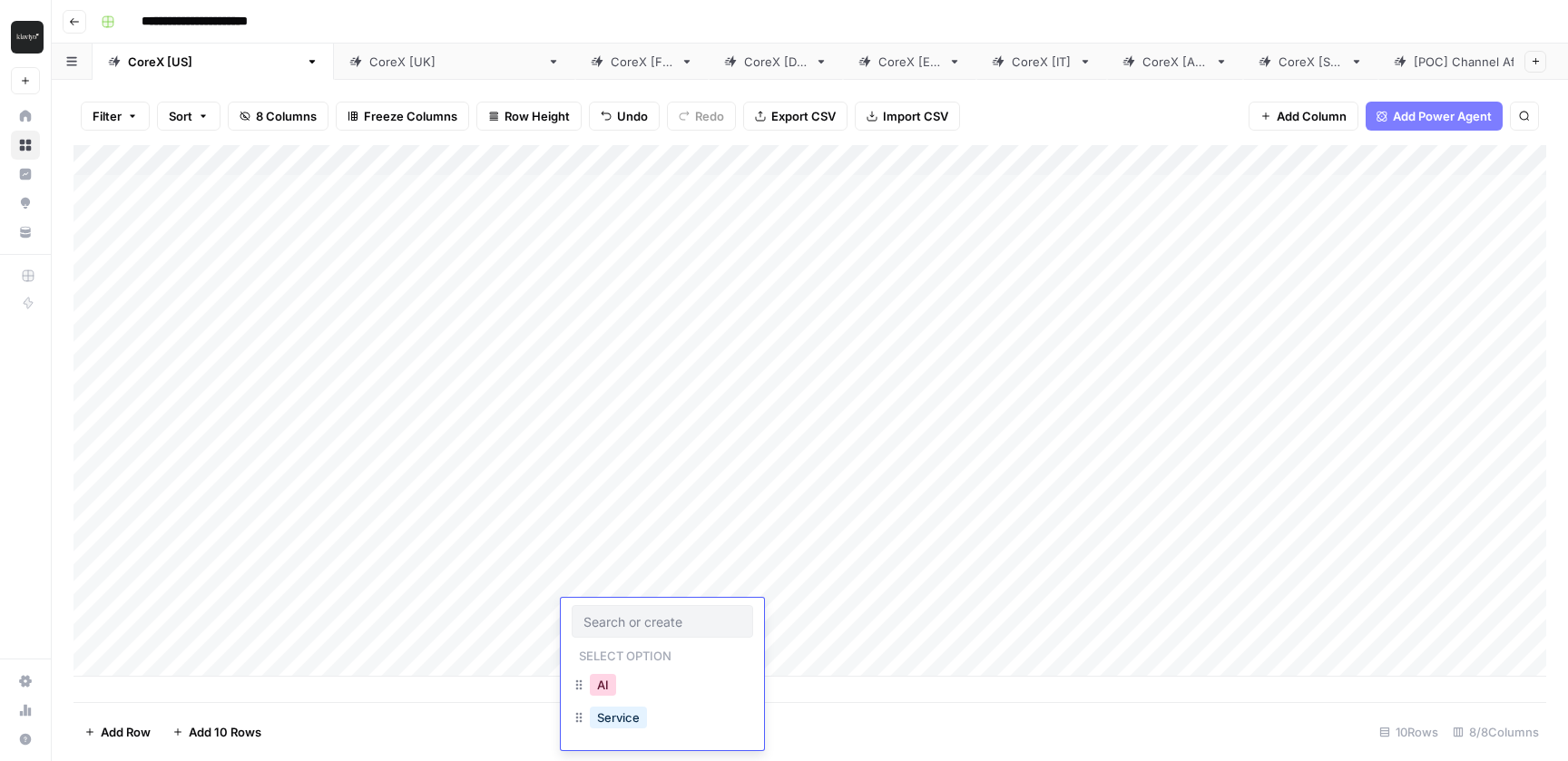
click at [614, 682] on button "AI" at bounding box center [603, 685] width 27 height 22
click at [743, 611] on div "Add Column" at bounding box center [809, 411] width 1473 height 531
click at [208, 665] on div "Add Column" at bounding box center [809, 411] width 1473 height 531
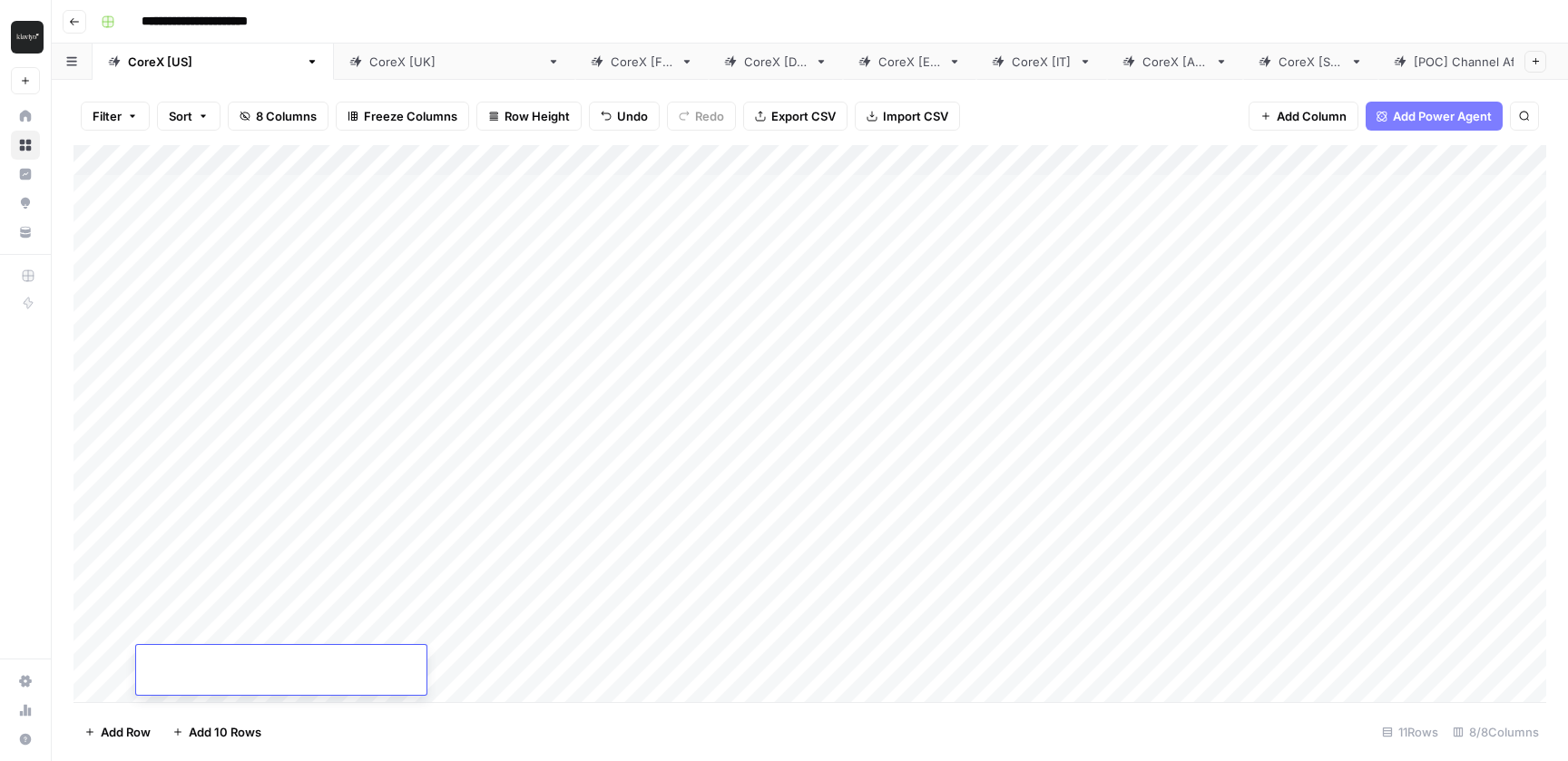
type textarea "**********"
click at [647, 708] on footer "Add Row Add 10 Rows 11 Rows 8/8 Columns" at bounding box center [809, 732] width 1473 height 59
click at [629, 663] on div "Add Column" at bounding box center [809, 423] width 1473 height 557
click at [606, 729] on button "AI" at bounding box center [603, 732] width 27 height 22
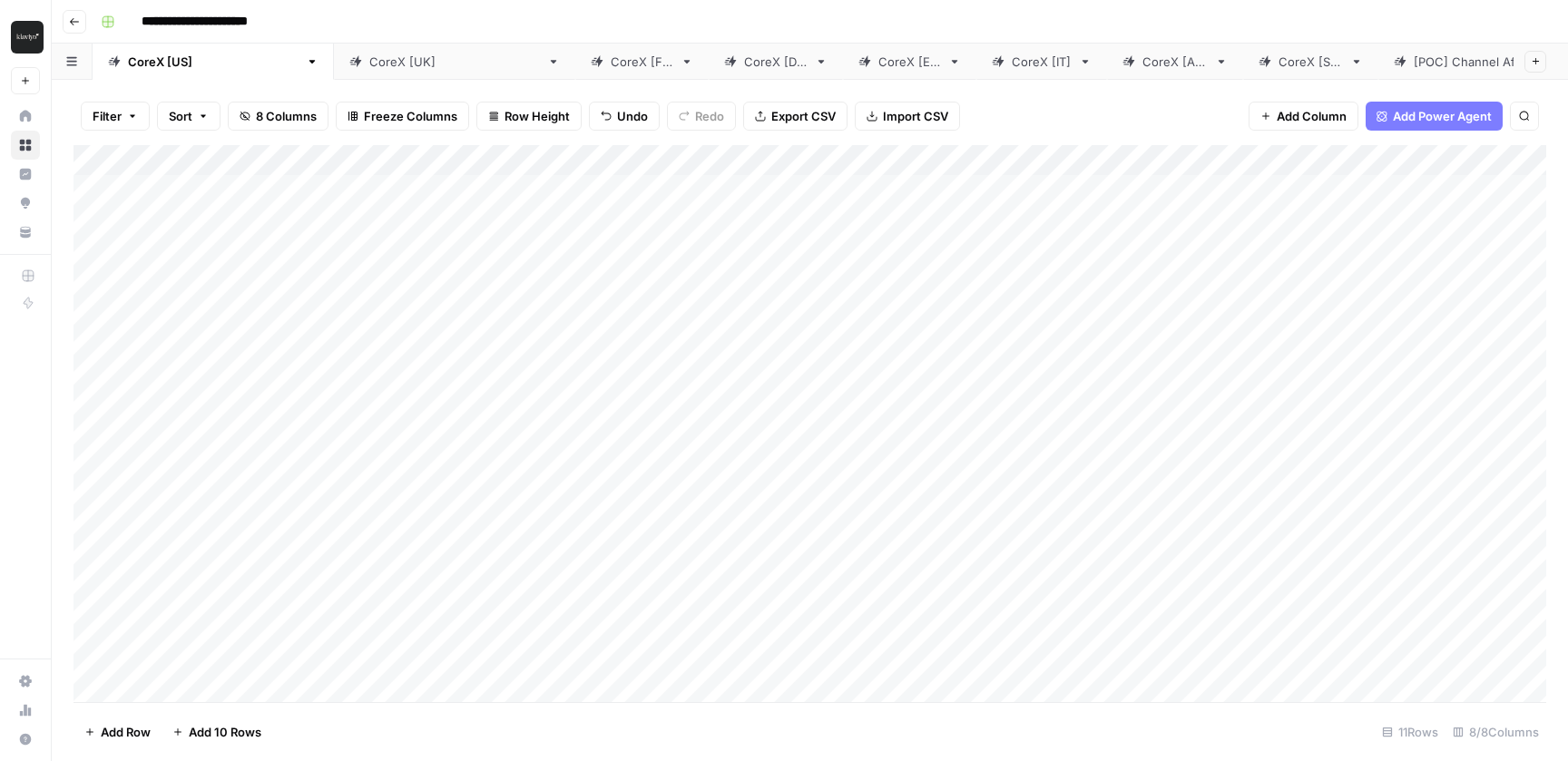
click at [807, 668] on div "Add Column" at bounding box center [809, 423] width 1473 height 557
click at [1193, 427] on div "Add Column" at bounding box center [809, 423] width 1473 height 557
click at [1197, 521] on div "Add Column" at bounding box center [809, 423] width 1473 height 557
click at [1198, 565] on div "Add Column" at bounding box center [809, 423] width 1473 height 557
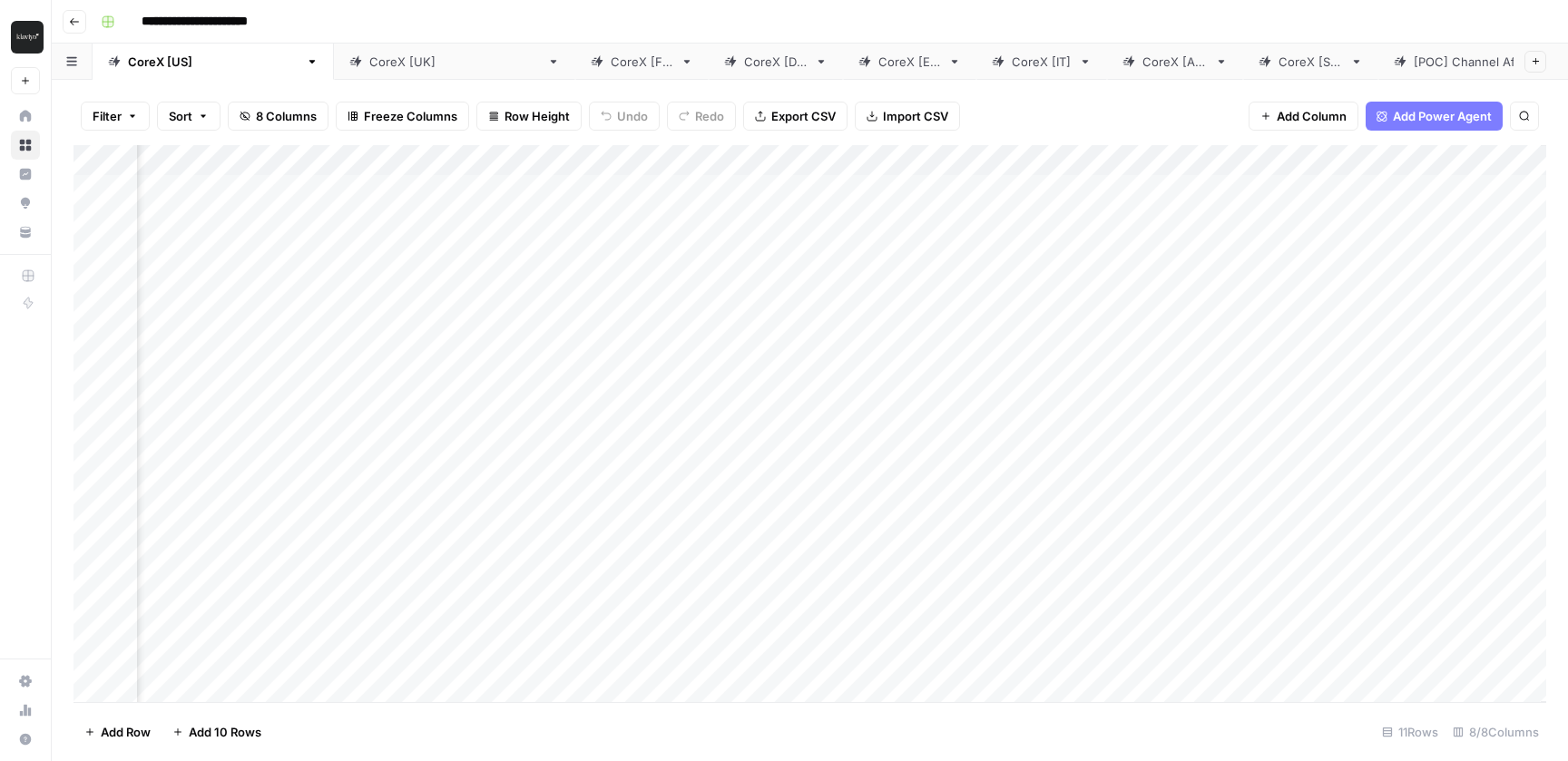
click at [1198, 611] on div "Add Column" at bounding box center [809, 423] width 1473 height 557
click at [1197, 665] on div "Add Column" at bounding box center [809, 423] width 1473 height 557
